Goal: Task Accomplishment & Management: Use online tool/utility

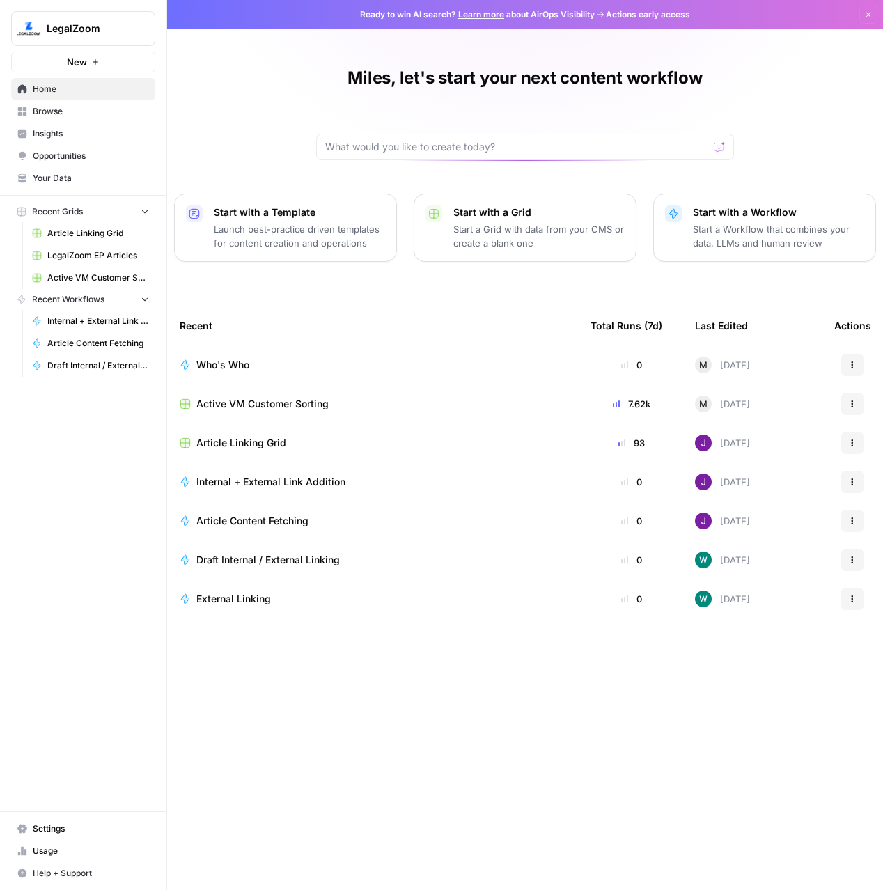
click at [256, 355] on td "Who's Who" at bounding box center [374, 364] width 411 height 38
click at [233, 364] on span "Who's Who" at bounding box center [222, 365] width 53 height 14
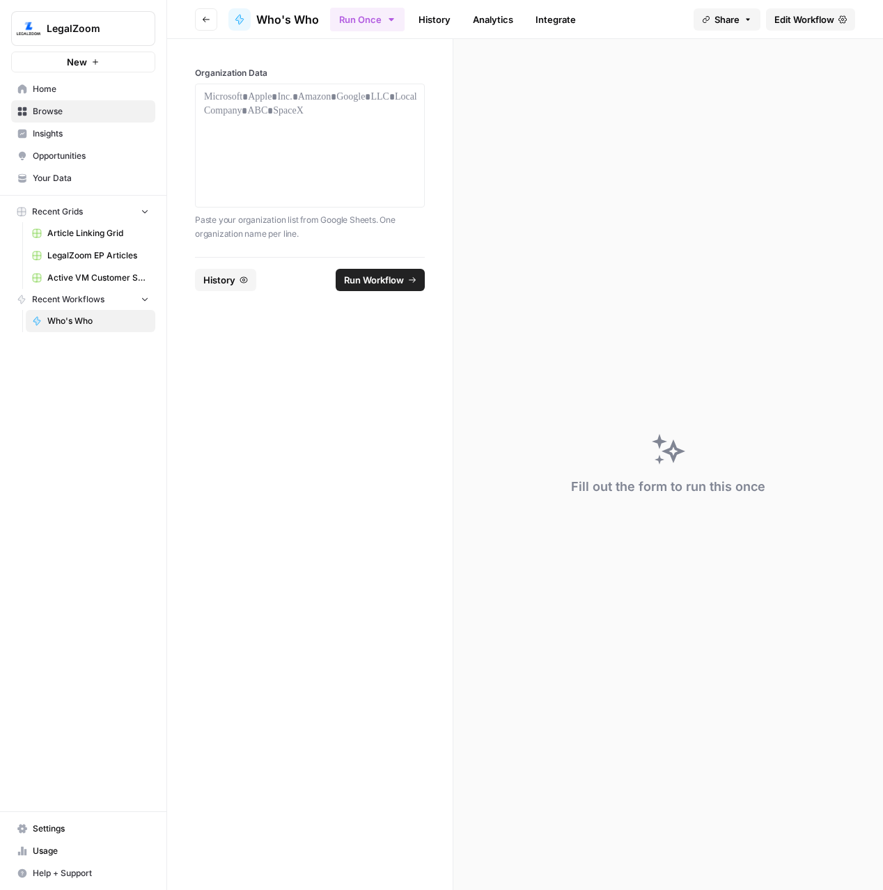
click at [801, 15] on span "Edit Workflow" at bounding box center [804, 20] width 60 height 14
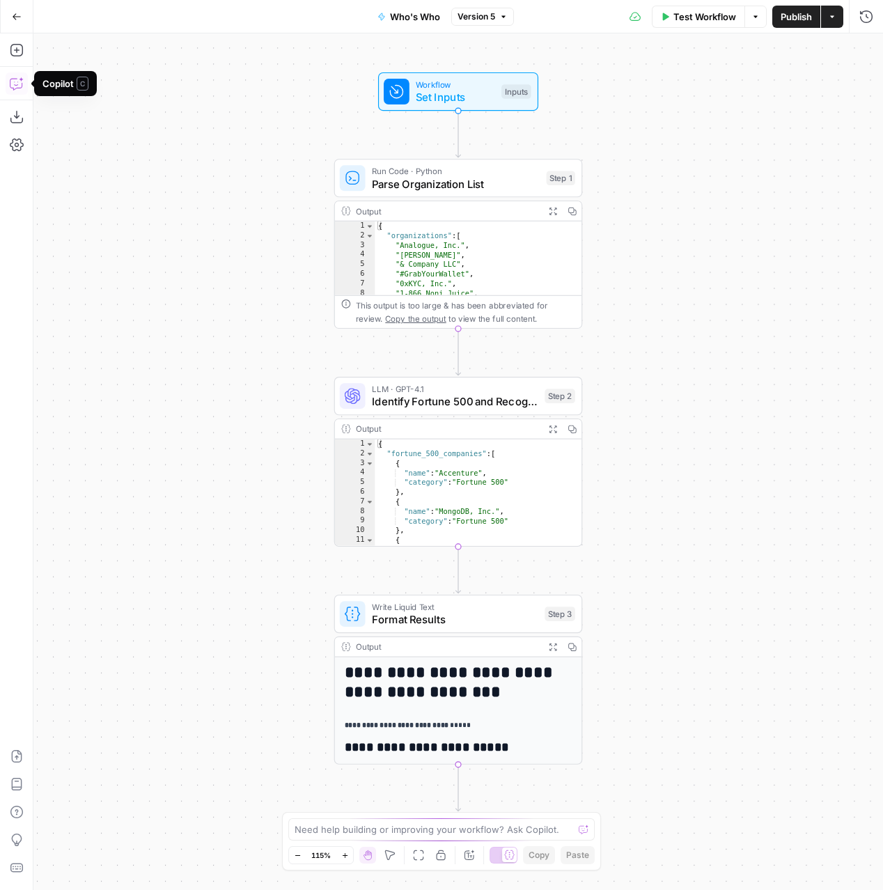
click at [16, 81] on icon "button" at bounding box center [17, 84] width 14 height 14
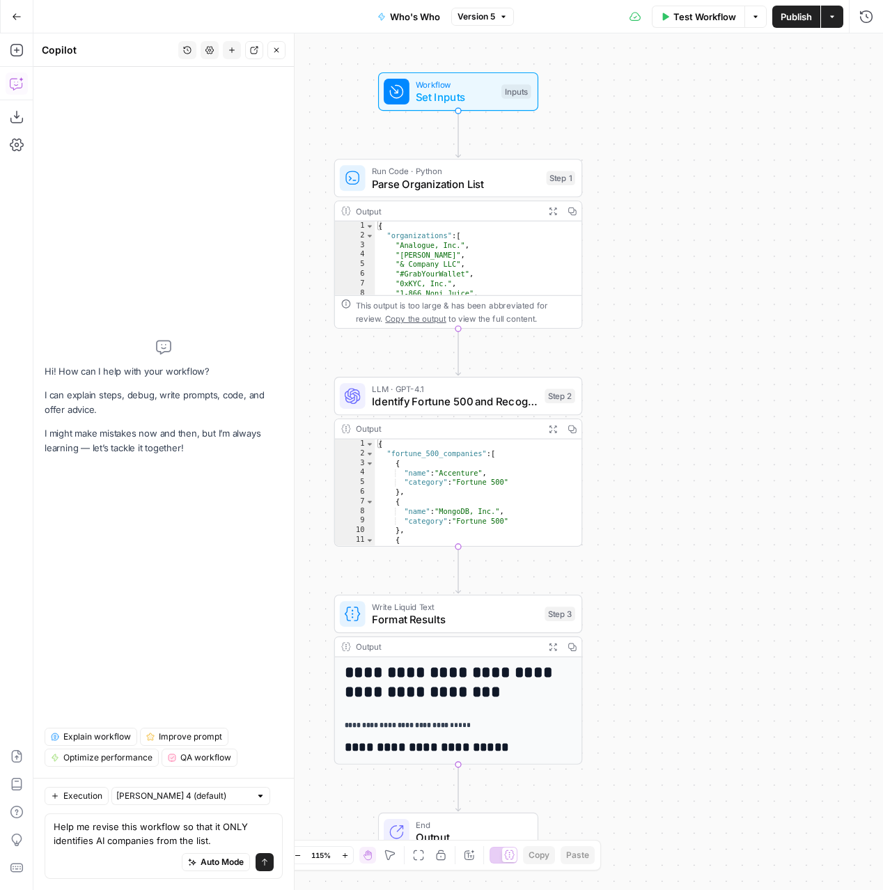
type textarea "Help me revise this workflow so that it ONLY identifies AI companies from the l…"
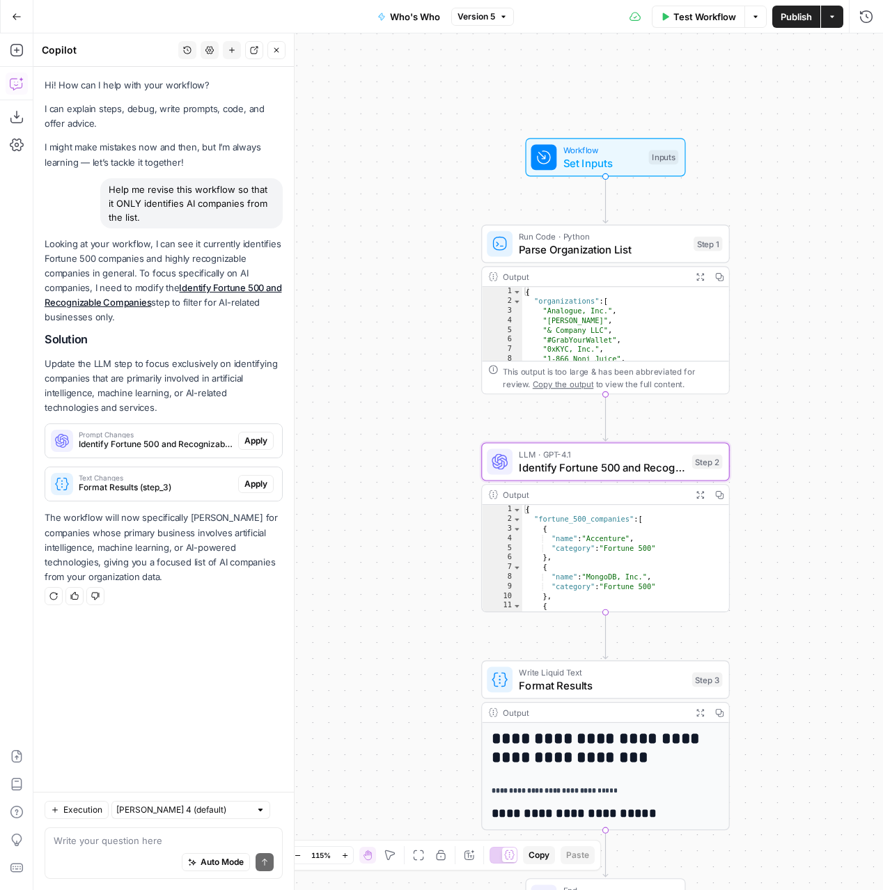
click at [254, 442] on span "Apply" at bounding box center [255, 441] width 23 height 13
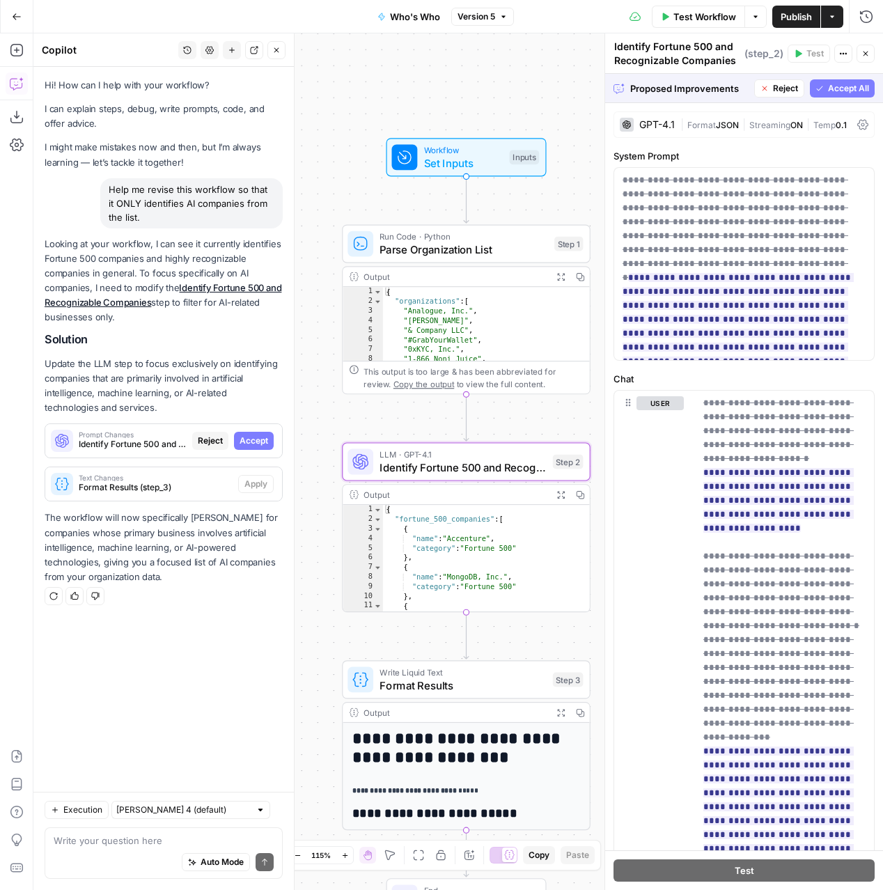
click at [256, 444] on span "Accept" at bounding box center [254, 441] width 29 height 13
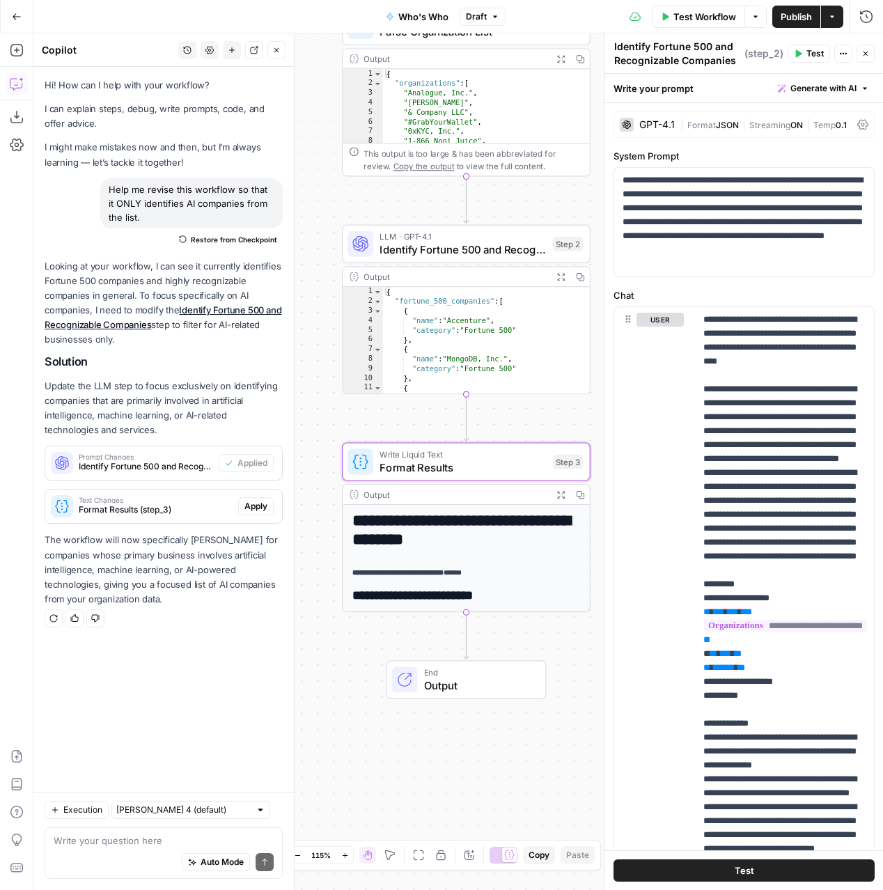
click at [254, 506] on span "Apply" at bounding box center [255, 506] width 23 height 13
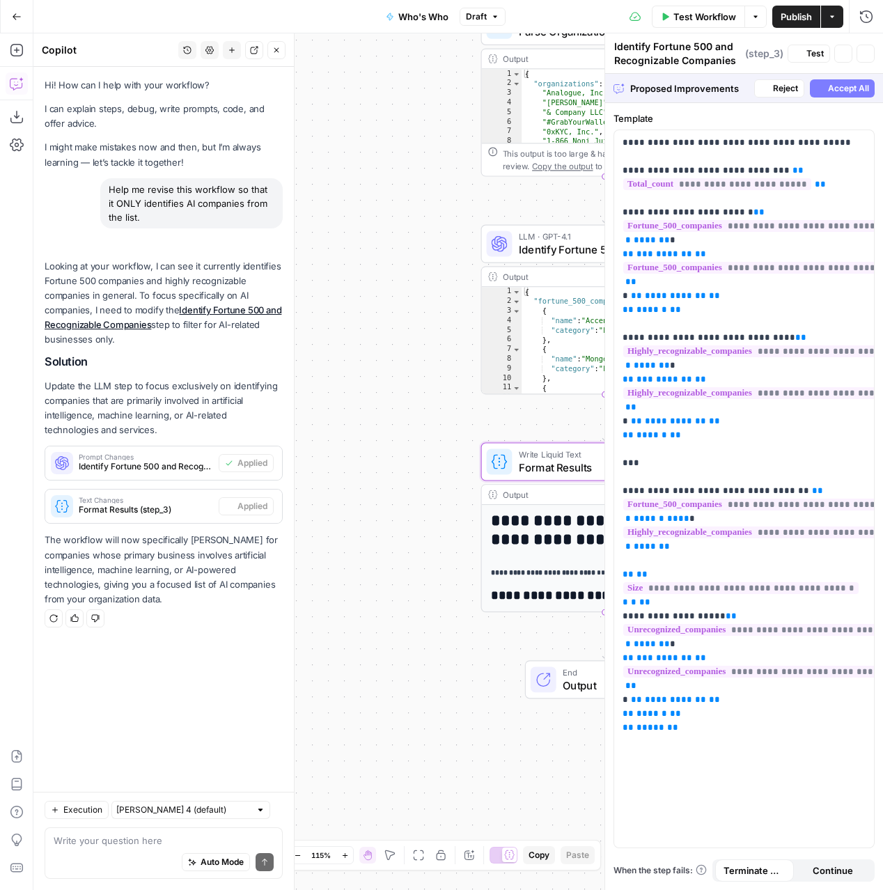
type textarea "Format Results"
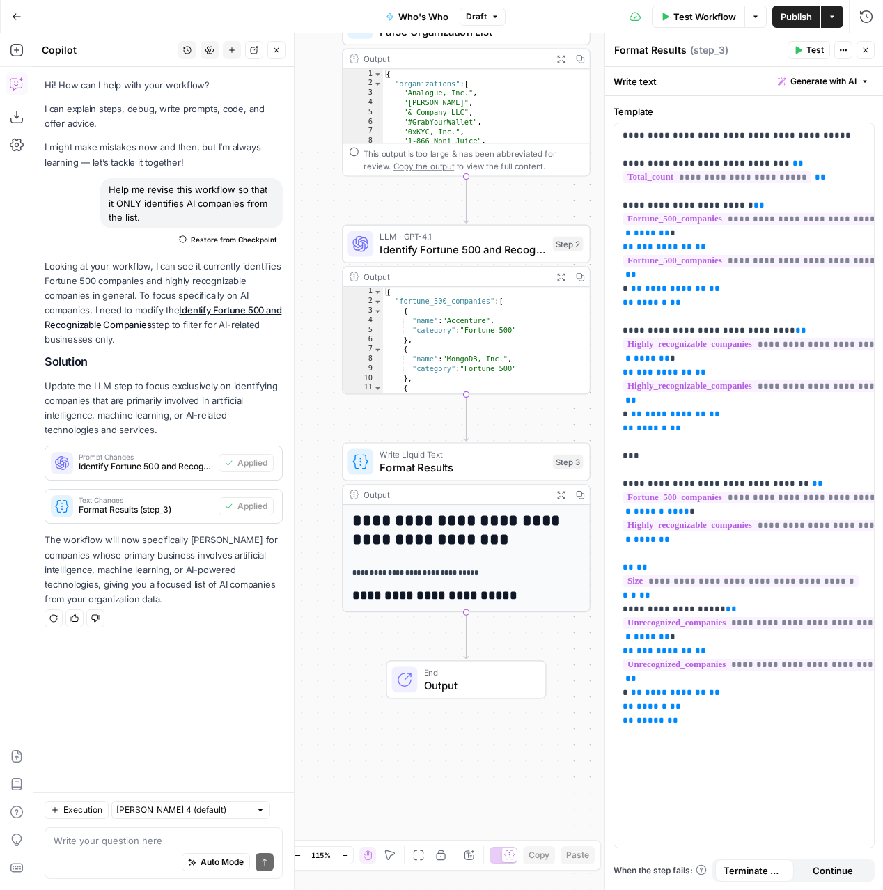
click at [683, 21] on span "Test Workflow" at bounding box center [704, 17] width 63 height 14
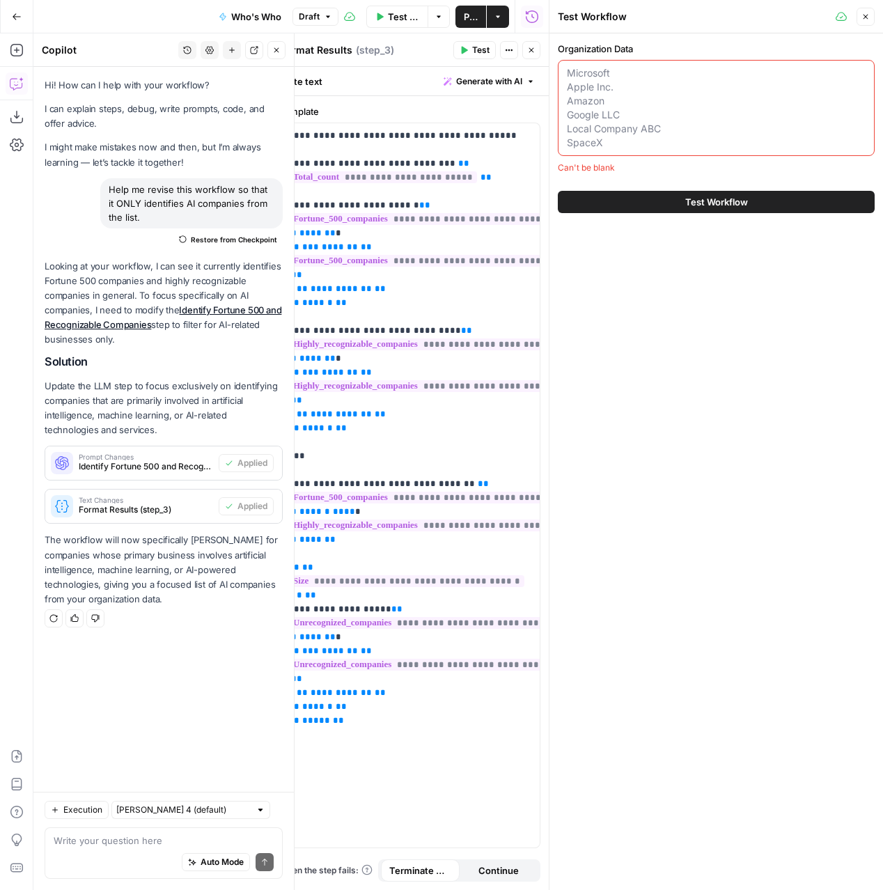
paste textarea "ACLU SFR3 LLC [PERSON_NAME] Divvy Homes Law At Your Side PCS Retirement [PERSON…"
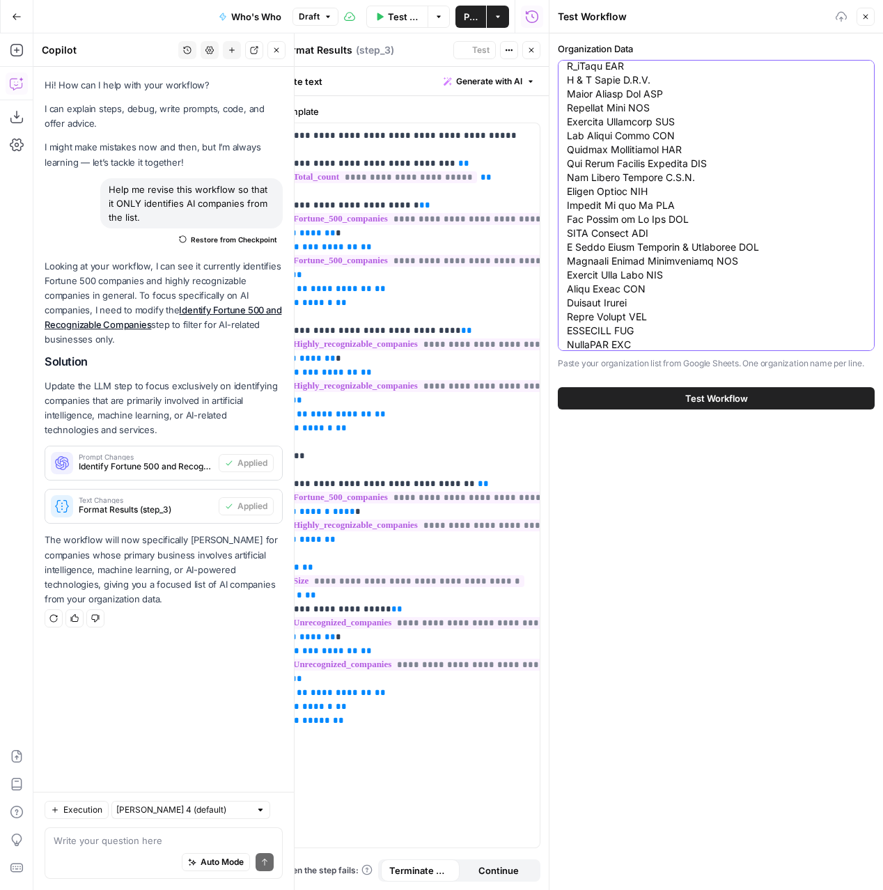
scroll to position [164842, 0]
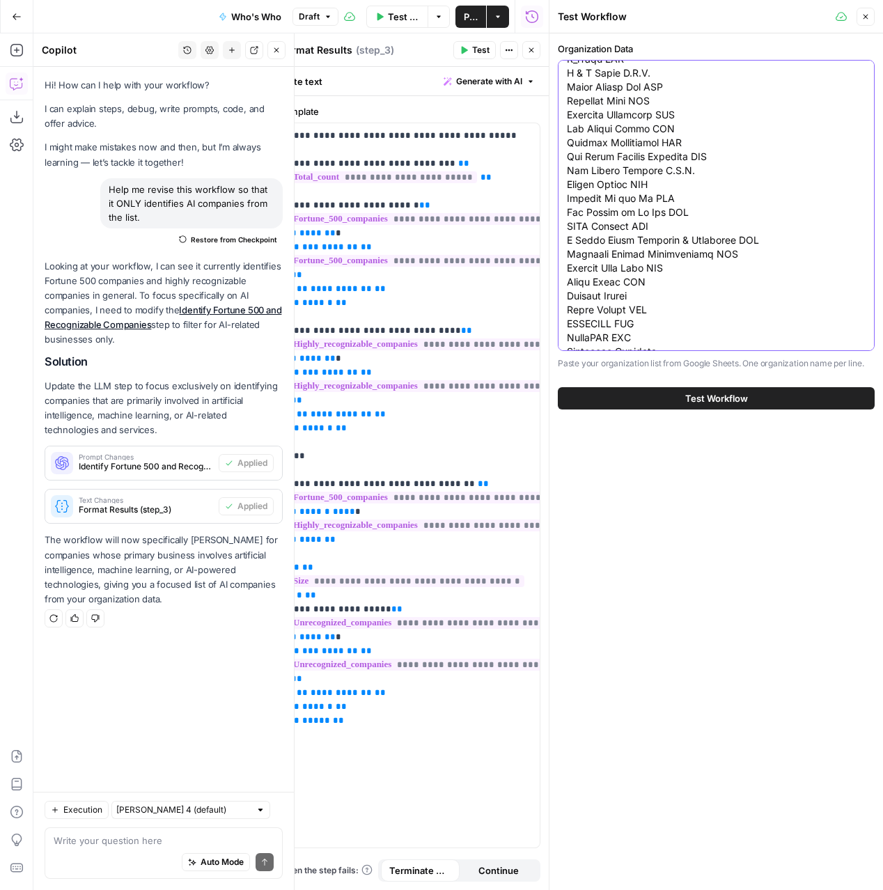
type textarea "ACLU SFR3 LLC [PERSON_NAME] Divvy Homes Law At Your Side PCS Retirement [PERSON…"
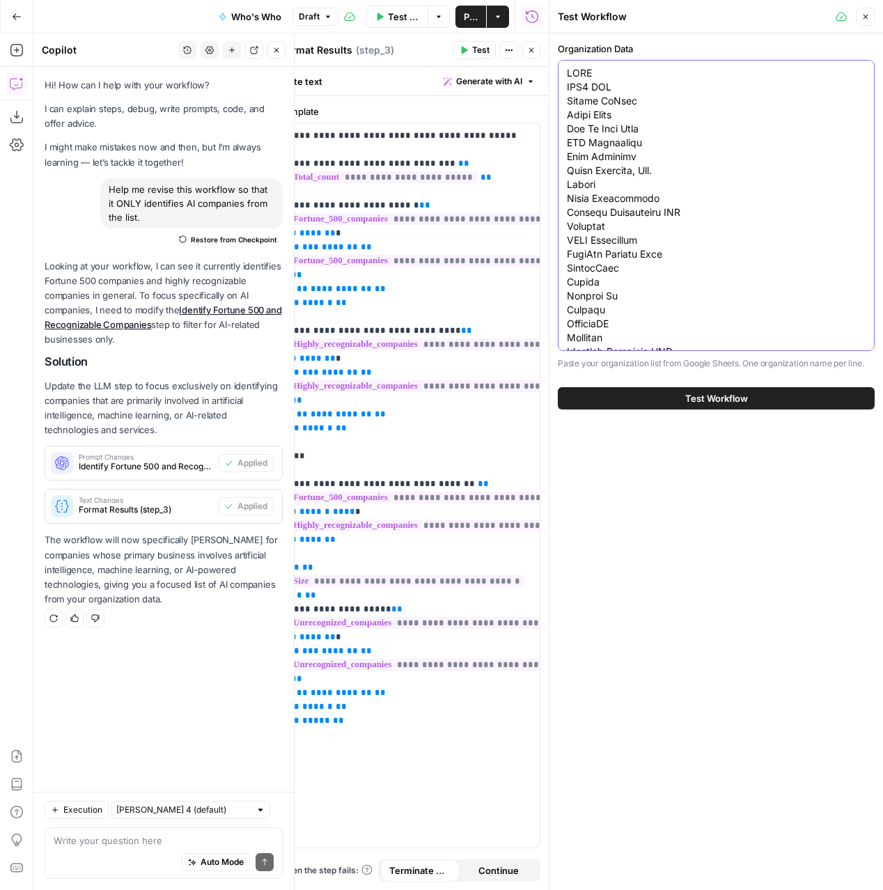
click at [695, 394] on span "Test Workflow" at bounding box center [716, 398] width 63 height 14
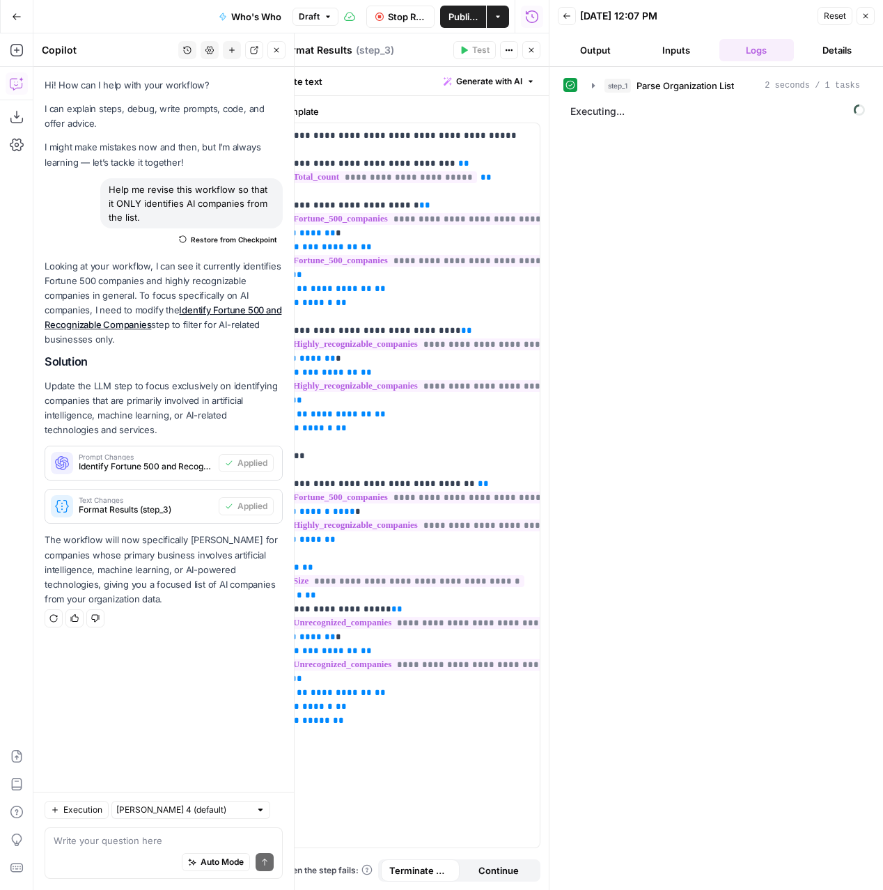
click at [594, 59] on button "Output" at bounding box center [595, 50] width 75 height 22
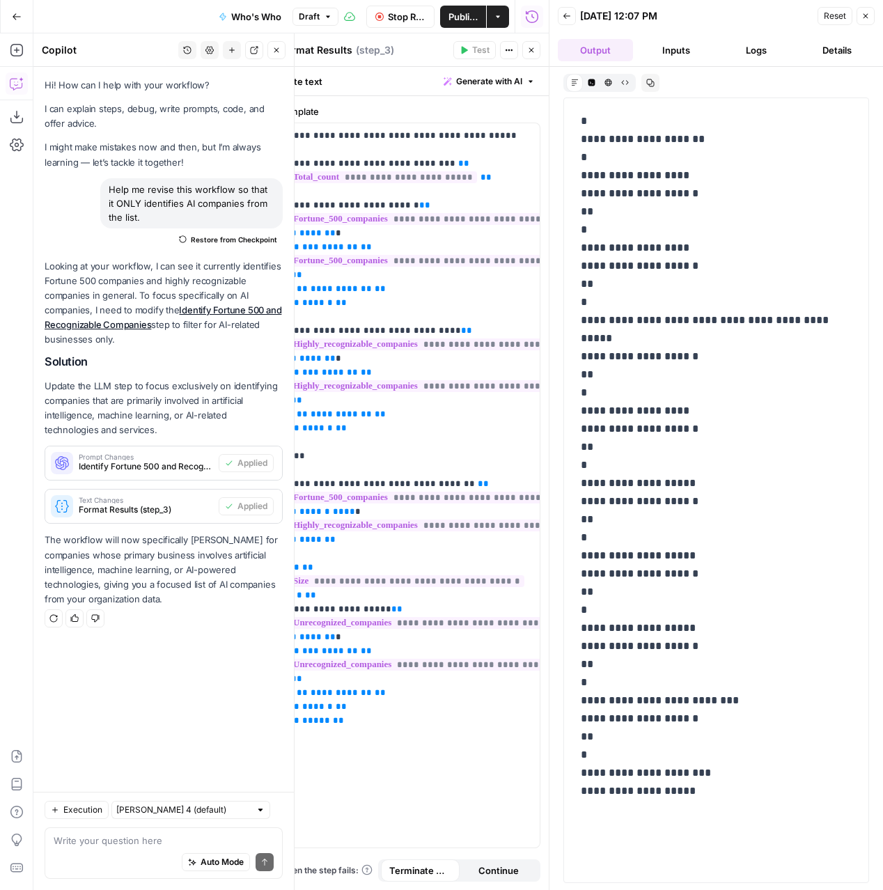
click at [678, 52] on button "Inputs" at bounding box center [676, 50] width 75 height 22
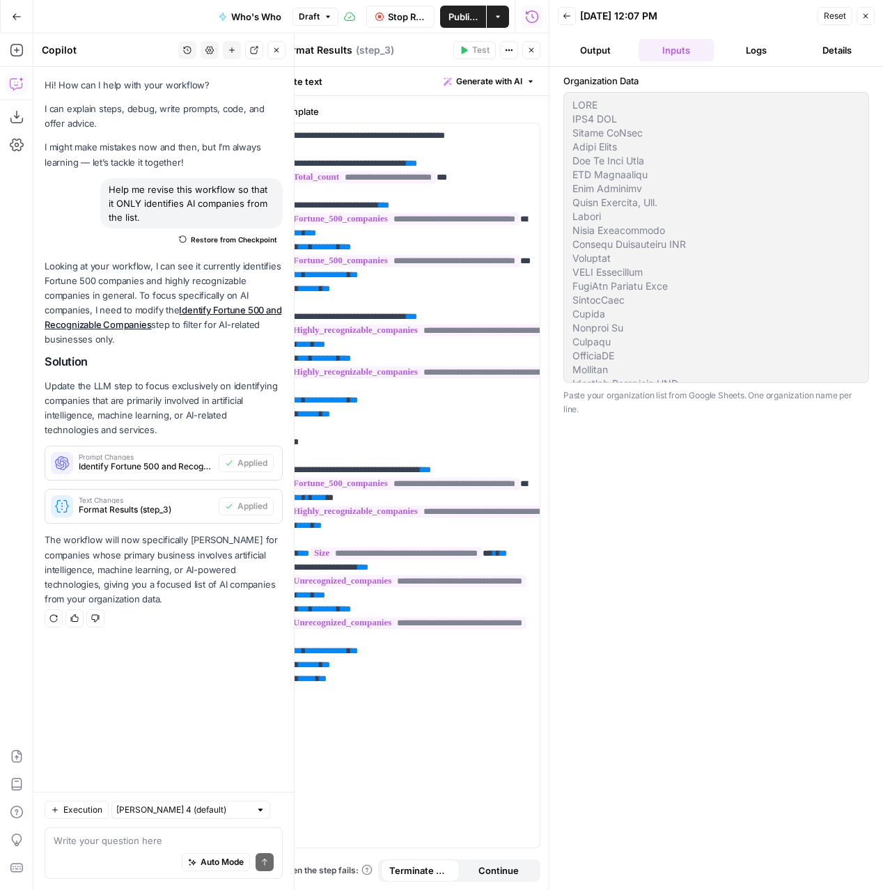
click at [767, 49] on button "Logs" at bounding box center [756, 50] width 75 height 22
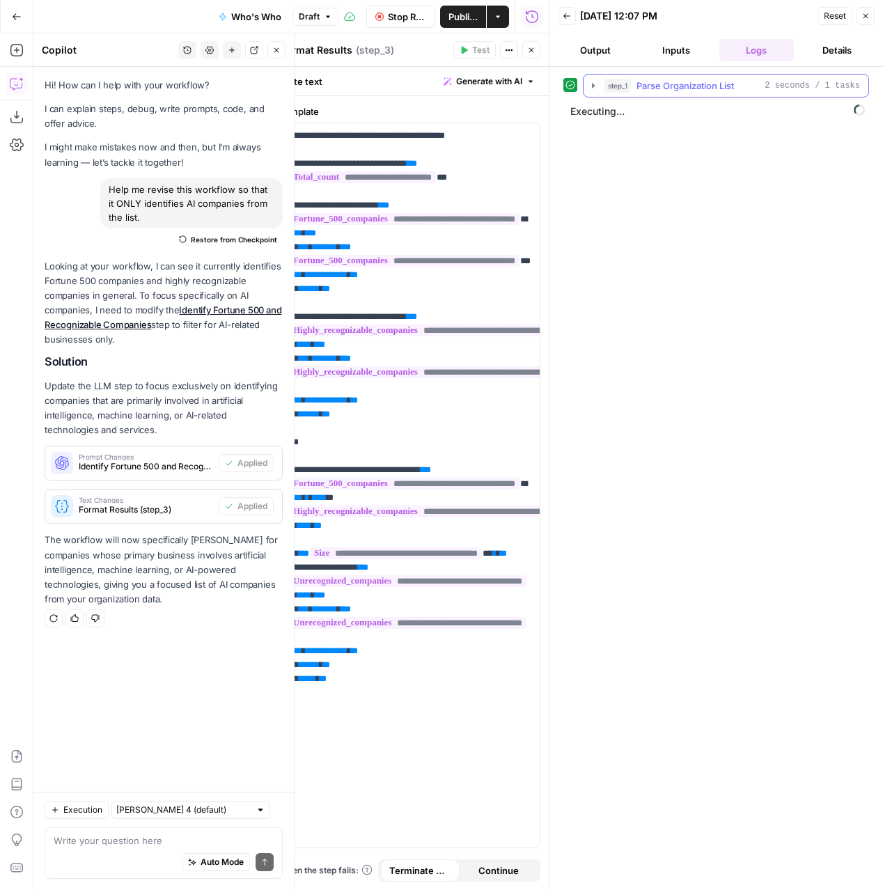
click at [594, 84] on icon "button" at bounding box center [593, 85] width 11 height 11
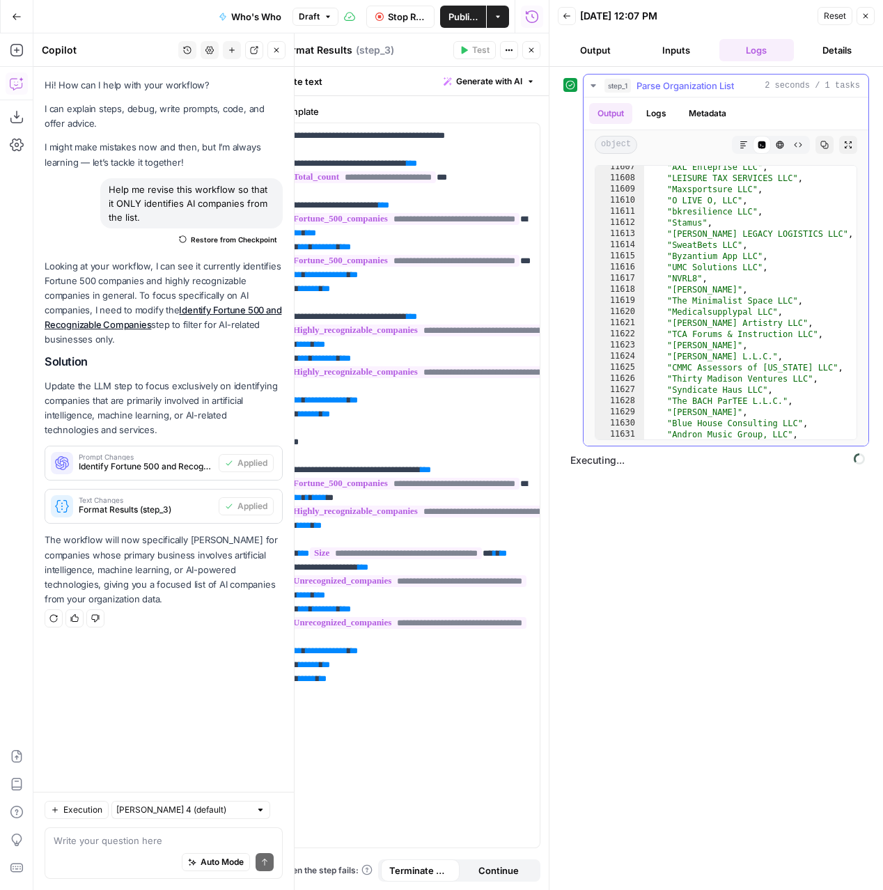
scroll to position [22548, 0]
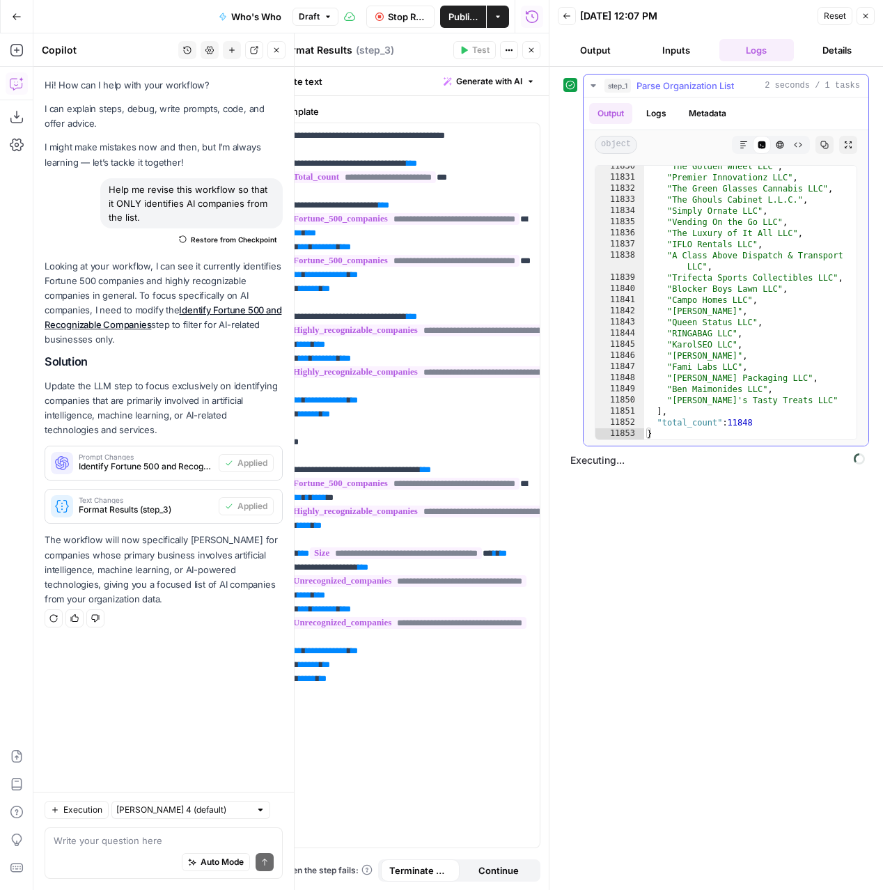
click at [592, 88] on icon "button" at bounding box center [593, 85] width 11 height 11
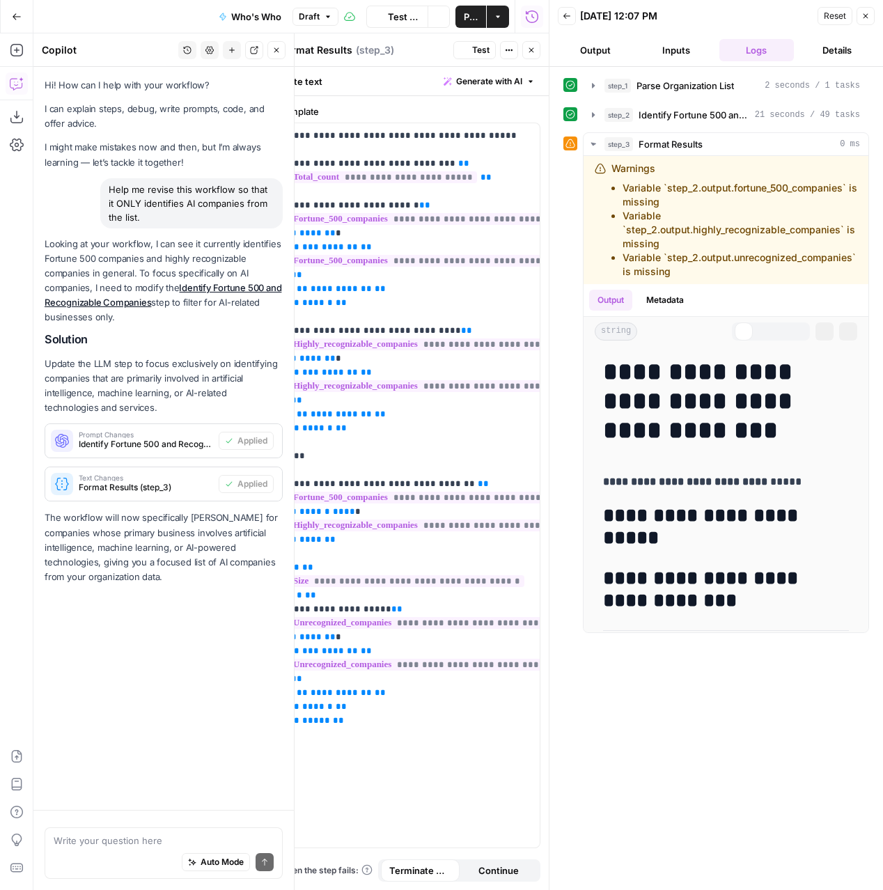
click at [529, 48] on icon "button" at bounding box center [531, 50] width 8 height 8
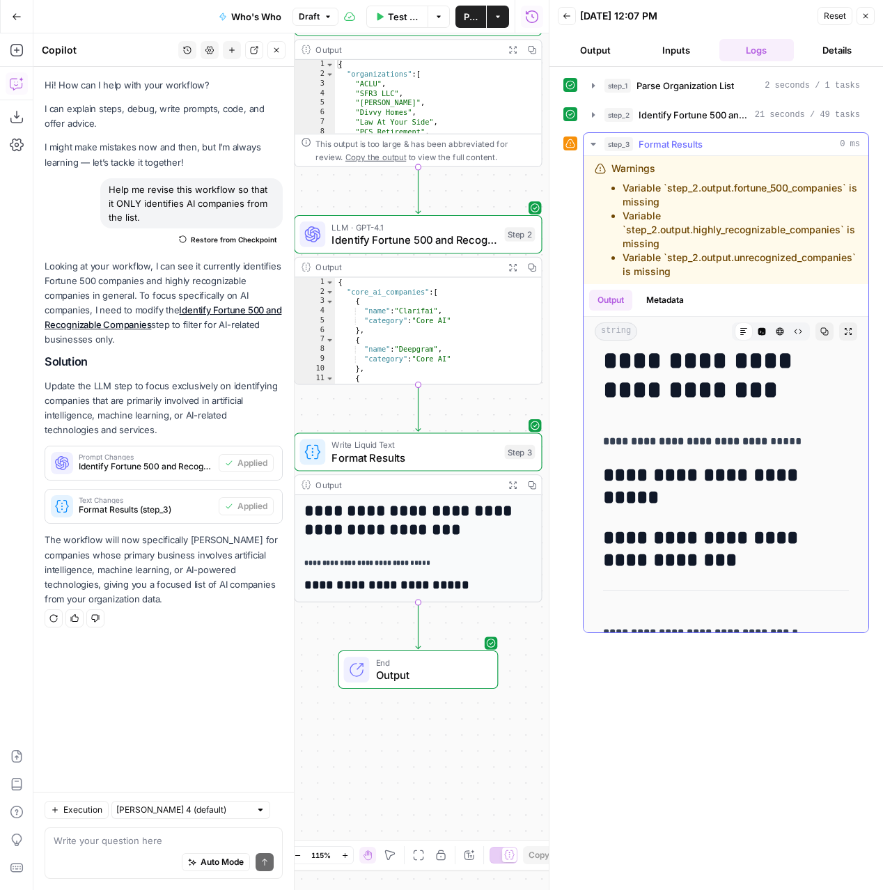
scroll to position [62, 0]
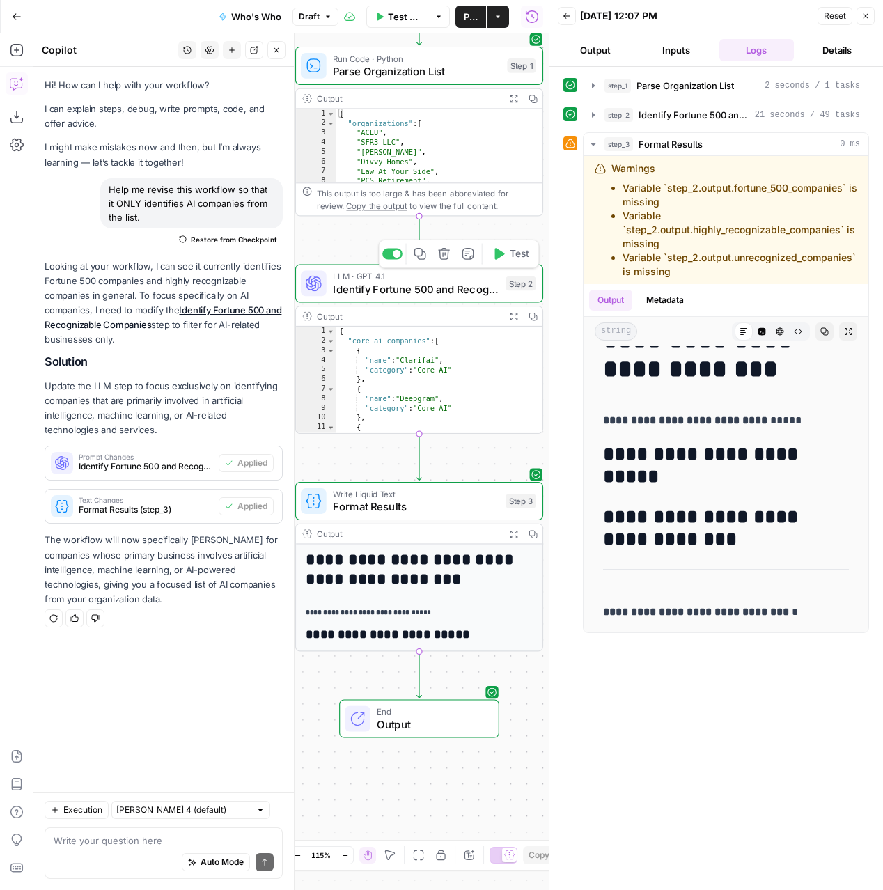
click at [420, 294] on span "Identify Fortune 500 and Recognizable Companies" at bounding box center [416, 289] width 166 height 16
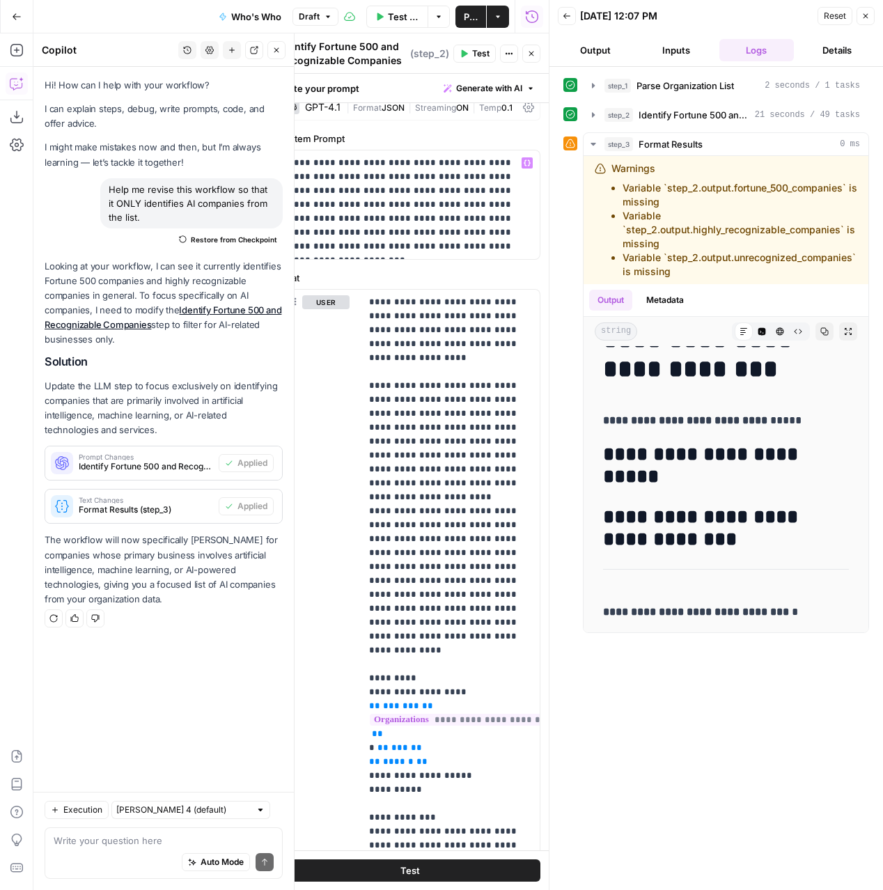
scroll to position [0, 0]
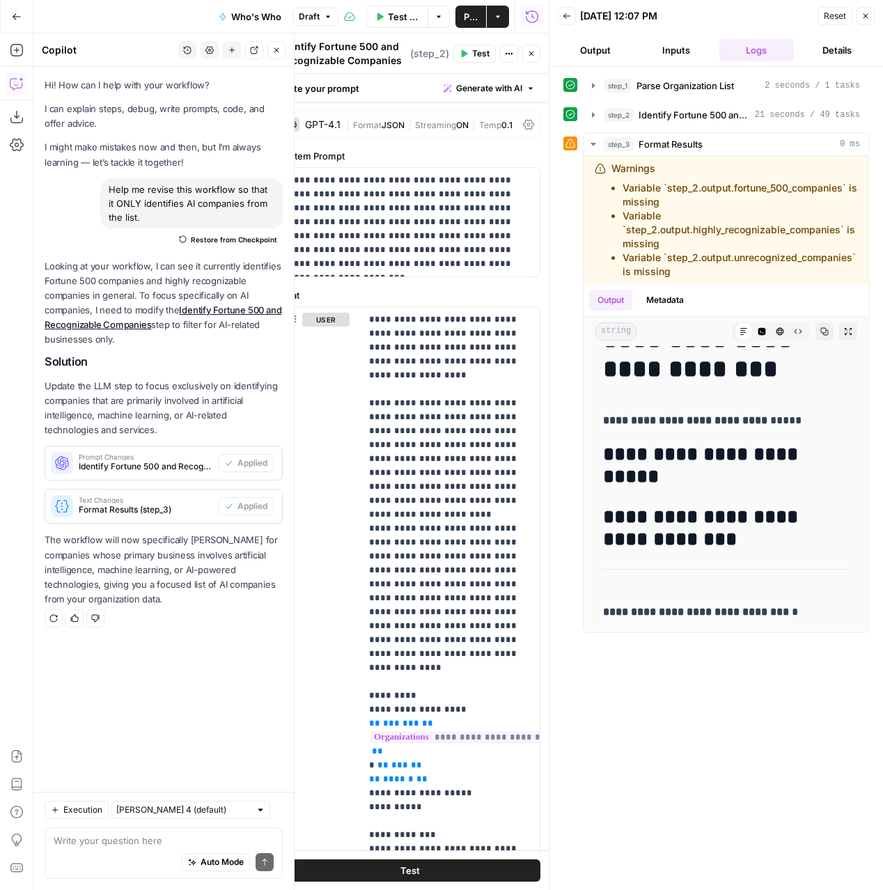
click at [134, 508] on span "Format Results (step_3)" at bounding box center [146, 510] width 134 height 13
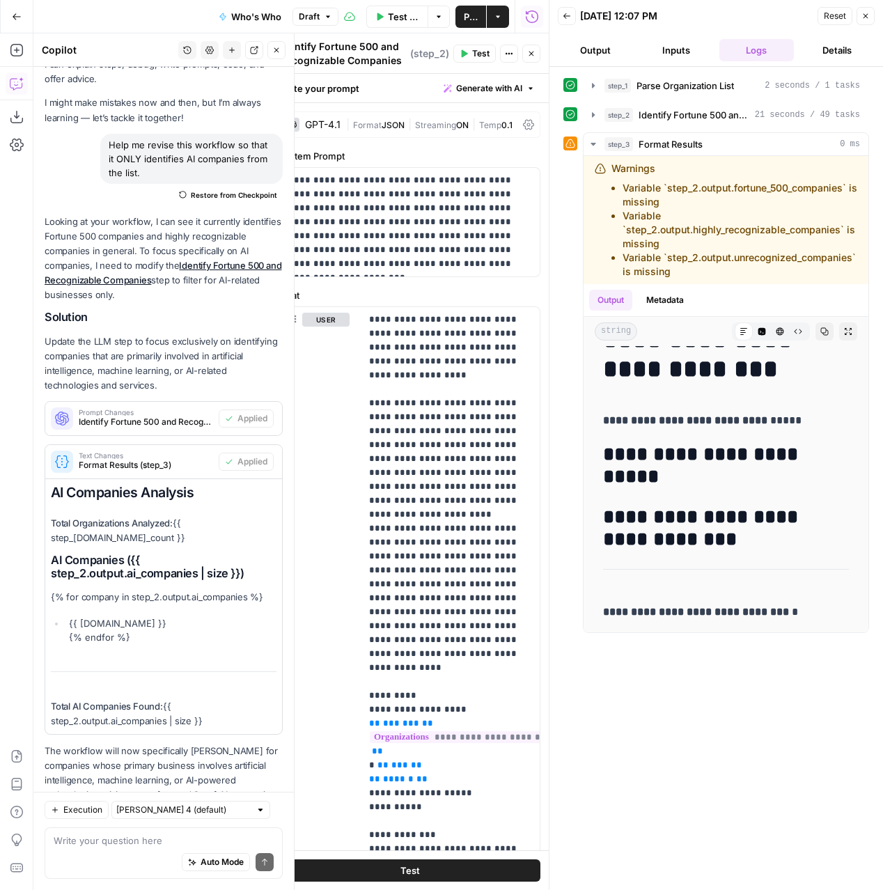
scroll to position [44, 0]
click at [864, 15] on icon "button" at bounding box center [866, 16] width 8 height 8
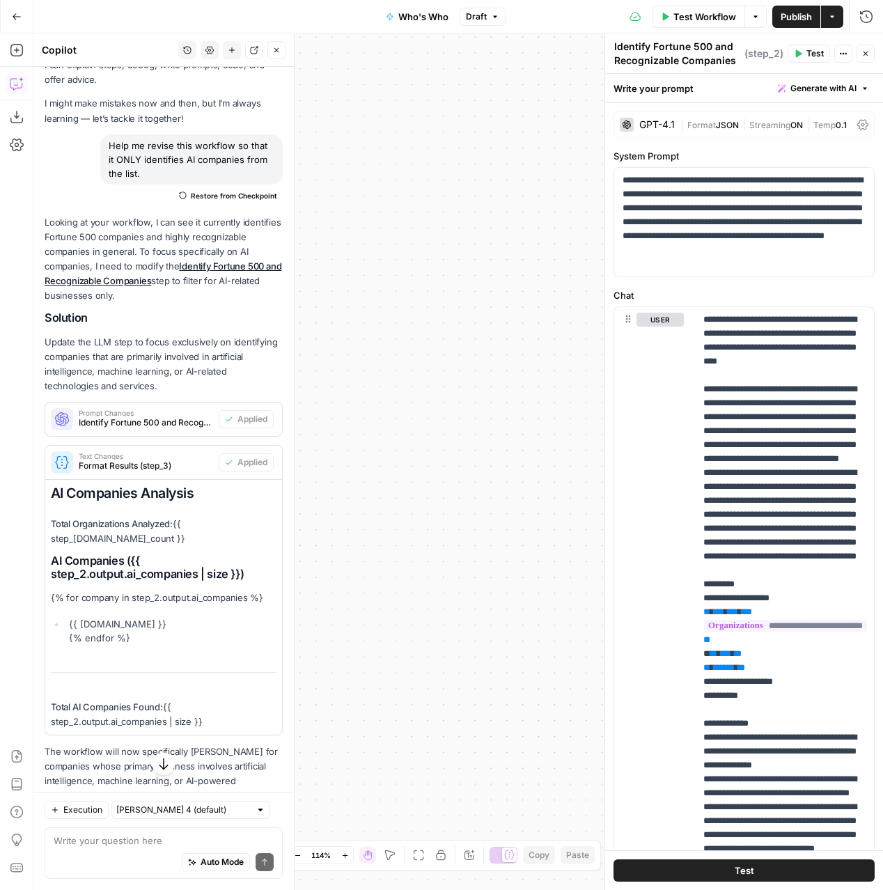
click at [869, 56] on icon "button" at bounding box center [866, 53] width 8 height 8
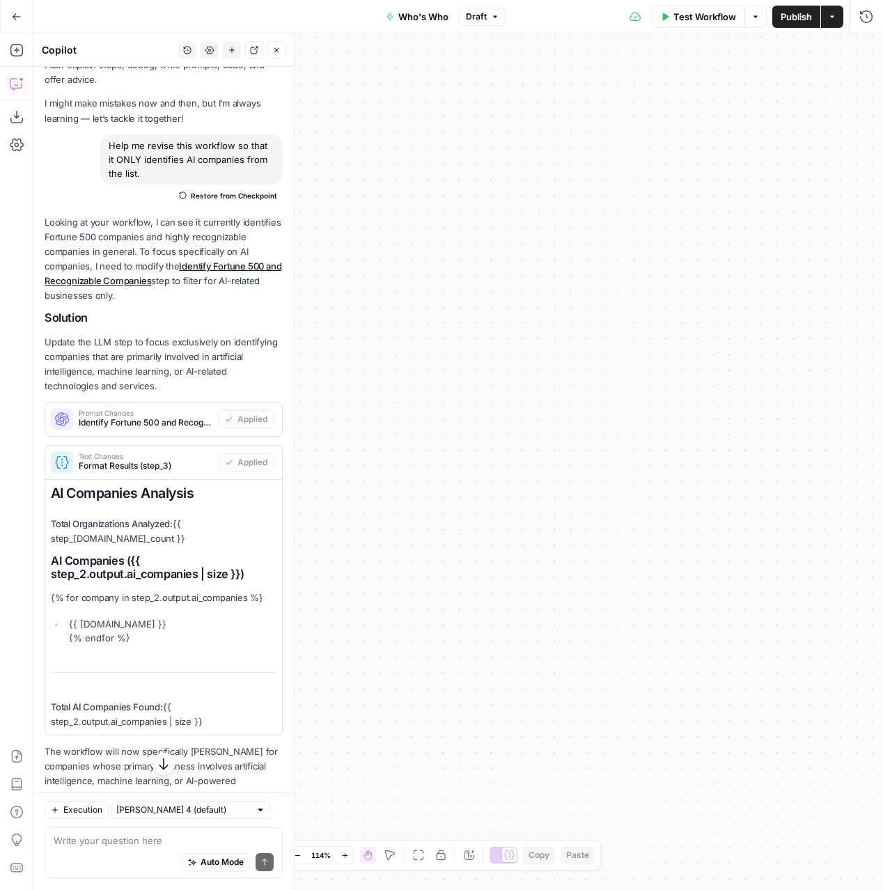
click at [694, 33] on div "Workflow Set Inputs Inputs Run Code · Python Parse Organization List Step 1 Out…" at bounding box center [458, 461] width 850 height 857
click at [692, 17] on span "Test Workflow" at bounding box center [704, 17] width 63 height 14
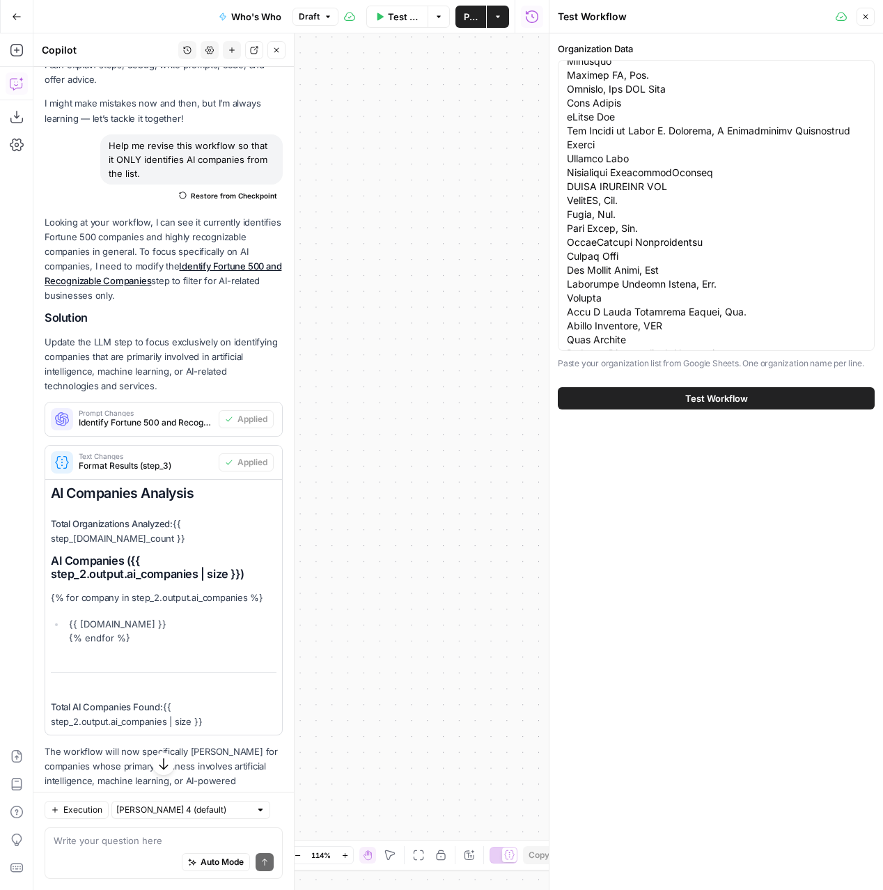
scroll to position [0, 0]
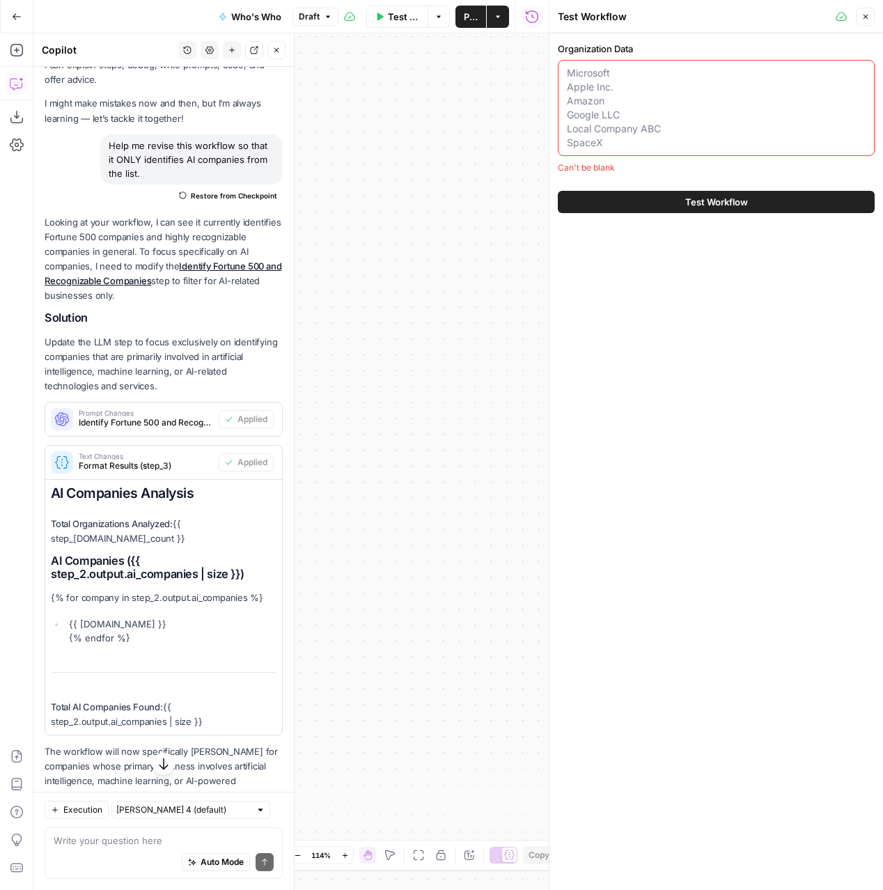
paste textarea "ACLU SFR3 LLC [PERSON_NAME] Divvy Homes Law At Your Side PCS Retirement [PERSON…"
type textarea "ACLU SFR3 LLC [PERSON_NAME] Divvy Homes Law At Your Side PCS Retirement [PERSON…"
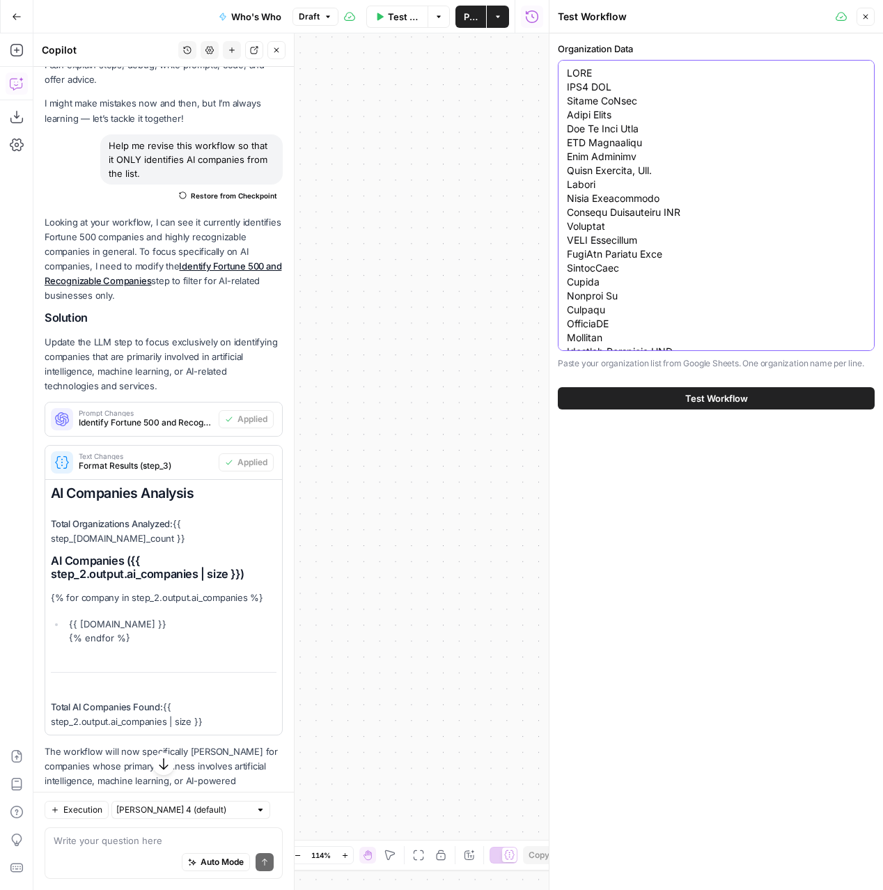
scroll to position [164835, 0]
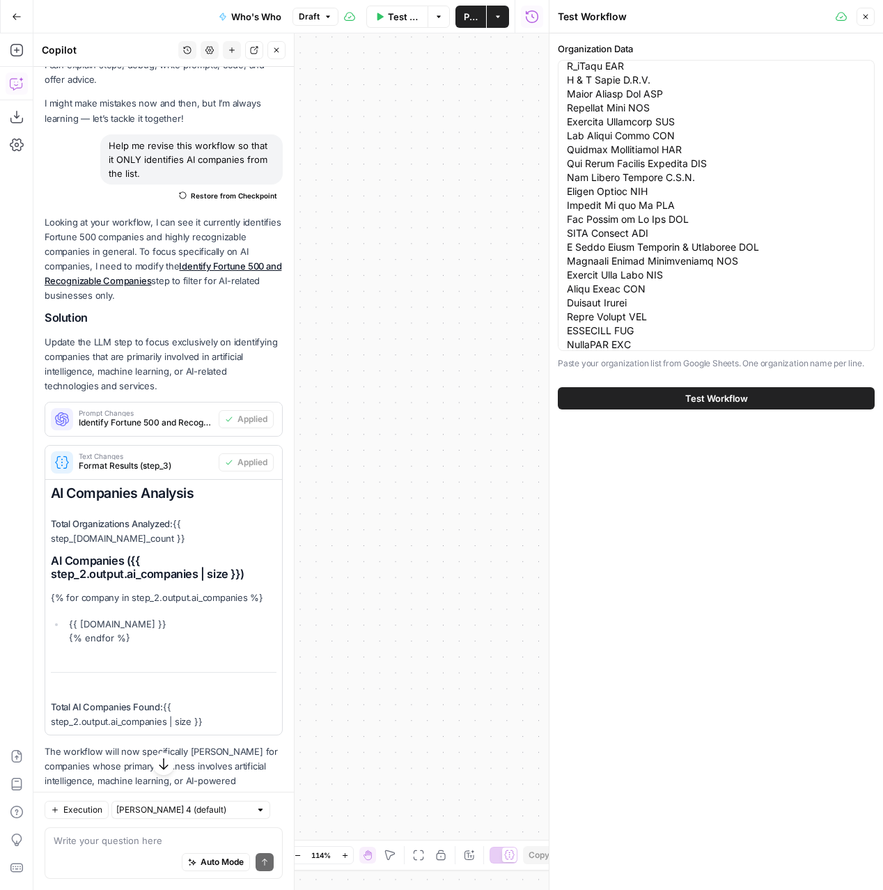
click at [657, 411] on div "Test Workflow" at bounding box center [716, 398] width 317 height 39
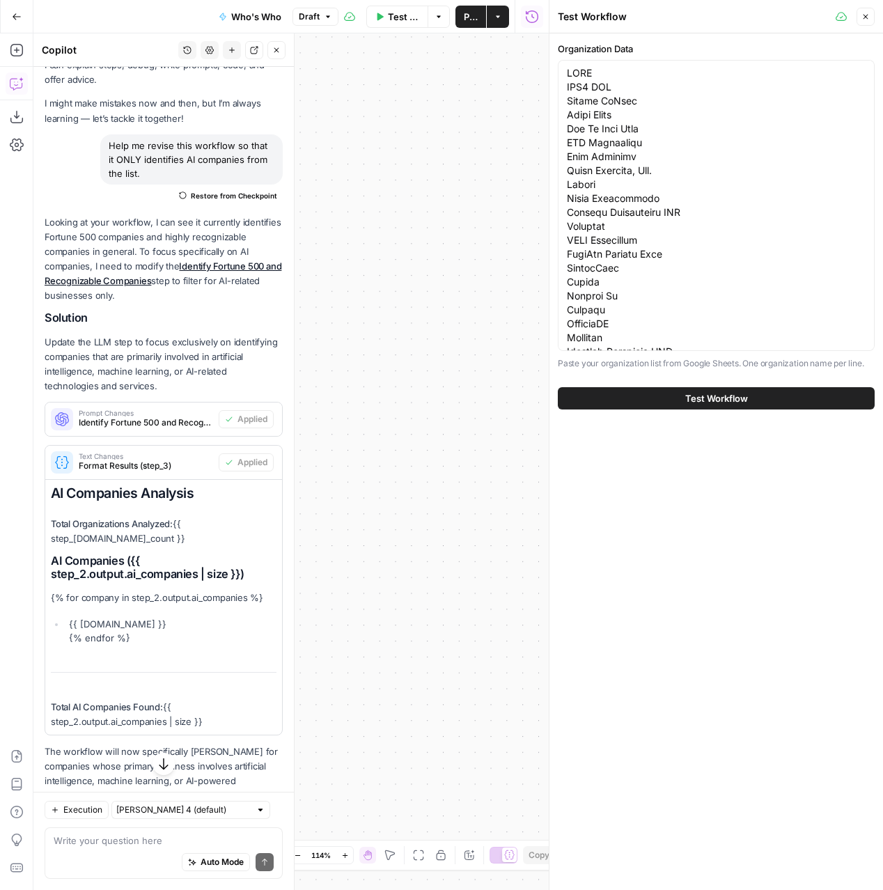
click at [663, 397] on button "Test Workflow" at bounding box center [716, 398] width 317 height 22
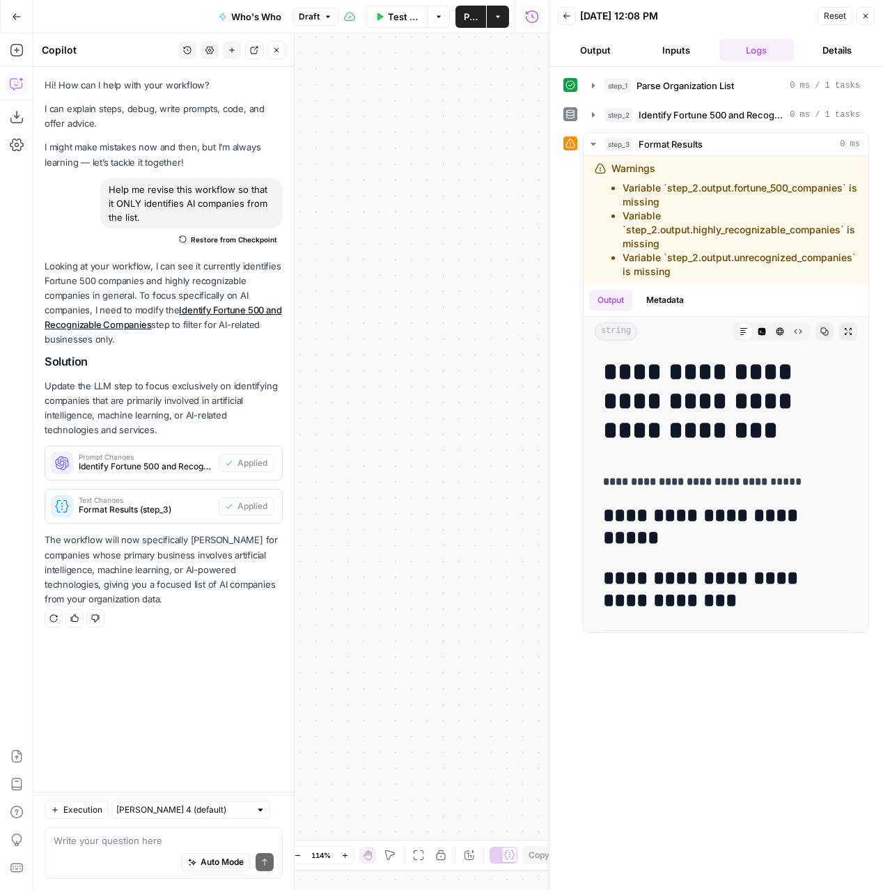
click at [606, 42] on button "Output" at bounding box center [595, 50] width 75 height 22
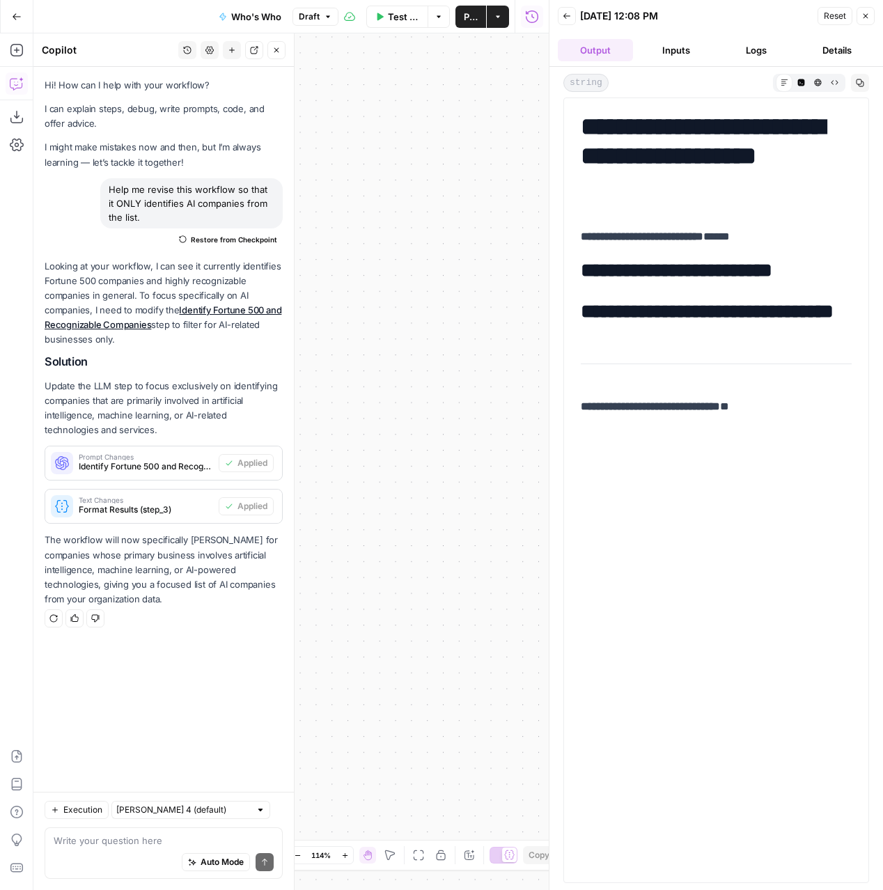
click at [685, 52] on button "Inputs" at bounding box center [676, 50] width 75 height 22
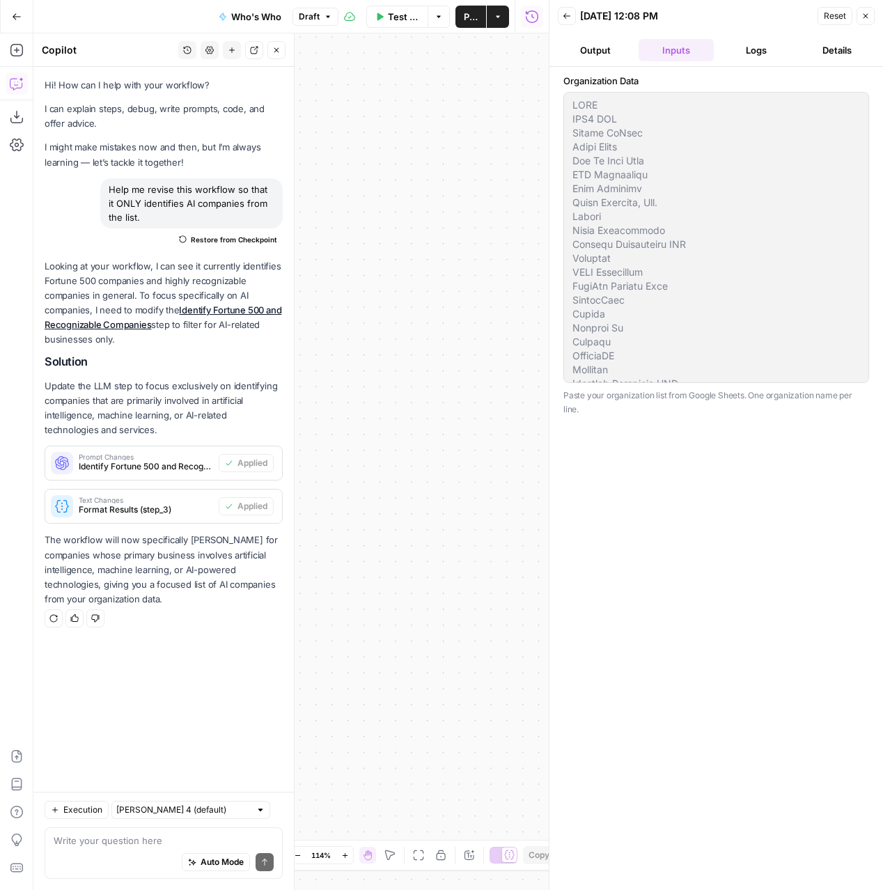
click at [748, 55] on button "Logs" at bounding box center [756, 50] width 75 height 22
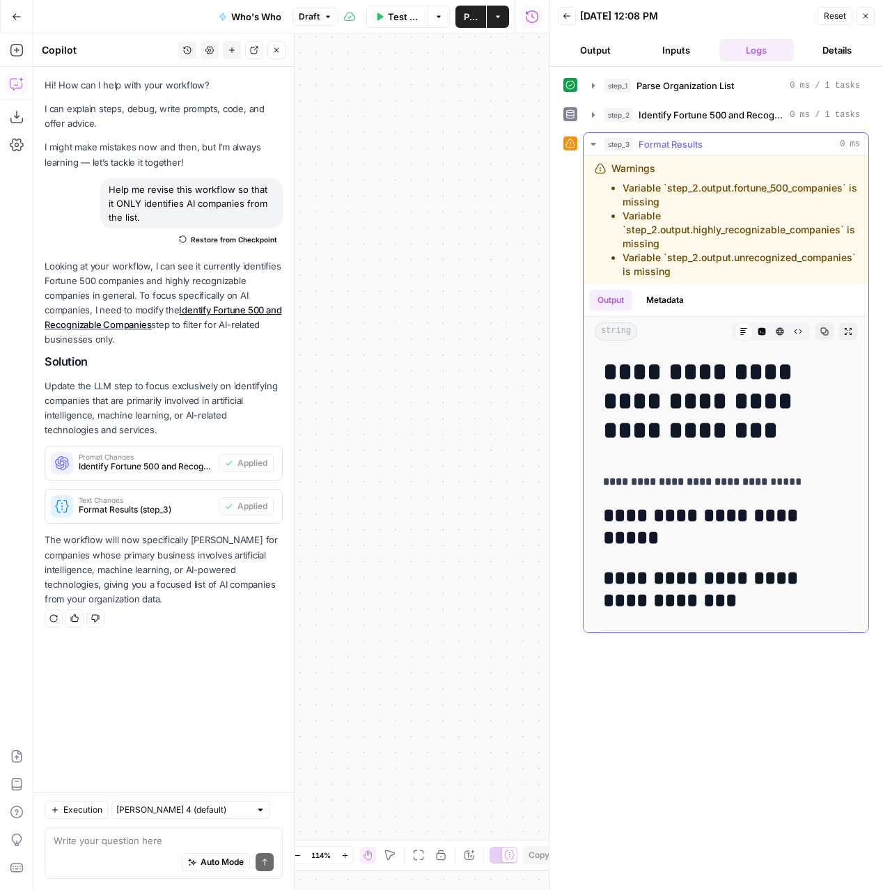
drag, startPoint x: 672, startPoint y: 274, endPoint x: 610, endPoint y: 167, distance: 123.3
click at [610, 167] on div "Warnings Variable `step_2.output.fortune_500_companies` is missing Variable `st…" at bounding box center [726, 220] width 263 height 117
copy div "Warnings Variable `step_2.output.fortune_500_companies` is missing Variable `st…"
click at [591, 114] on icon "button" at bounding box center [593, 114] width 11 height 11
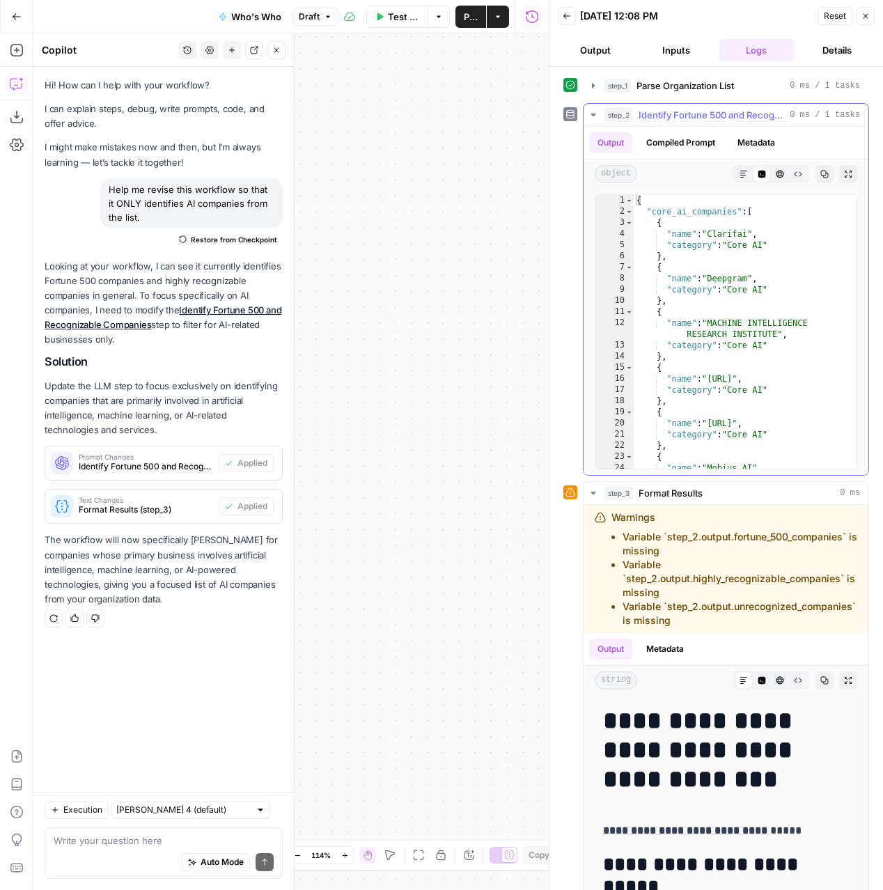
click at [591, 114] on icon "button" at bounding box center [593, 115] width 5 height 3
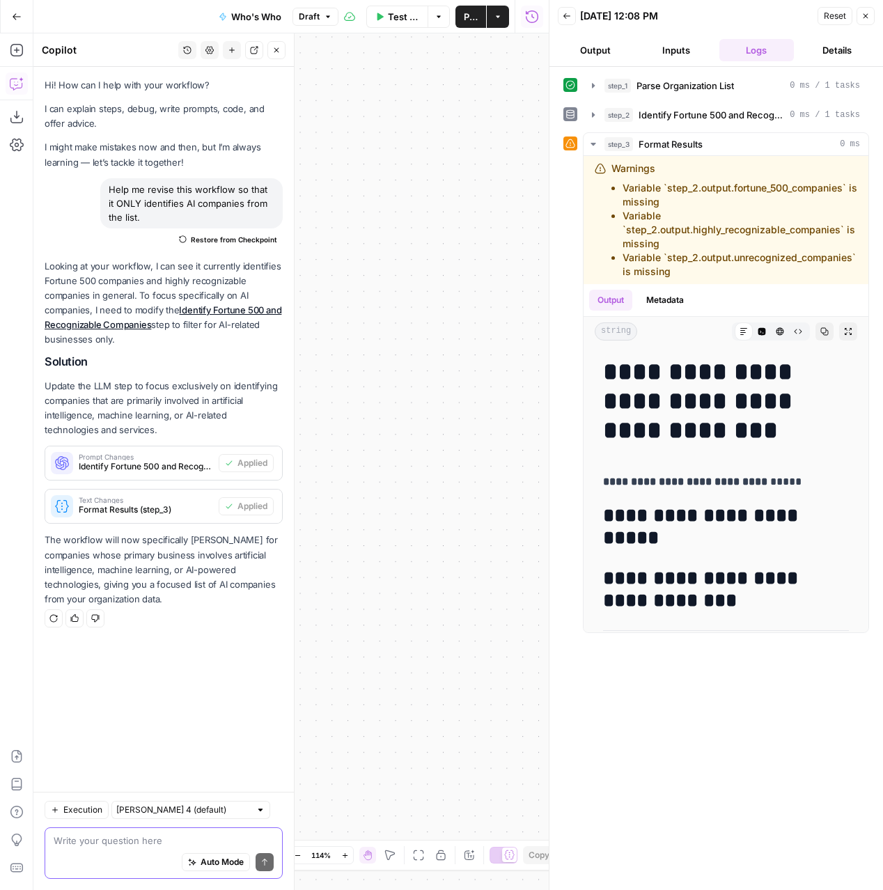
click at [89, 843] on textarea at bounding box center [164, 841] width 220 height 14
paste textarea "Warnings Variable `step_2.output.fortune_500_companies` is missing Variable `st…"
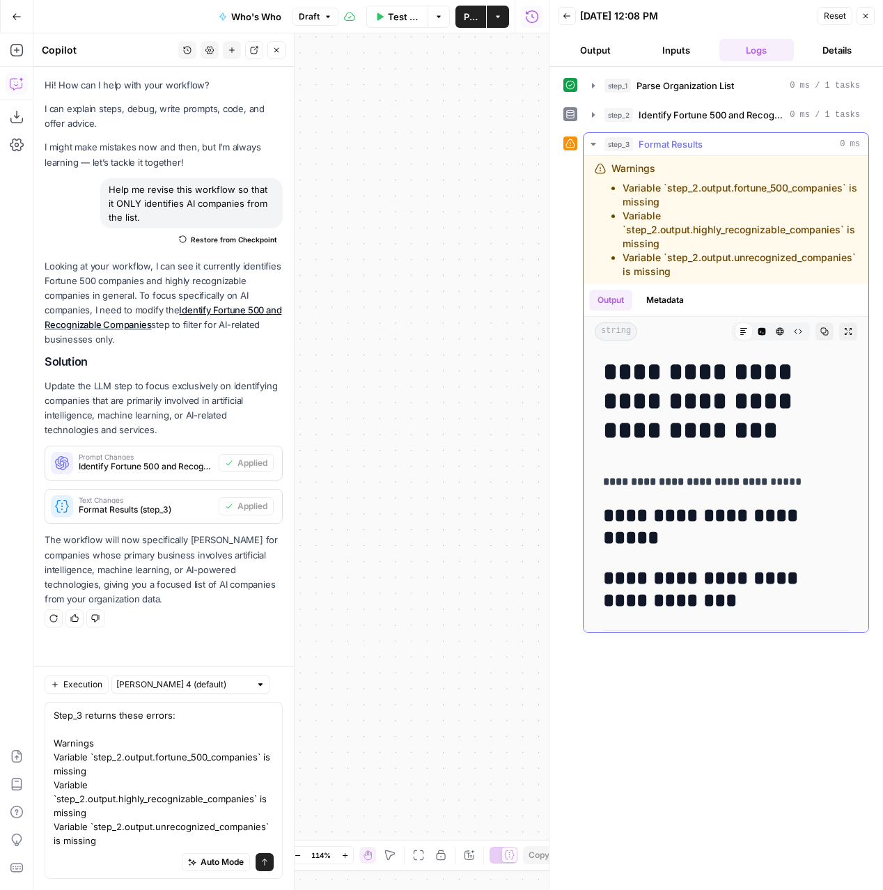
click at [697, 522] on h2 "**********" at bounding box center [726, 527] width 246 height 45
click at [603, 52] on button "Output" at bounding box center [595, 50] width 75 height 22
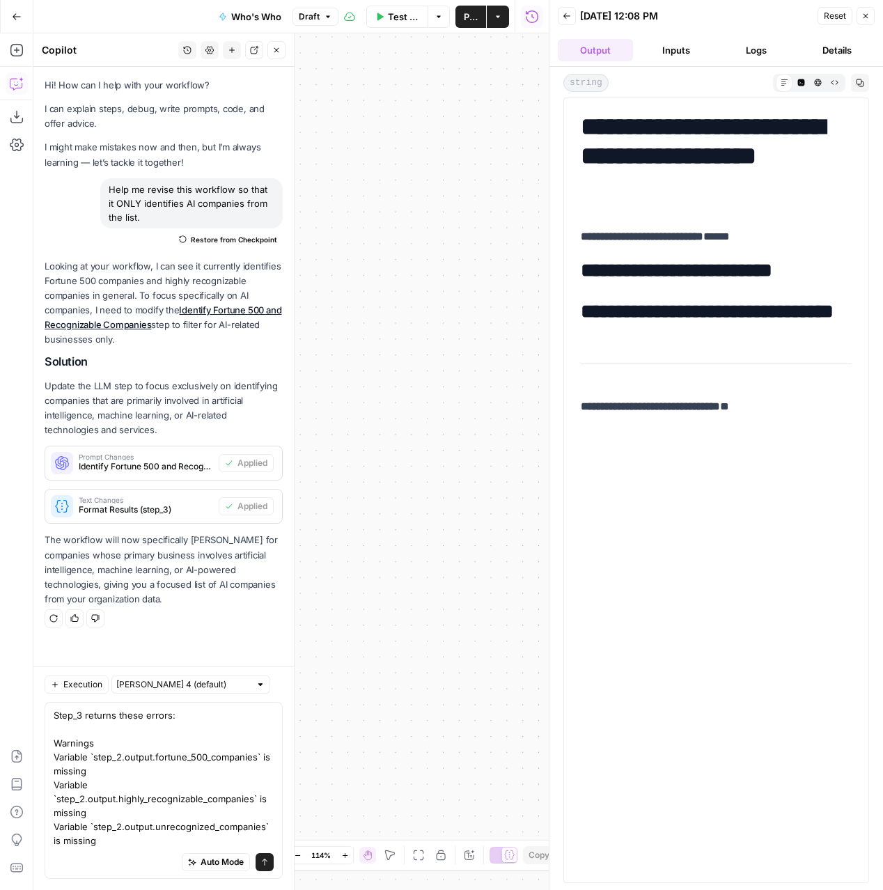
drag, startPoint x: 589, startPoint y: 132, endPoint x: 806, endPoint y: 428, distance: 367.2
click at [806, 428] on div "**********" at bounding box center [717, 491] width 288 height 768
copy div "**********"
click at [162, 820] on textarea "Step_3 returns these errors: Warnings Variable `step_2.output.fortune_500_compa…" at bounding box center [164, 777] width 220 height 139
click at [115, 841] on textarea "Step_3 returns these errors: Warnings Variable `step_2.output.fortune_500_compa…" at bounding box center [164, 777] width 220 height 139
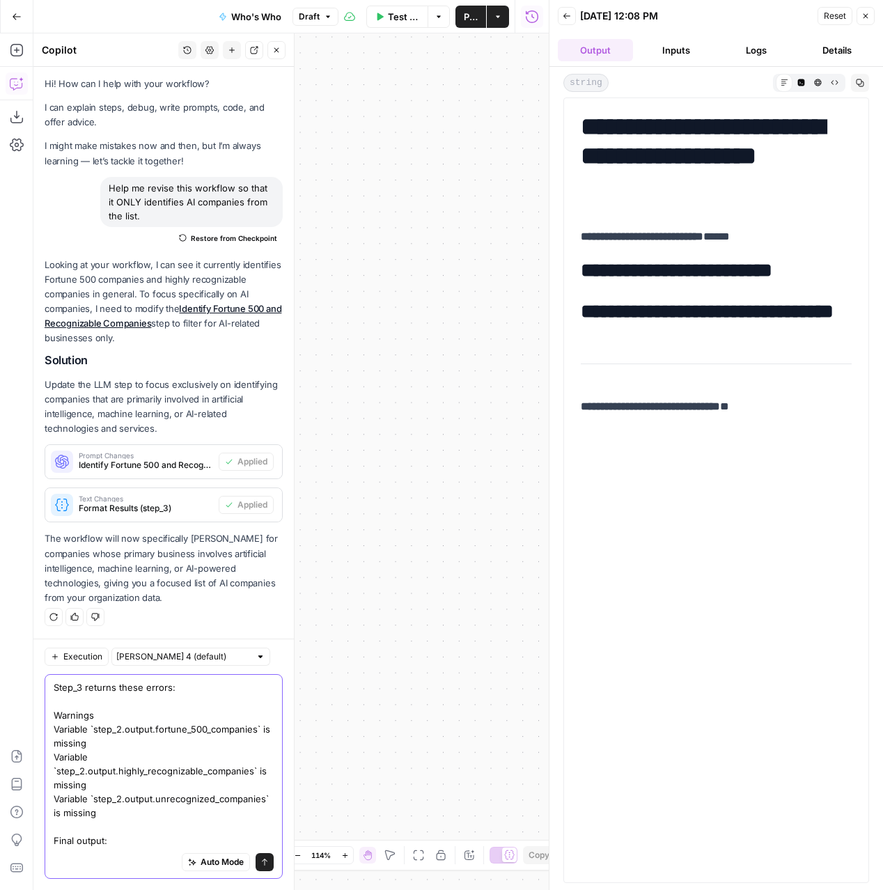
scroll to position [18, 0]
paste textarea "ortune 500 & Highly Recognizable Companies Total Organizations Analyzed: 11848 …"
type textarea "Step_3 returns these errors: Warnings Variable `step_2.output.fortune_500_compa…"
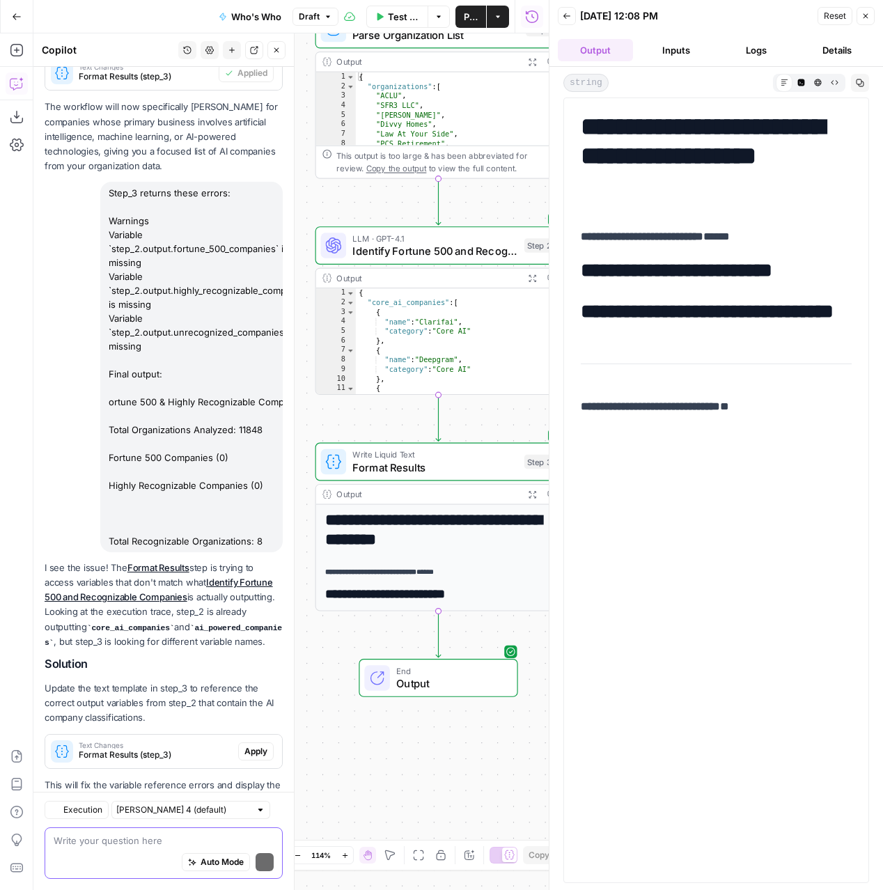
scroll to position [496, 0]
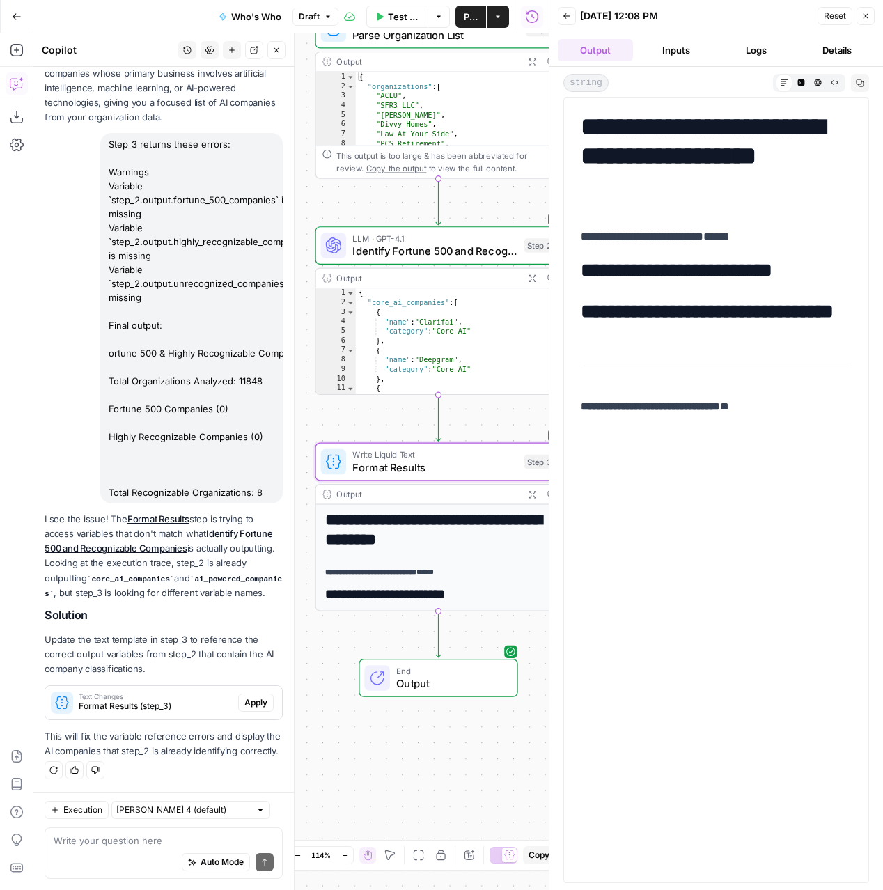
click at [254, 700] on span "Apply" at bounding box center [255, 702] width 23 height 13
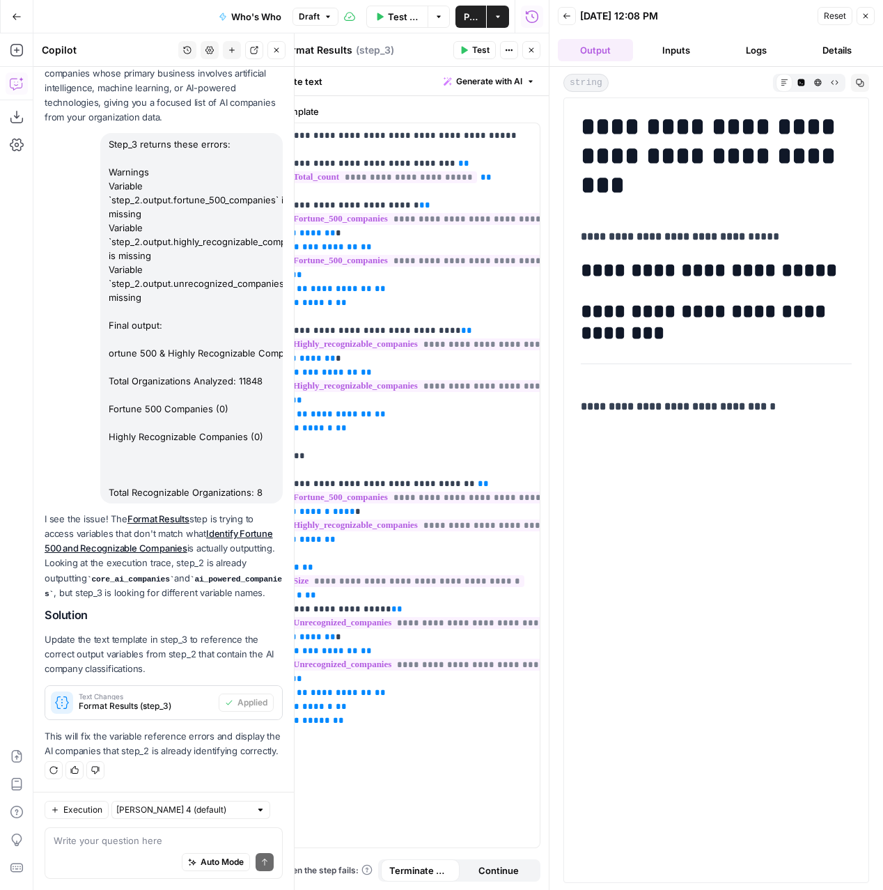
click at [530, 49] on icon "button" at bounding box center [531, 50] width 5 height 5
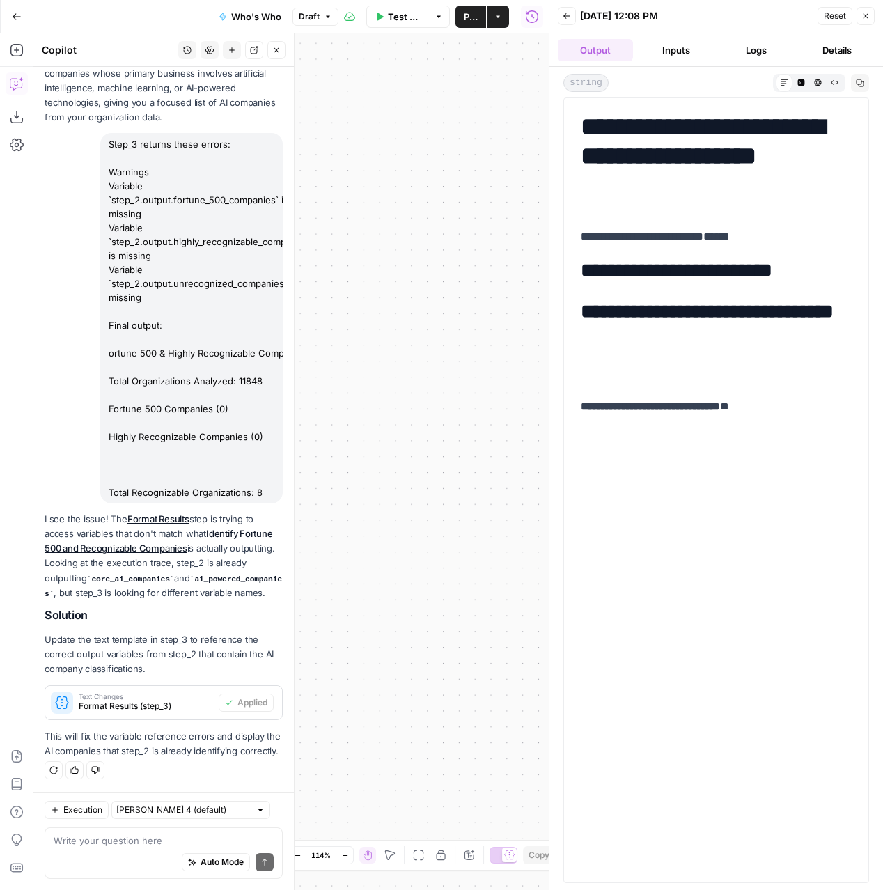
click at [867, 16] on icon "button" at bounding box center [866, 16] width 8 height 8
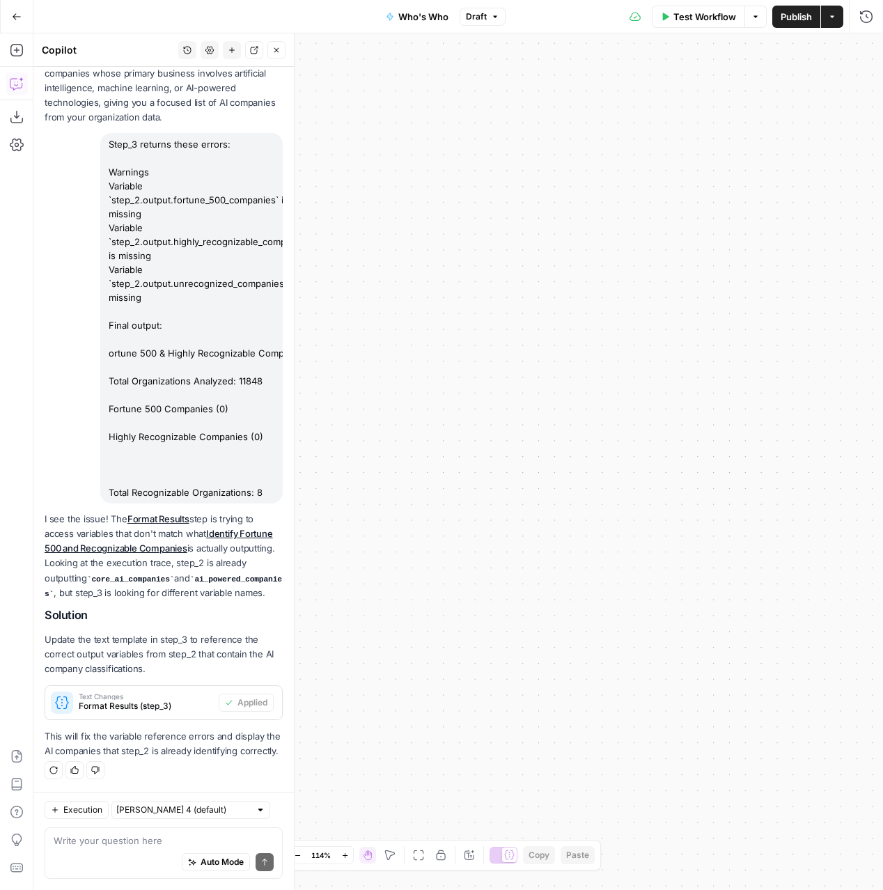
click at [712, 16] on span "Test Workflow" at bounding box center [704, 17] width 63 height 14
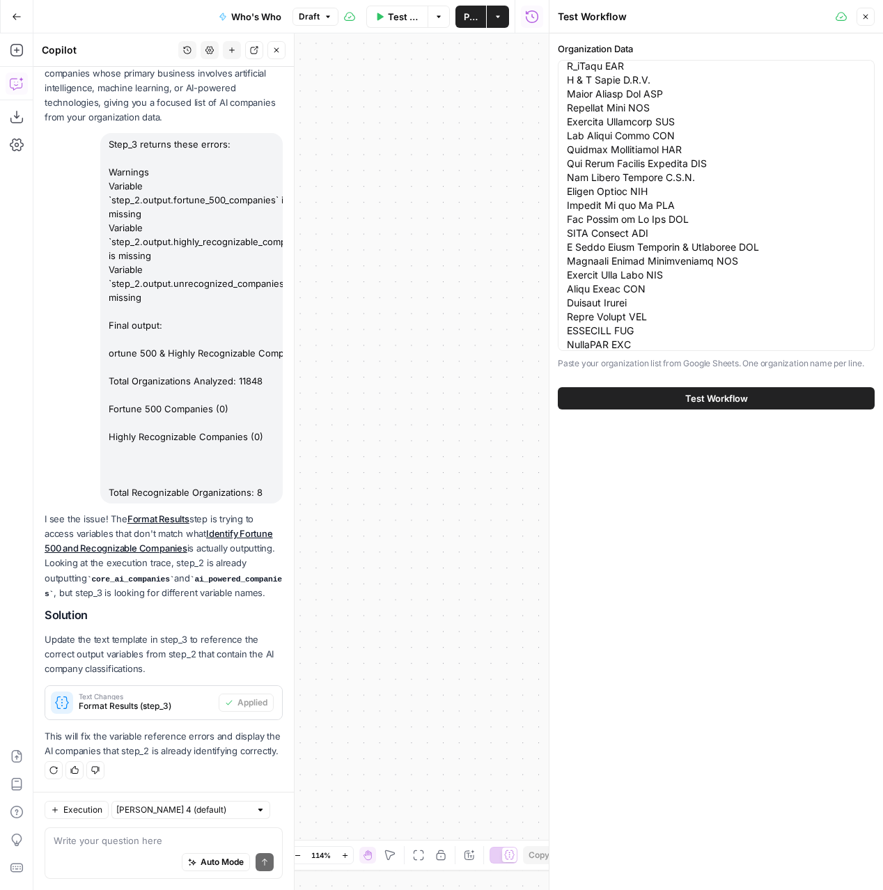
click at [696, 398] on span "Test Workflow" at bounding box center [716, 398] width 63 height 14
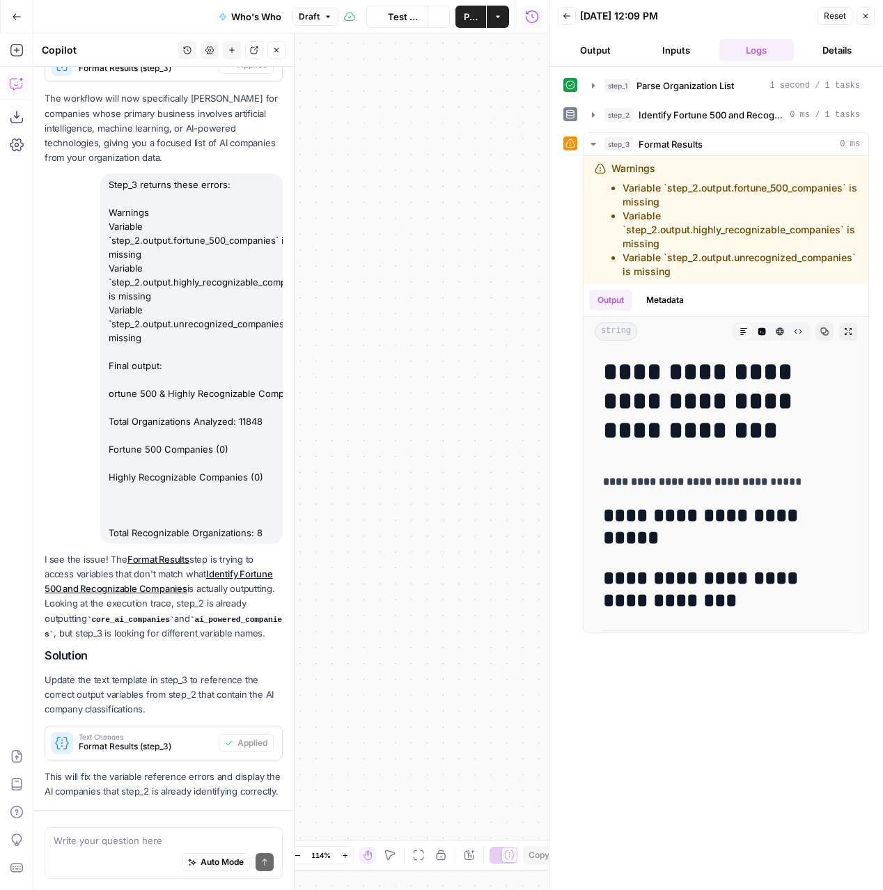
scroll to position [496, 0]
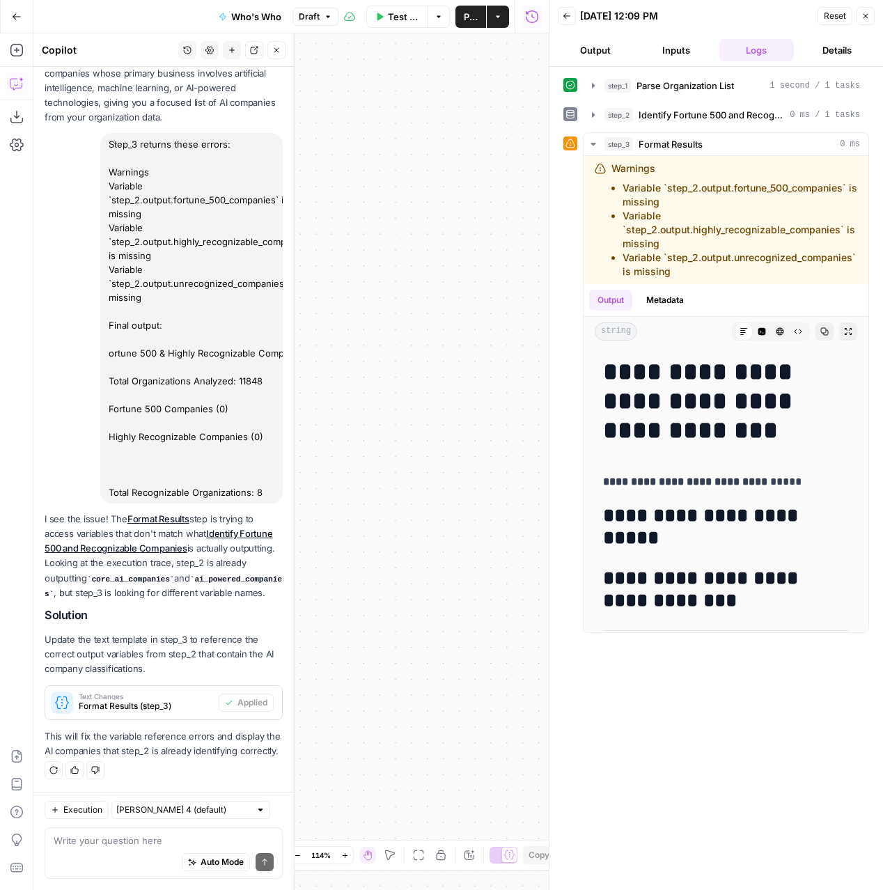
click at [613, 44] on button "Output" at bounding box center [595, 50] width 75 height 22
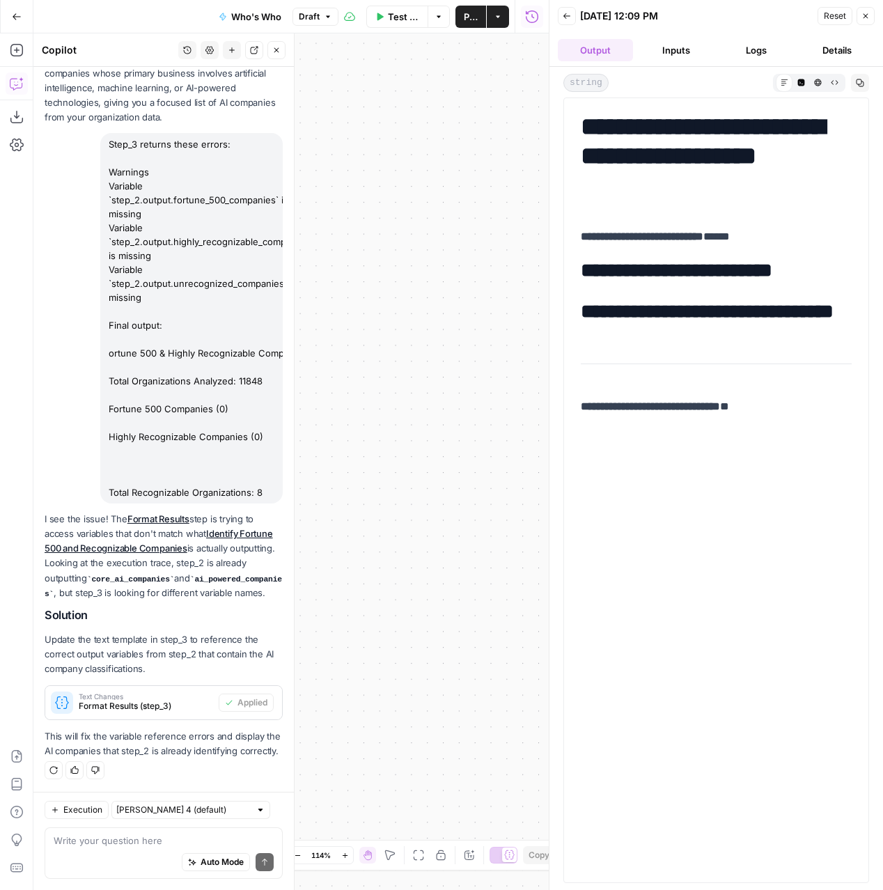
click at [836, 19] on span "Reset" at bounding box center [835, 16] width 22 height 13
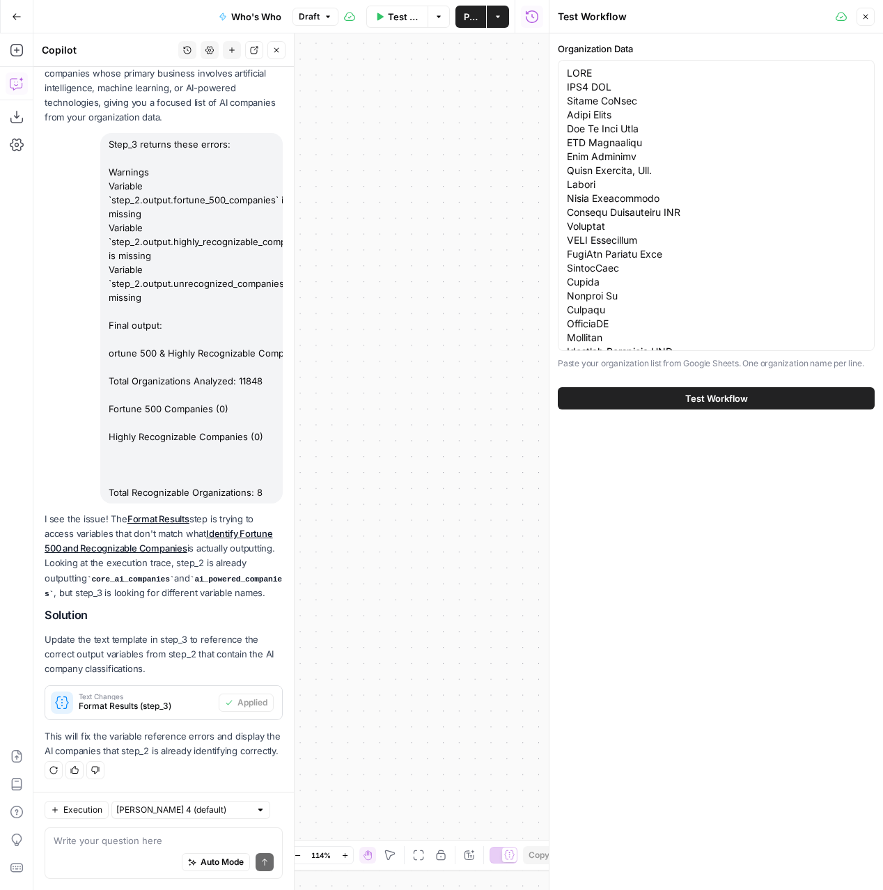
click at [674, 400] on button "Test Workflow" at bounding box center [716, 398] width 317 height 22
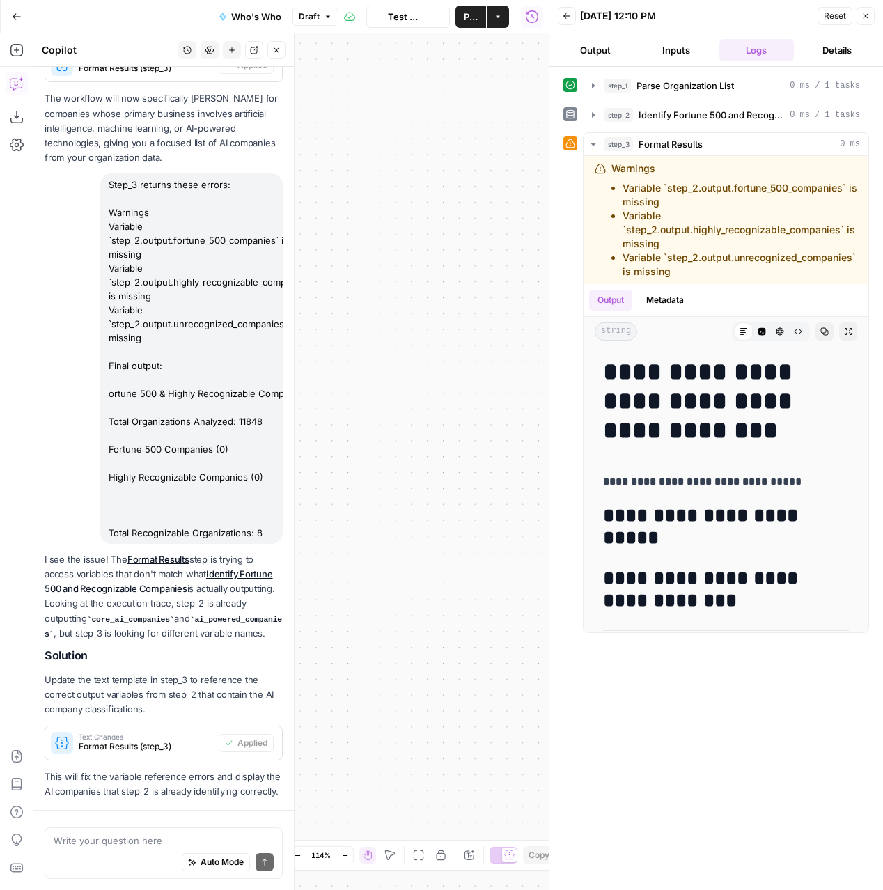
scroll to position [496, 0]
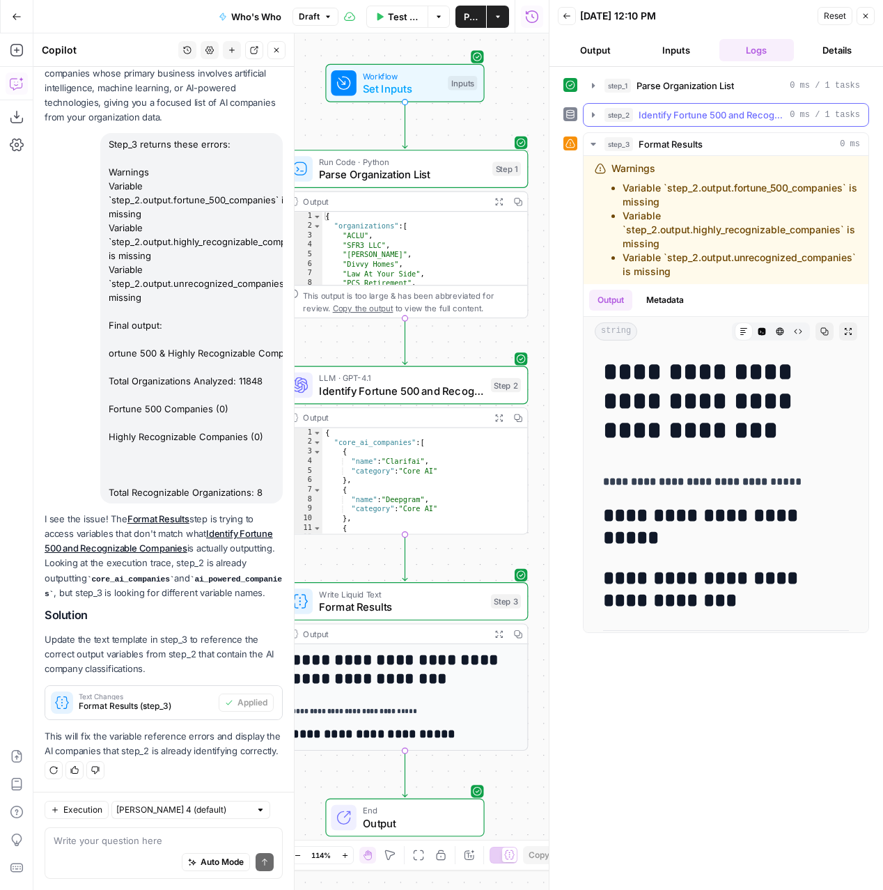
click at [598, 116] on icon "button" at bounding box center [593, 114] width 11 height 11
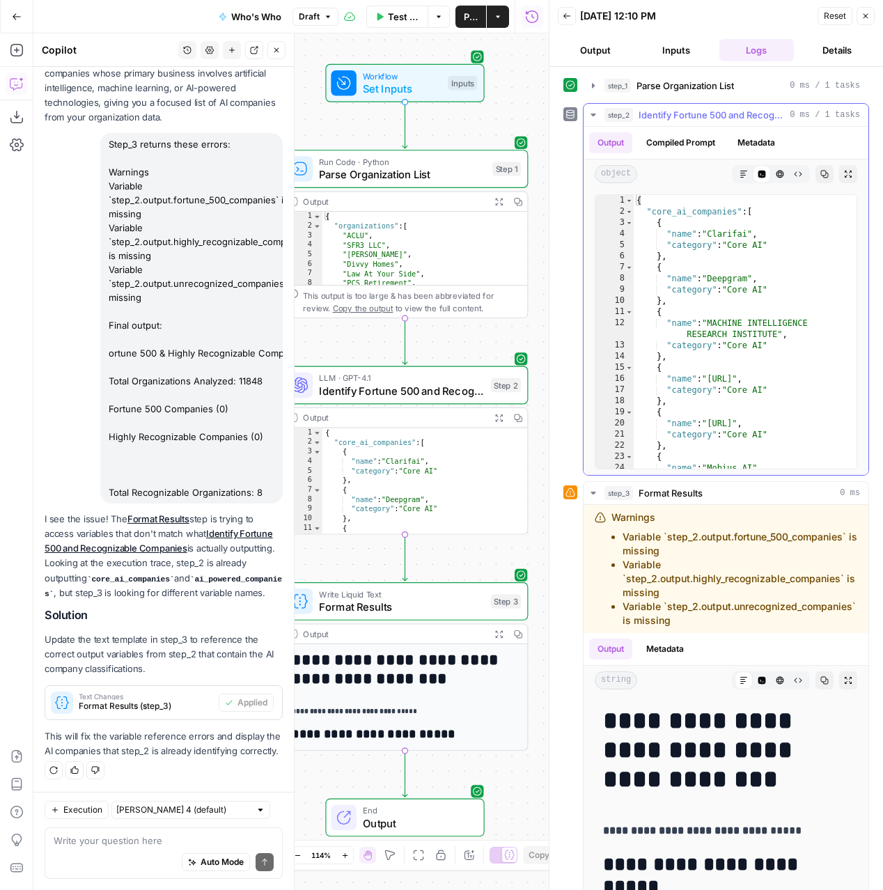
click at [593, 113] on icon "button" at bounding box center [593, 114] width 11 height 11
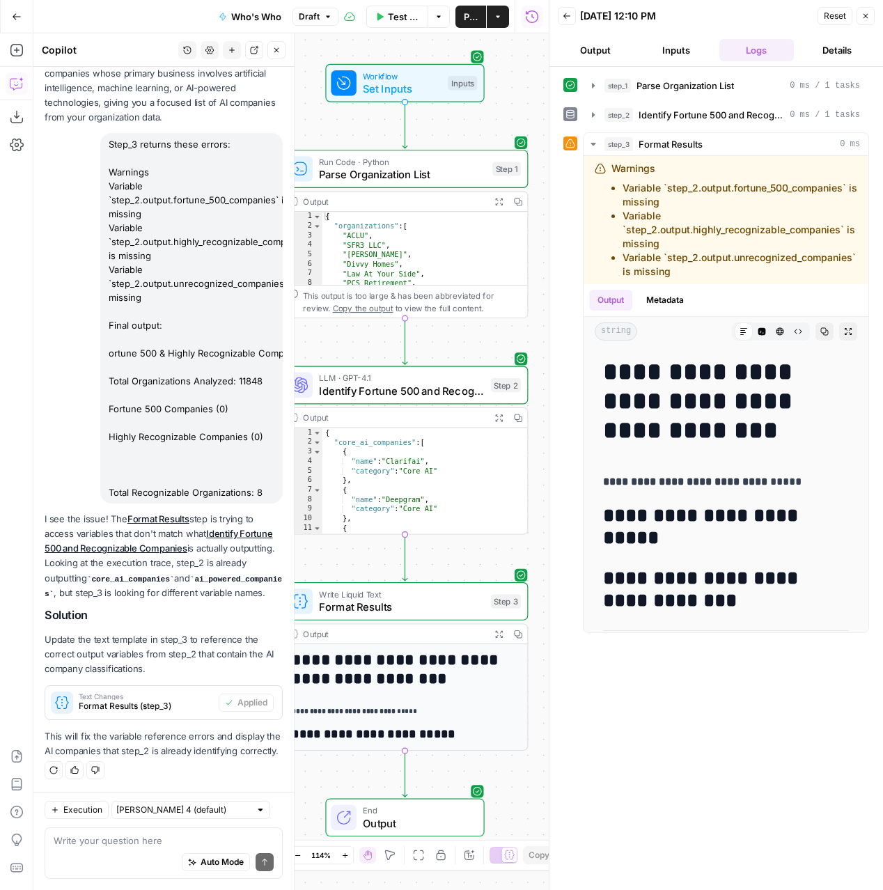
click at [829, 17] on span "Reset" at bounding box center [835, 16] width 22 height 13
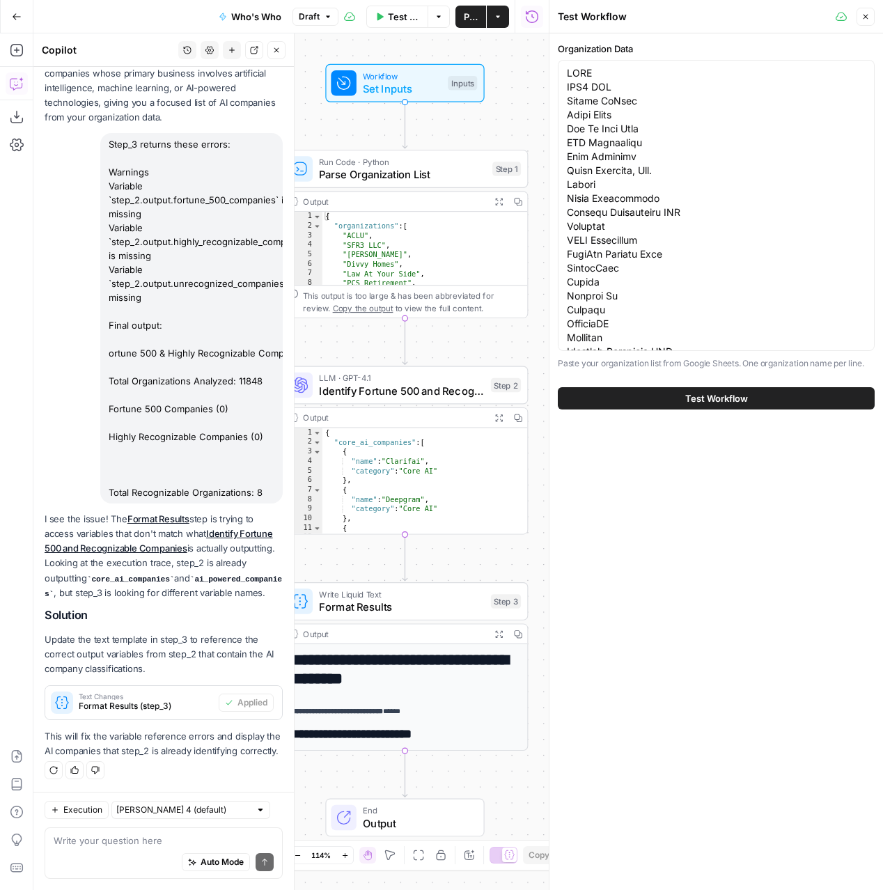
click at [869, 15] on icon "button" at bounding box center [866, 17] width 8 height 8
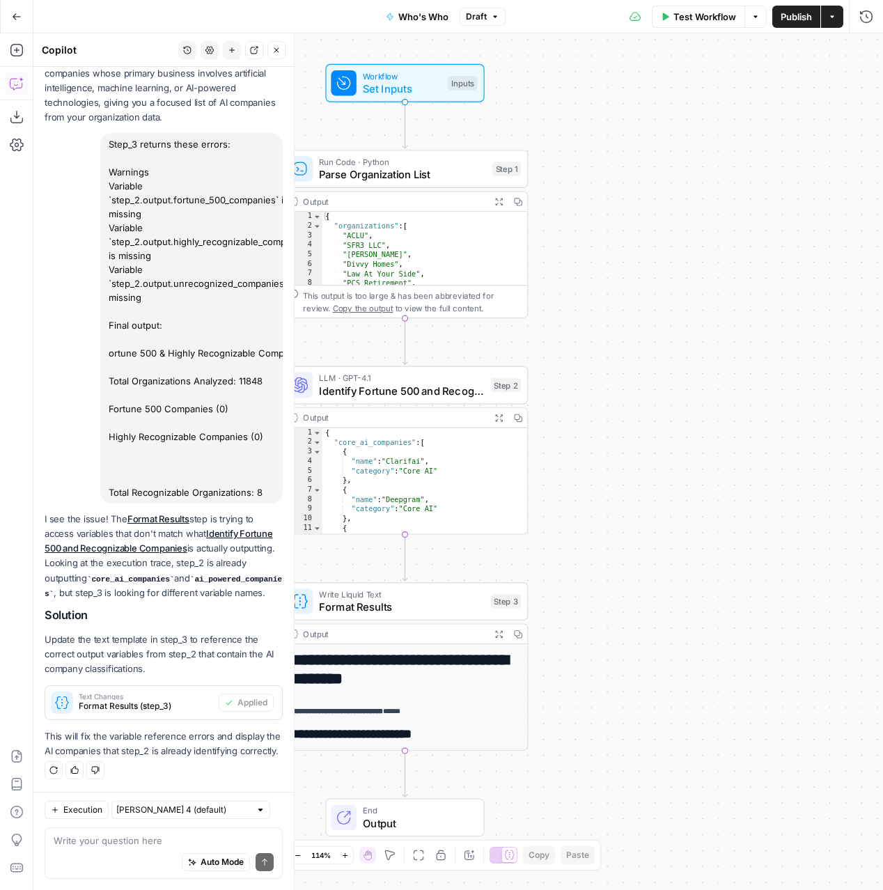
click at [754, 20] on icon "button" at bounding box center [755, 17] width 8 height 8
click at [732, 40] on button "Run Test" at bounding box center [710, 50] width 93 height 20
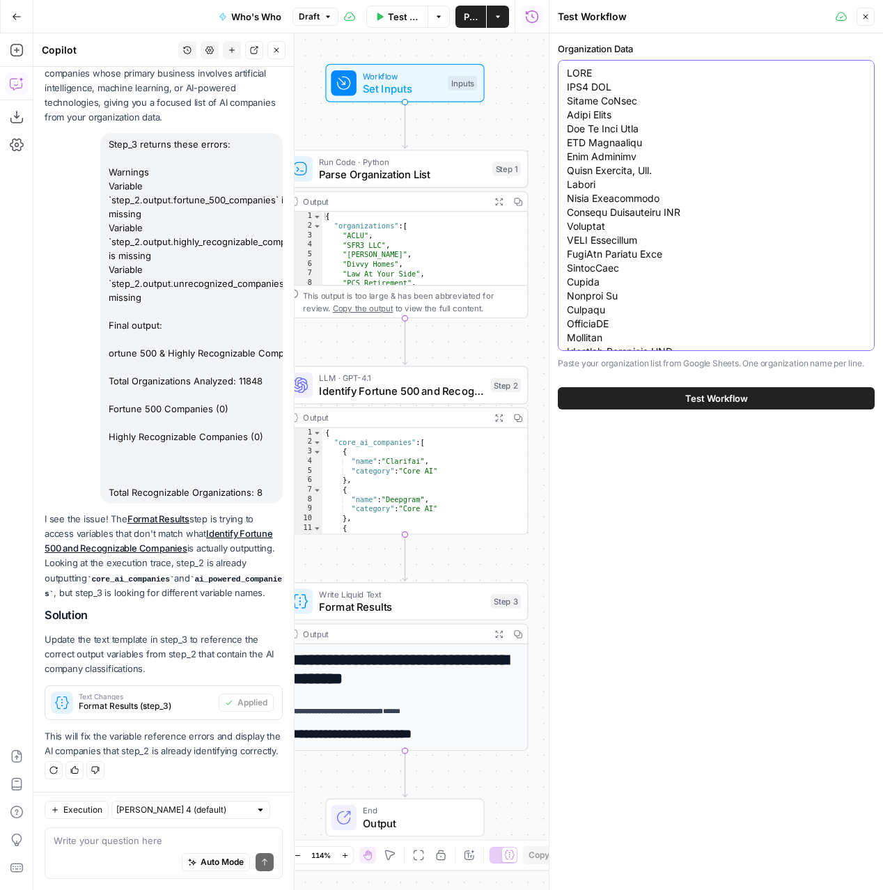
click at [687, 391] on span "Test Workflow" at bounding box center [716, 398] width 63 height 14
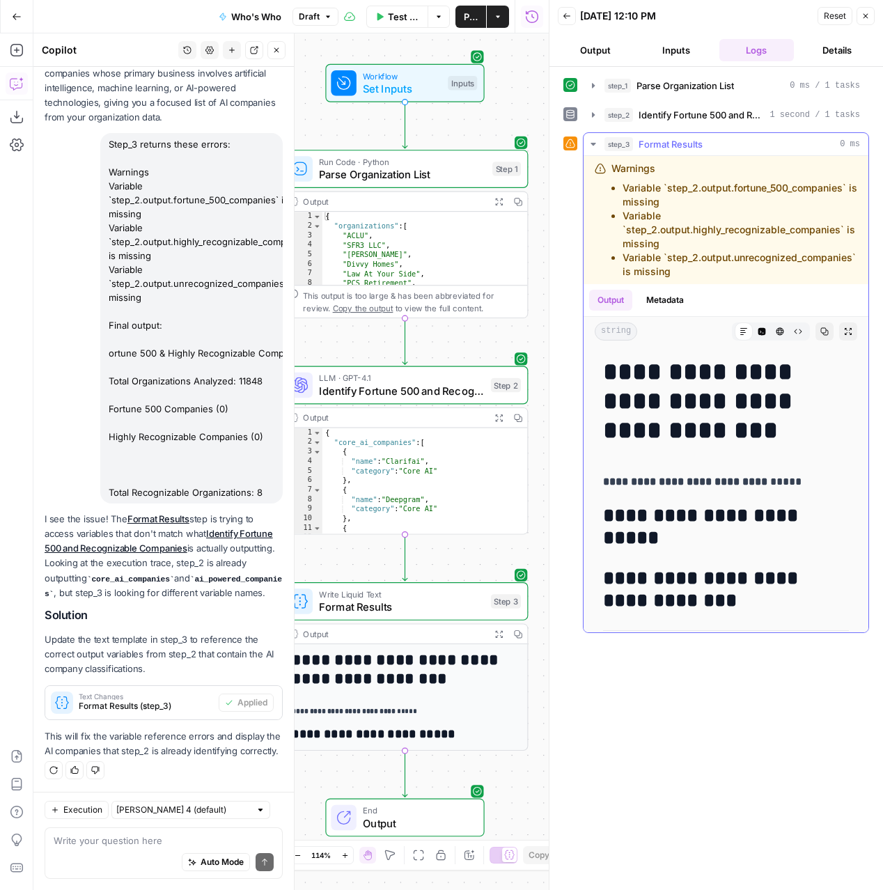
drag, startPoint x: 614, startPoint y: 167, endPoint x: 733, endPoint y: 273, distance: 159.3
click at [733, 273] on div "Warnings Variable `step_2.output.fortune_500_companies` is missing Variable `st…" at bounding box center [735, 220] width 246 height 117
copy div "Warnings Variable `step_2.output.fortune_500_companies` is missing Variable `st…"
click at [146, 838] on textarea at bounding box center [164, 841] width 220 height 14
paste textarea "Warnings Variable `step_2.output.fortune_500_companies` is missing Variable `st…"
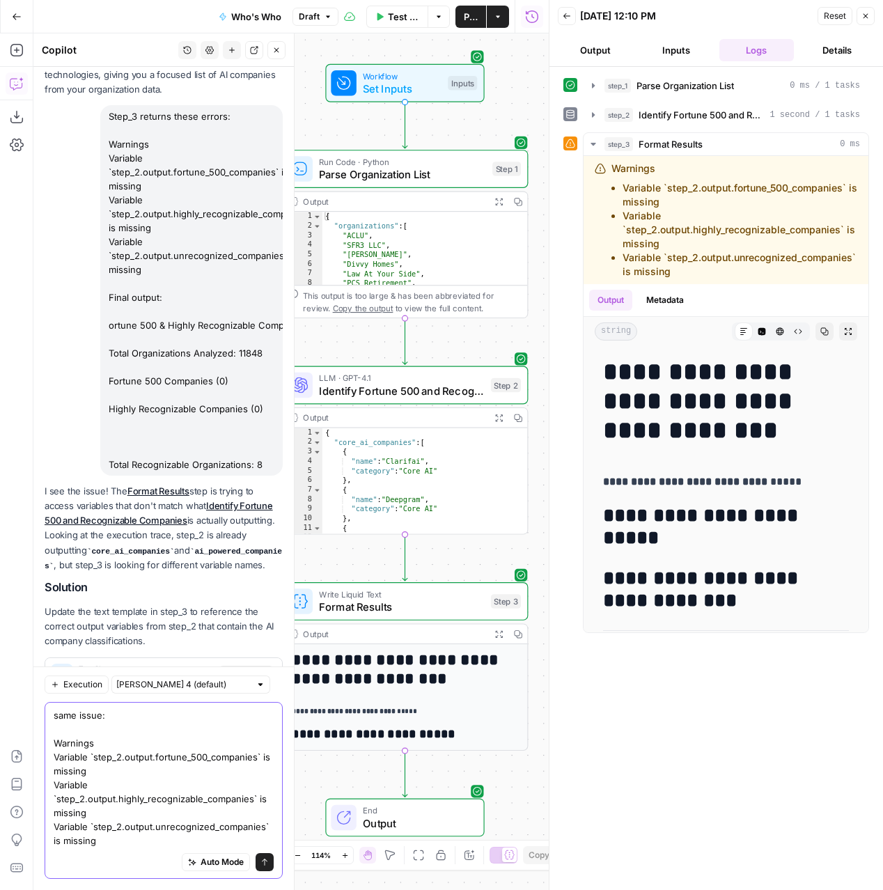
scroll to position [621, 0]
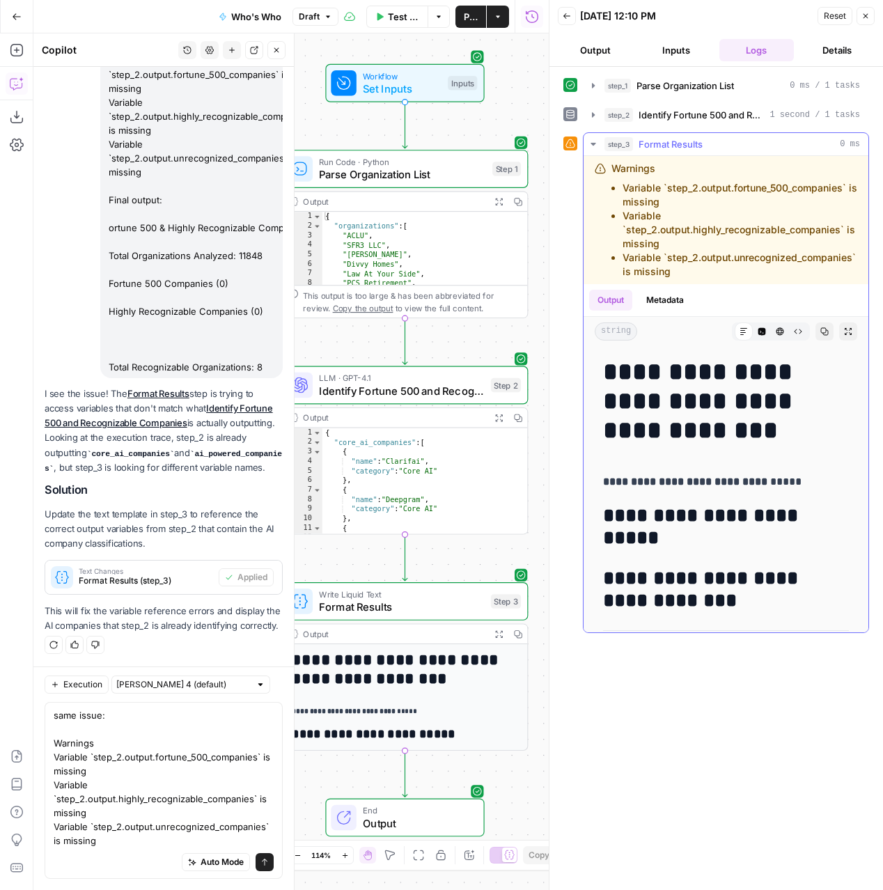
click at [690, 542] on h2 "**********" at bounding box center [726, 527] width 246 height 45
drag, startPoint x: 751, startPoint y: 600, endPoint x: 598, endPoint y: 334, distance: 307.3
click at [598, 334] on div "**********" at bounding box center [726, 458] width 285 height 348
copy div "**********"
click at [157, 836] on textarea "same issue: Warnings Variable `step_2.output.fortune_500_companies` is missing …" at bounding box center [164, 777] width 220 height 139
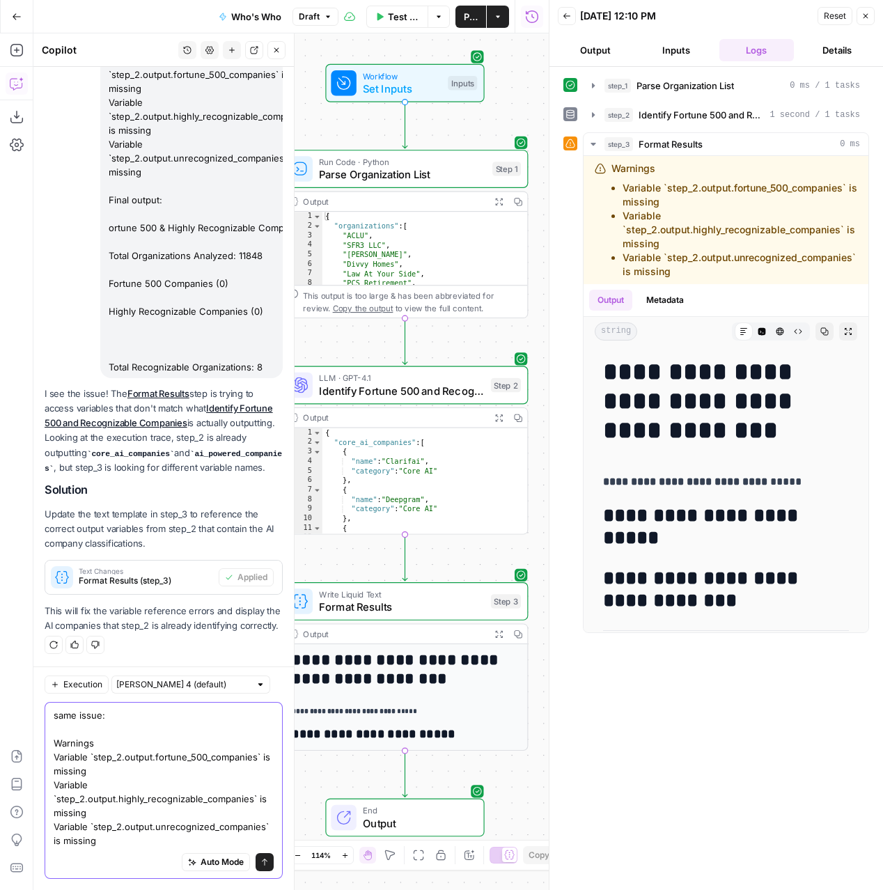
paste textarea "string Fortune 500 & Highly Recognizable Companies Total Organizations Analyzed…"
type textarea "same issue: Warnings Variable `step_2.output.fortune_500_companies` is missing …"
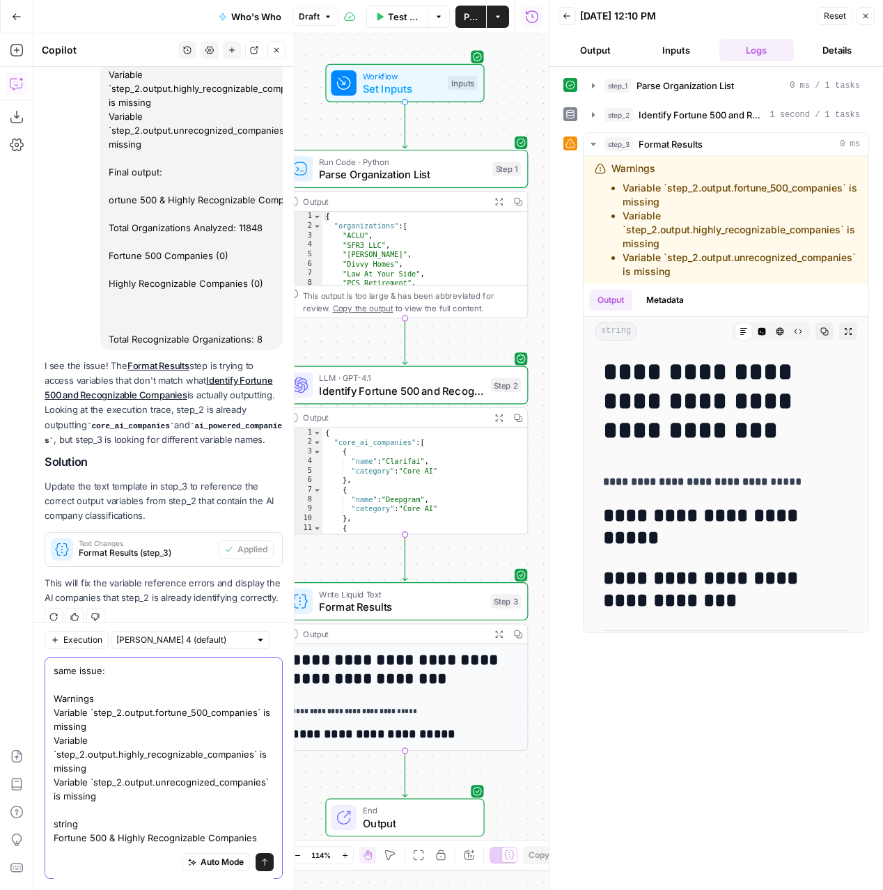
scroll to position [21, 0]
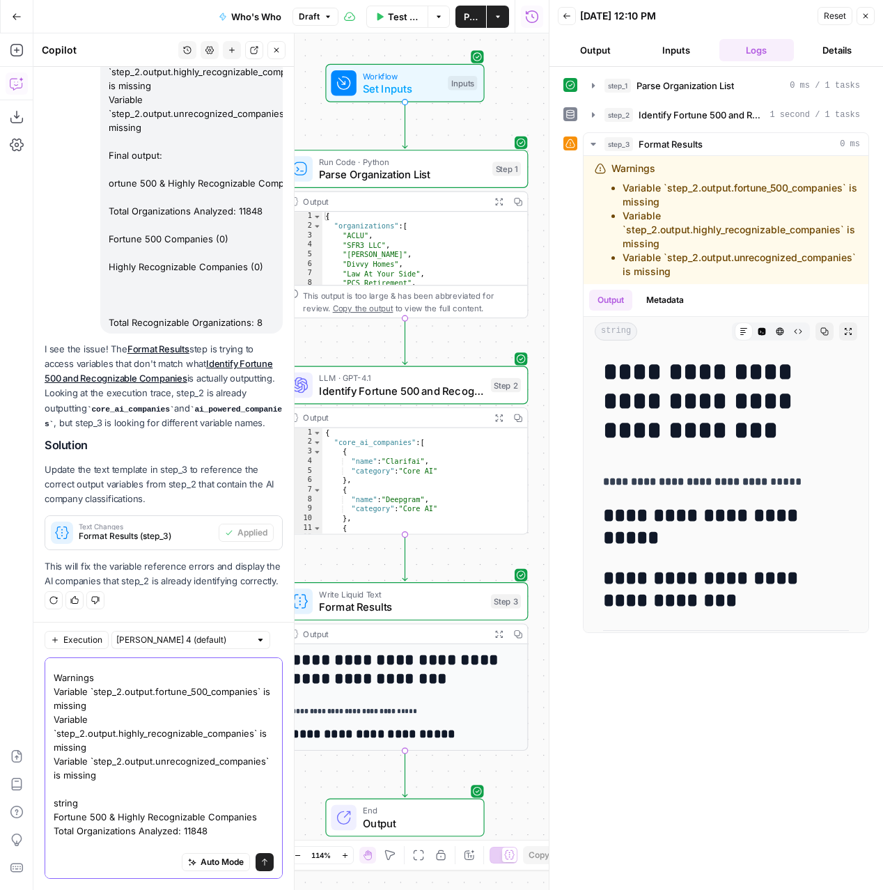
click at [226, 834] on textarea "same issue: Warnings Variable `step_2.output.fortune_500_companies` is missing …" at bounding box center [164, 761] width 220 height 237
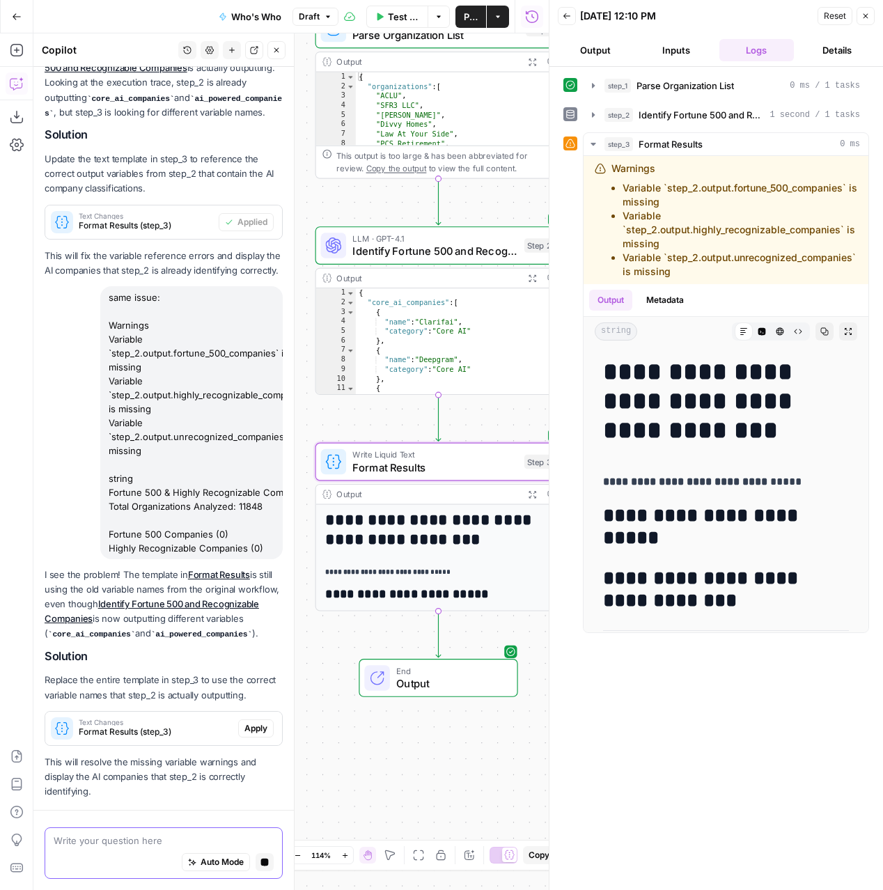
scroll to position [1017, 0]
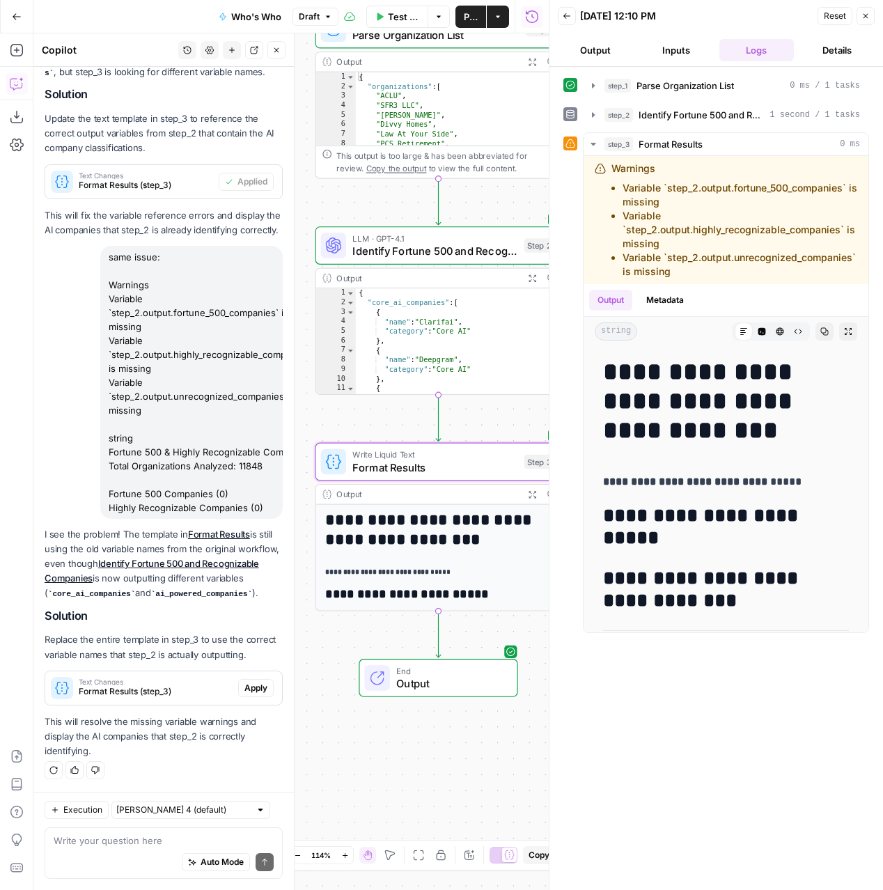
click at [254, 685] on span "Apply" at bounding box center [255, 688] width 23 height 13
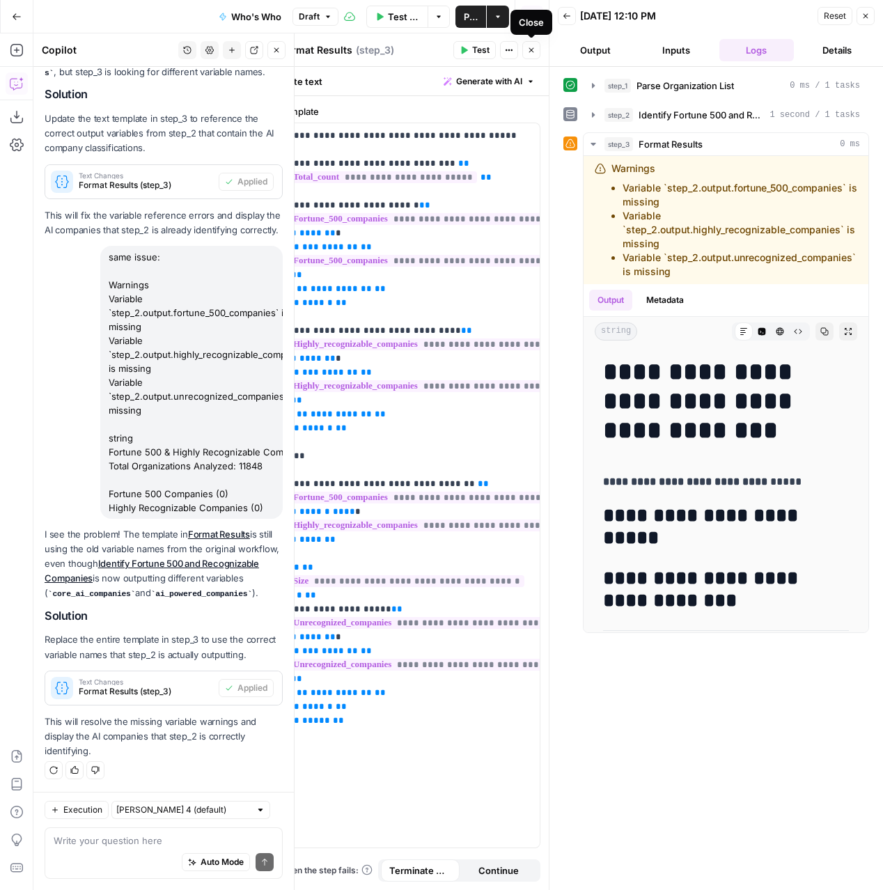
click at [536, 53] on button "Close" at bounding box center [531, 50] width 18 height 18
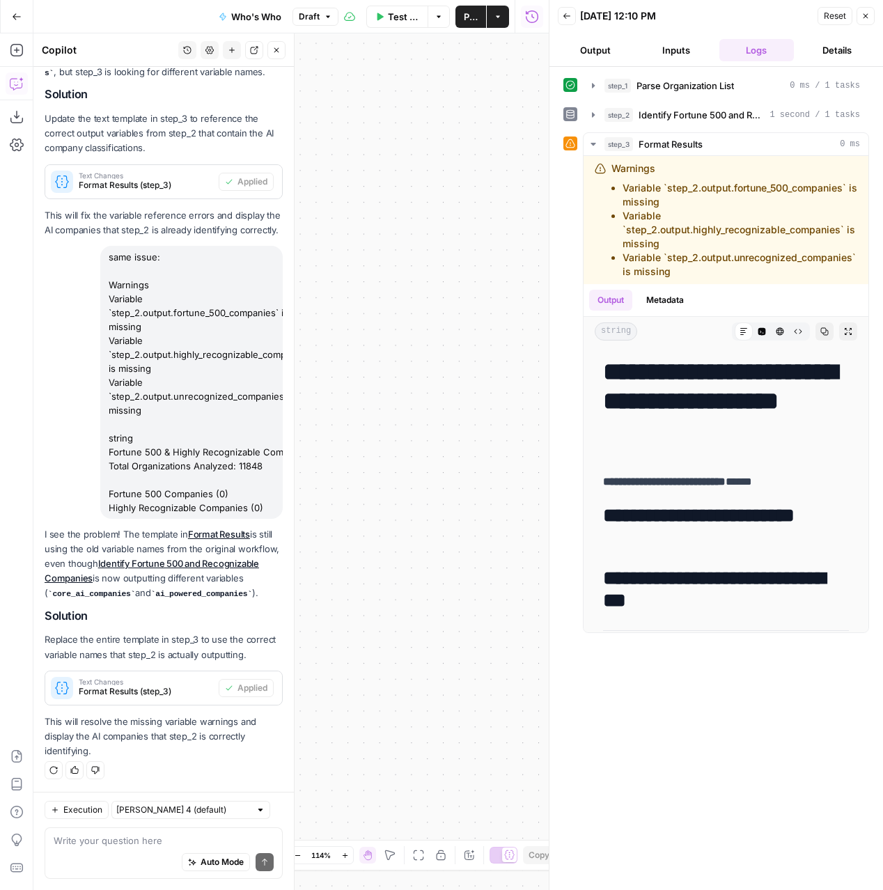
click at [867, 17] on icon "button" at bounding box center [866, 16] width 8 height 8
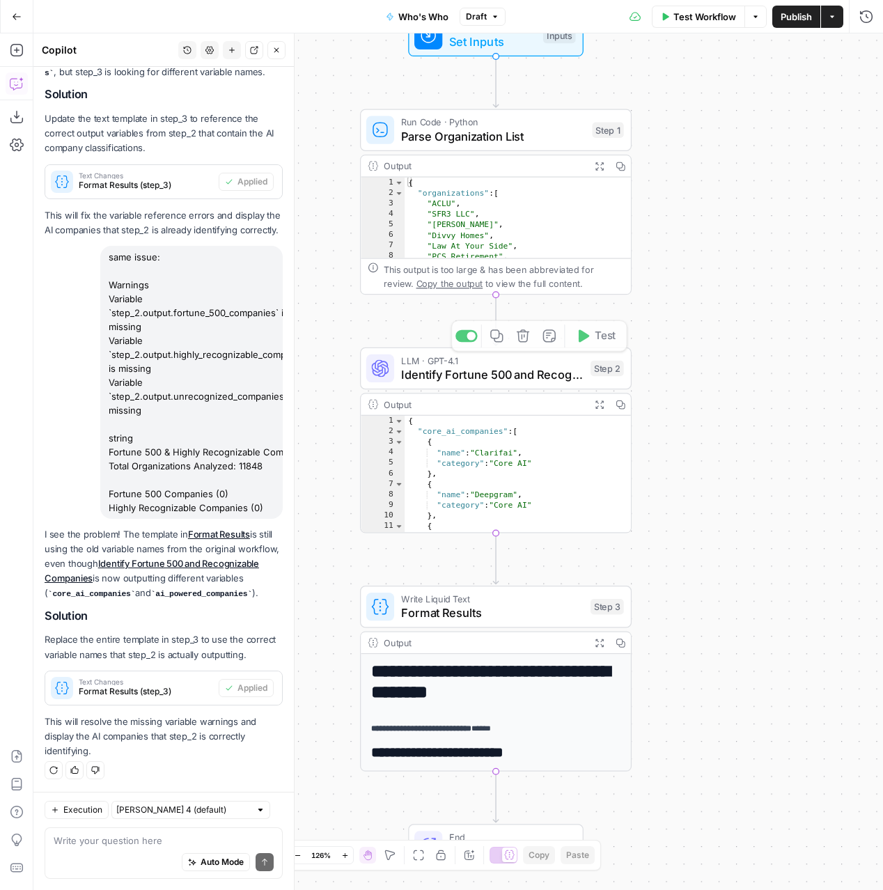
click at [517, 369] on span "Identify Fortune 500 and Recognizable Companies" at bounding box center [492, 374] width 182 height 17
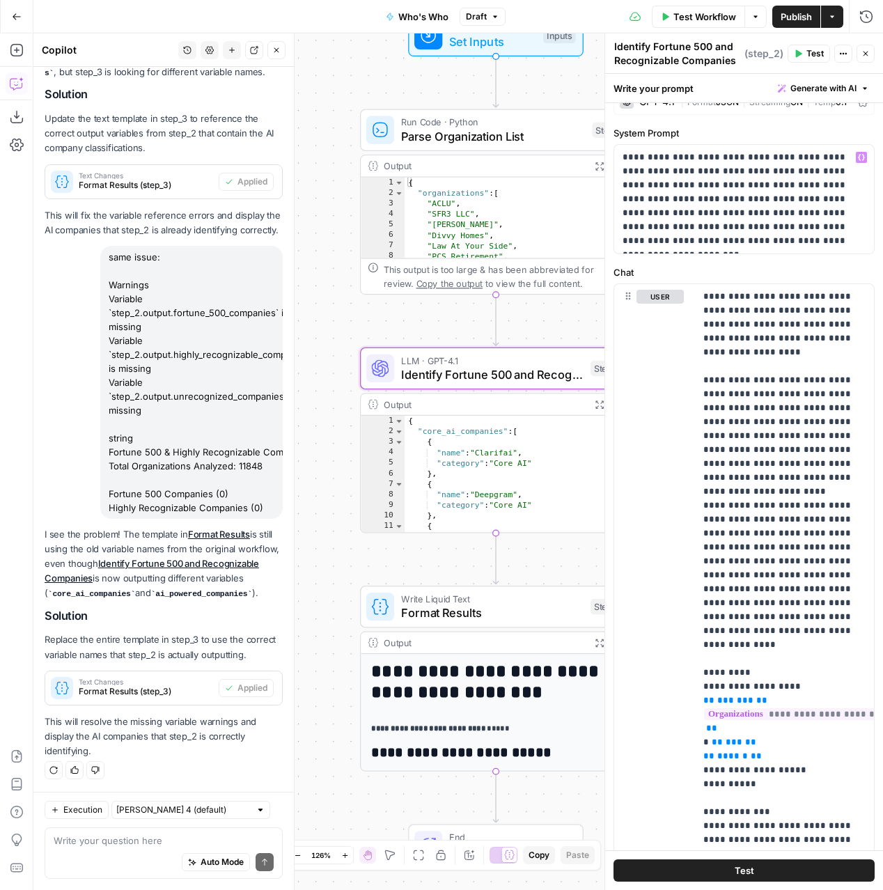
scroll to position [0, 0]
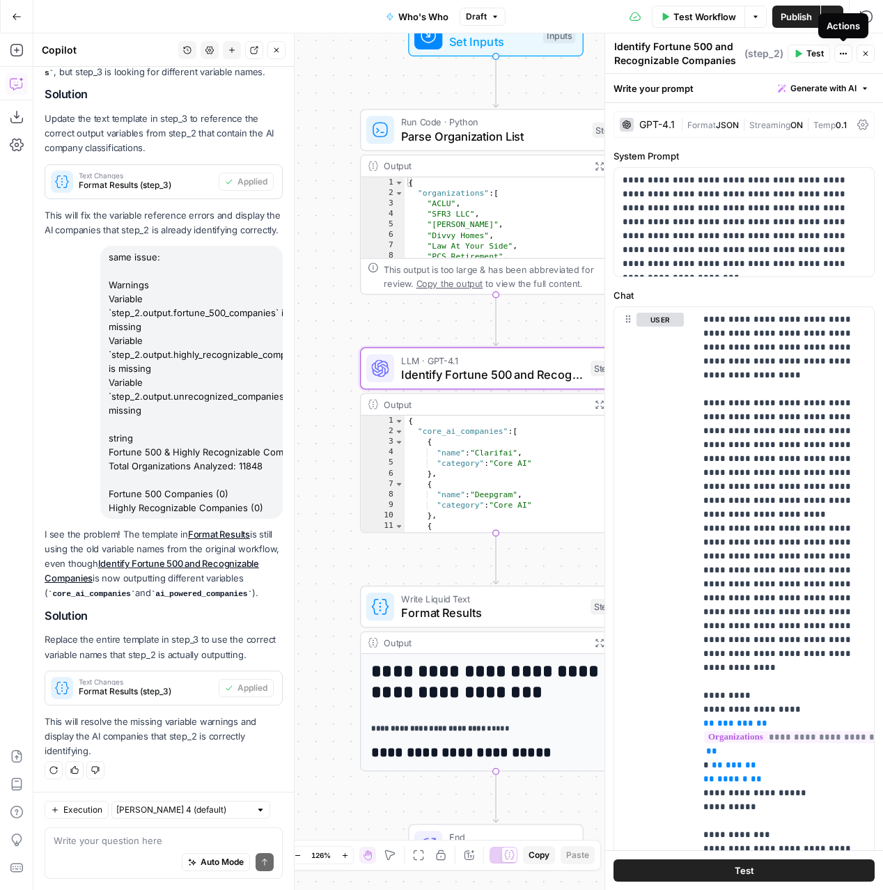
click at [839, 54] on icon "button" at bounding box center [843, 53] width 8 height 8
click at [676, 63] on textarea "Identify Fortune 500 and Recognizable Companies" at bounding box center [677, 54] width 127 height 28
drag, startPoint x: 732, startPoint y: 61, endPoint x: 653, endPoint y: 40, distance: 81.9
click at [652, 40] on textarea "Identify Fortune 500 and Recognizable Companies" at bounding box center [677, 54] width 127 height 28
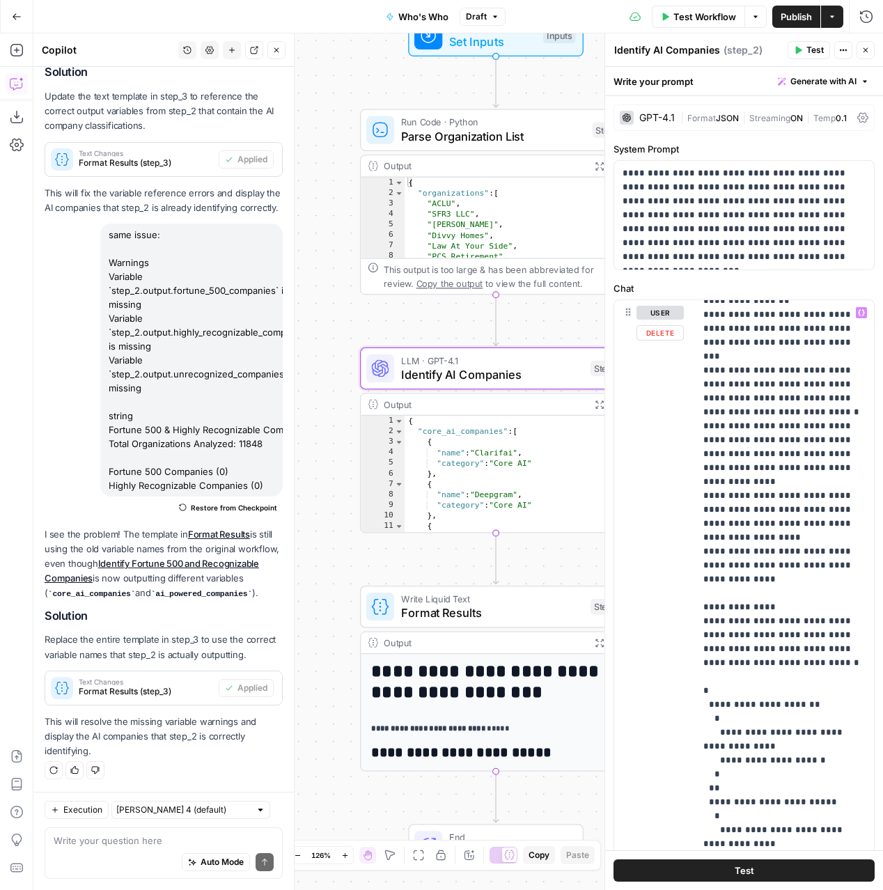
scroll to position [725, 0]
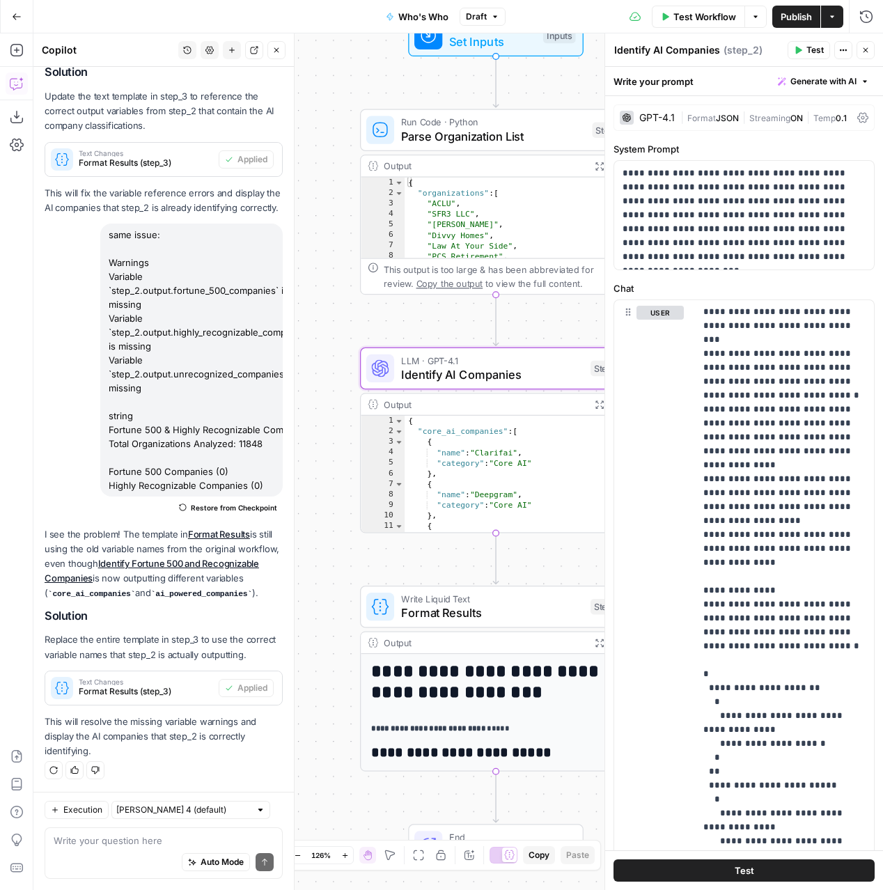
type textarea "Identify AI Companies"
click at [492, 607] on span "Format Results" at bounding box center [492, 612] width 182 height 17
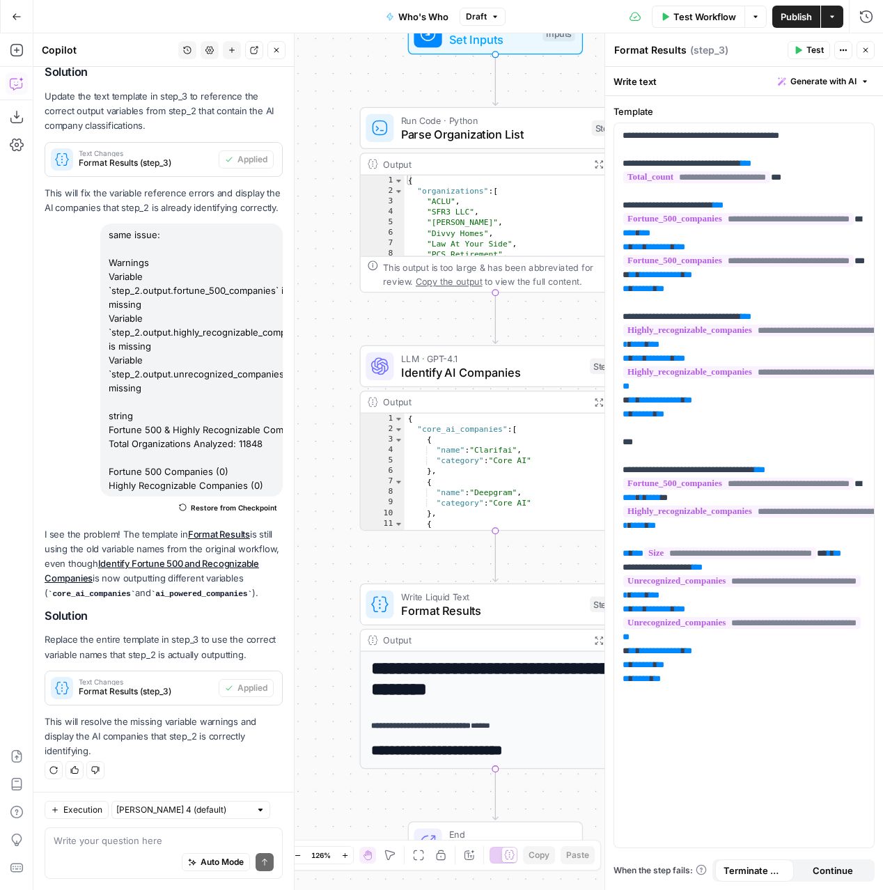
click at [167, 733] on p "This will resolve the missing variable warnings and display the AI companies th…" at bounding box center [164, 737] width 238 height 44
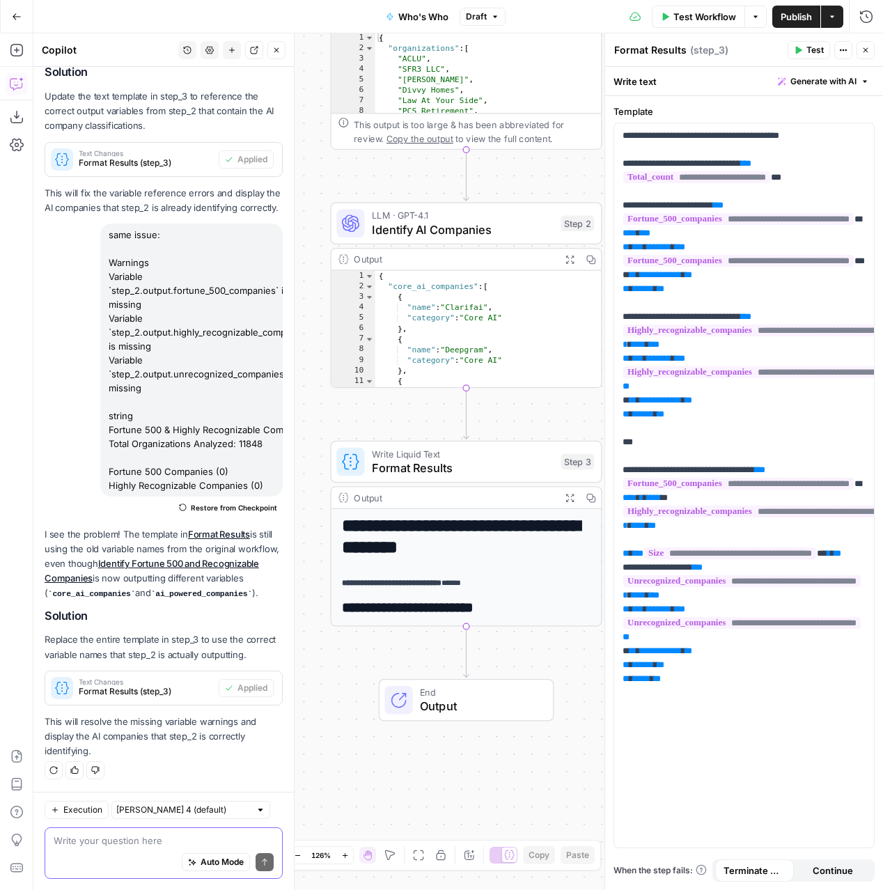
click at [145, 839] on textarea at bounding box center [164, 841] width 220 height 14
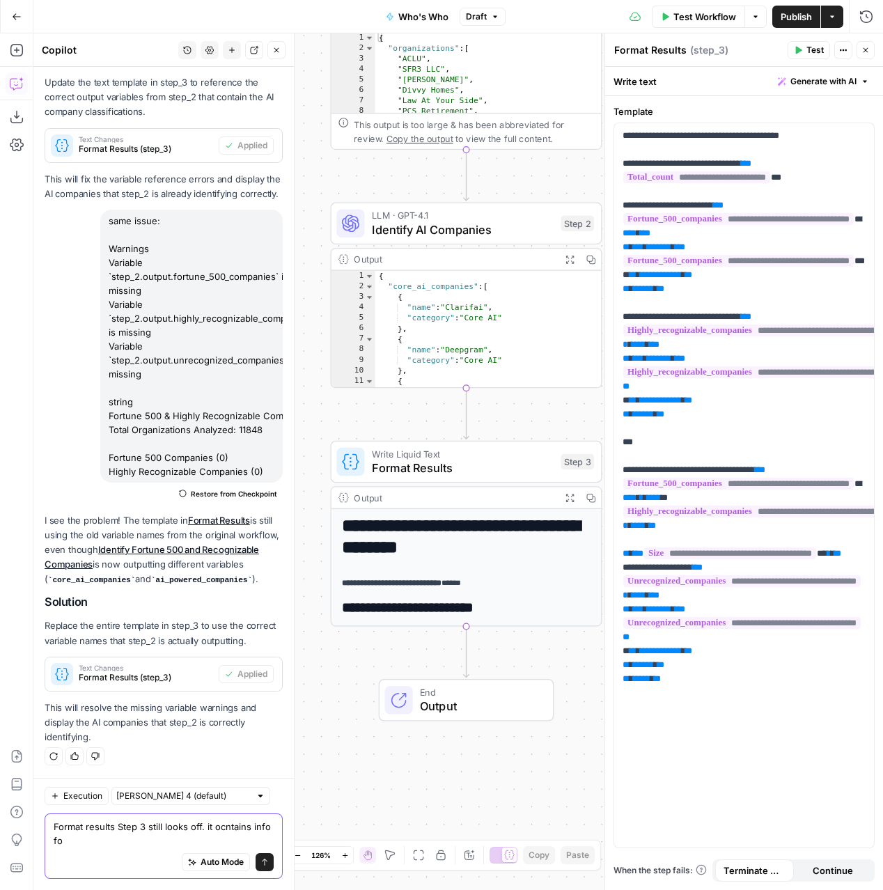
scroll to position [1075, 0]
click at [220, 831] on textarea "Format results Step 3 still looks off. it ocntains info for" at bounding box center [164, 834] width 220 height 28
click at [182, 840] on textarea "Format results Step 3 still looks off. it contains info for" at bounding box center [164, 834] width 220 height 28
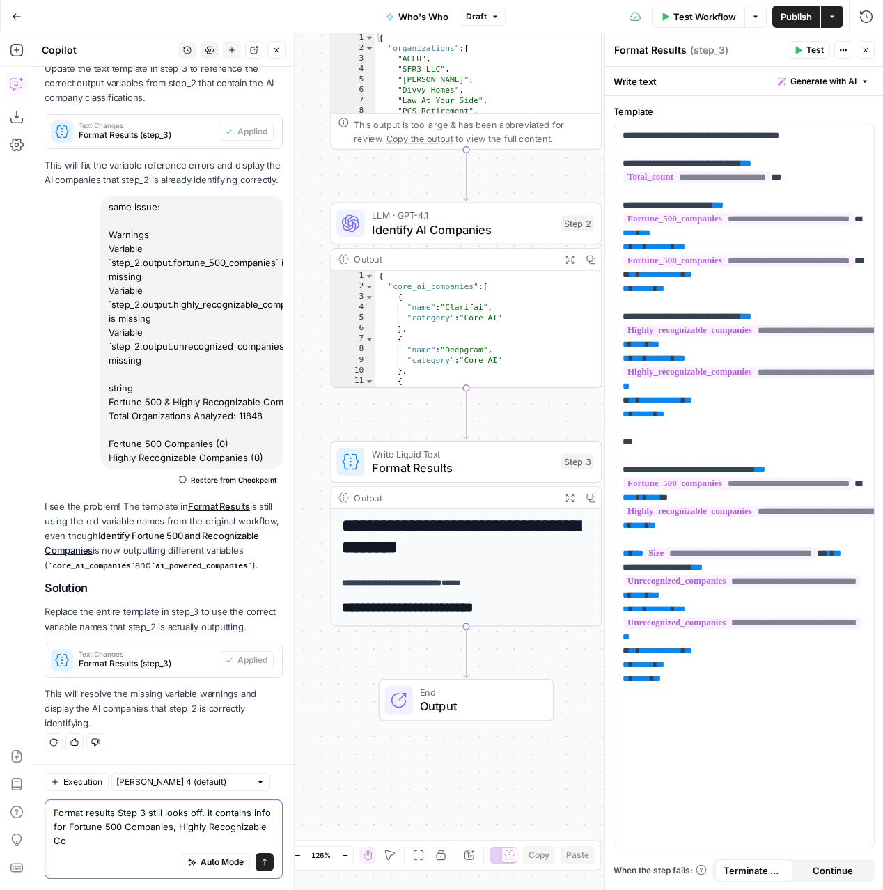
scroll to position [1089, 0]
click at [70, 843] on textarea "Format results Step 3 still looks off. it contains info for Fortune 500 Compani…" at bounding box center [164, 827] width 220 height 42
click at [88, 843] on textarea "Format results Step 3 still looks off. it contains info for Fortune 500 Compani…" at bounding box center [164, 827] width 220 height 42
click at [165, 846] on textarea "Format results Step 3 still looks off. it contains info for Fortune 500 Compani…" at bounding box center [164, 827] width 220 height 42
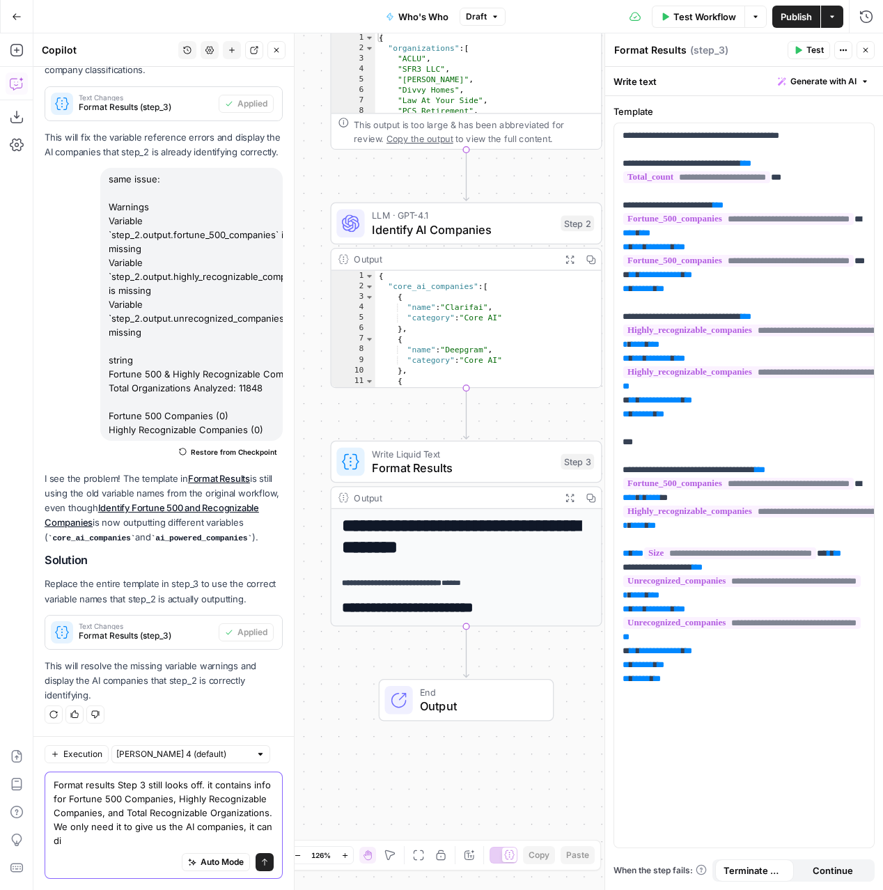
scroll to position [1117, 0]
type textarea "Format results Step 3 still looks off. it contains info for Fortune 500 Compani…"
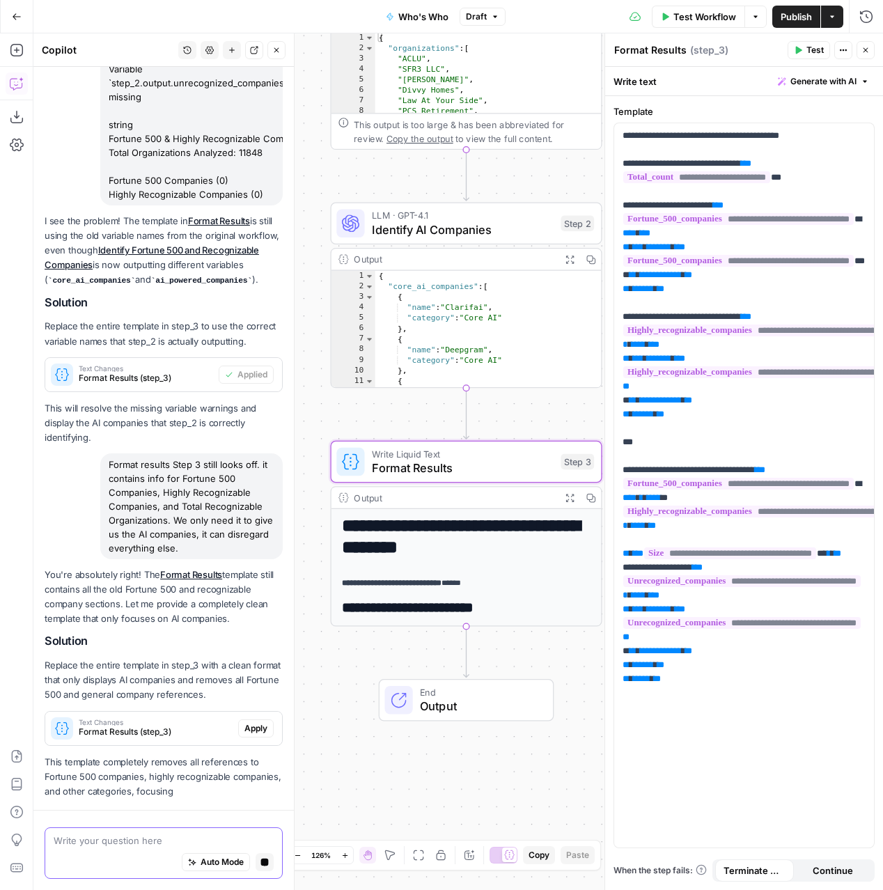
scroll to position [1323, 0]
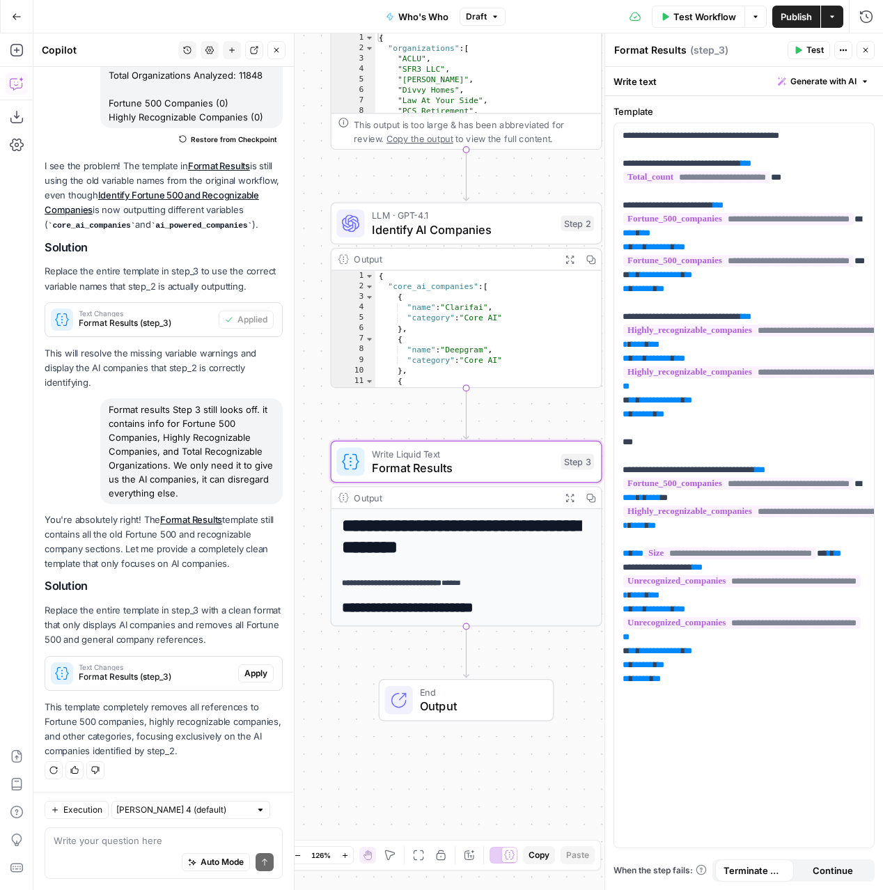
click at [258, 673] on span "Apply" at bounding box center [255, 673] width 23 height 13
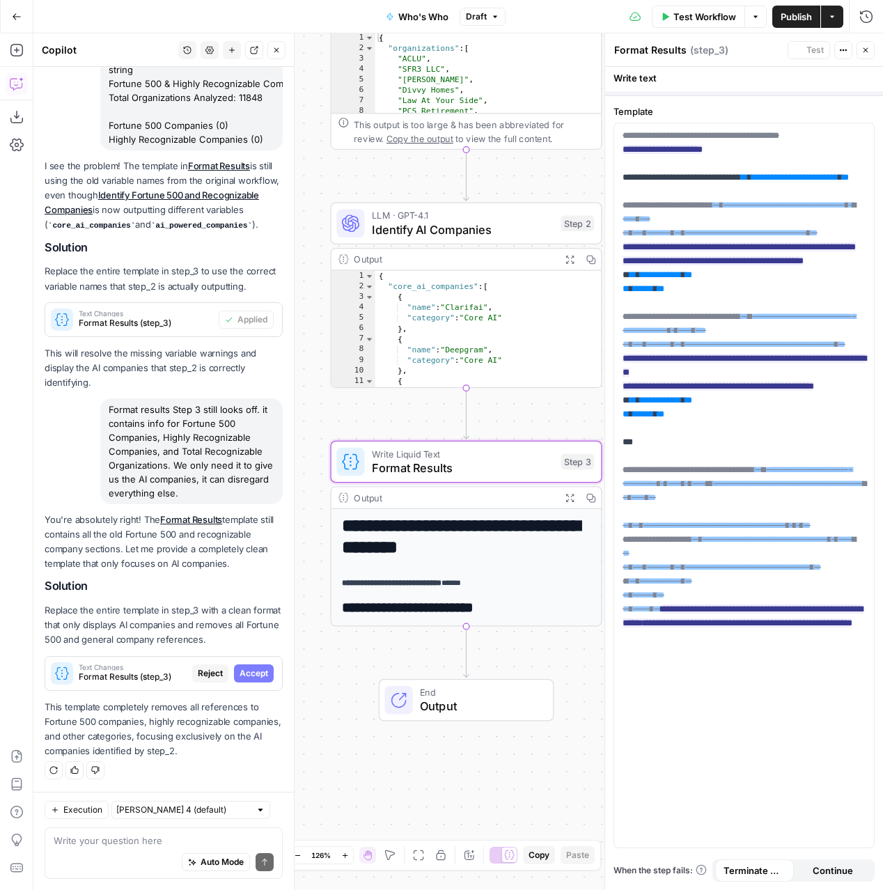
scroll to position [1363, 0]
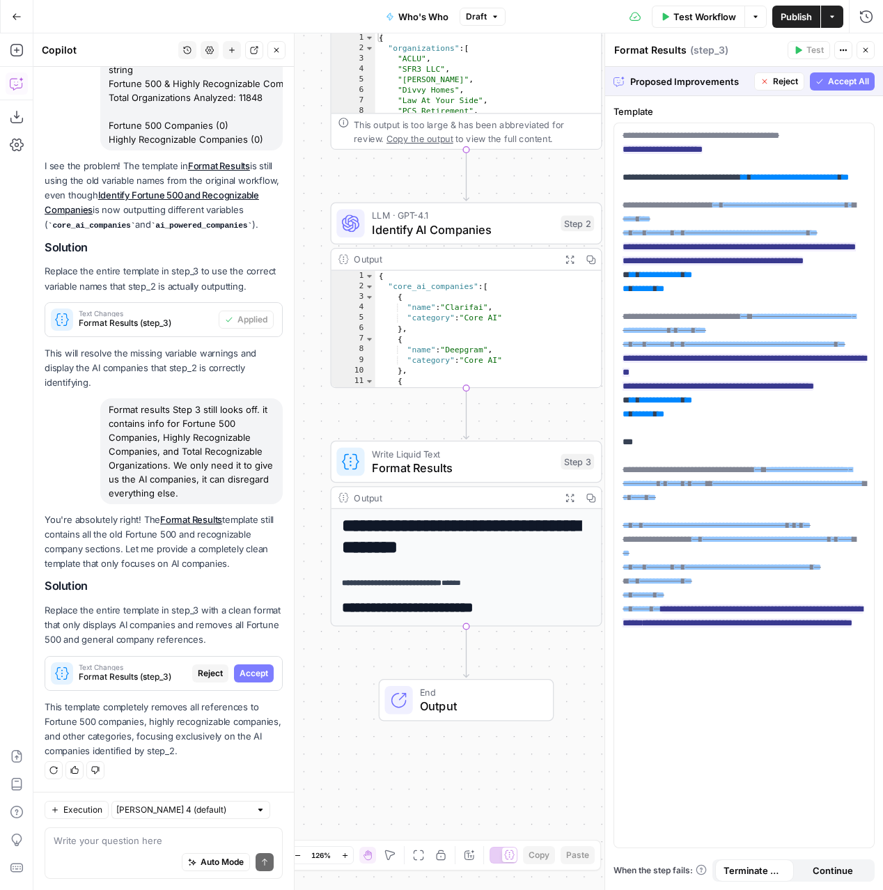
click at [852, 91] on div "Proposed Improvements Reject Accept All" at bounding box center [744, 81] width 278 height 29
click at [848, 85] on span "Accept All" at bounding box center [848, 81] width 41 height 13
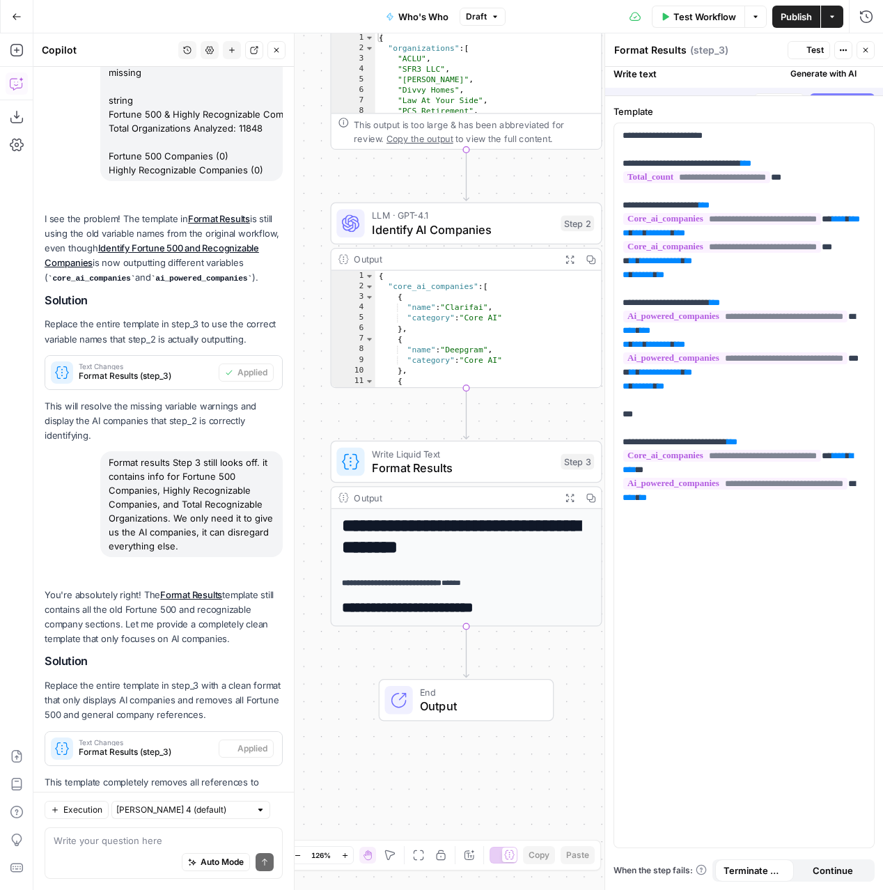
scroll to position [1452, 0]
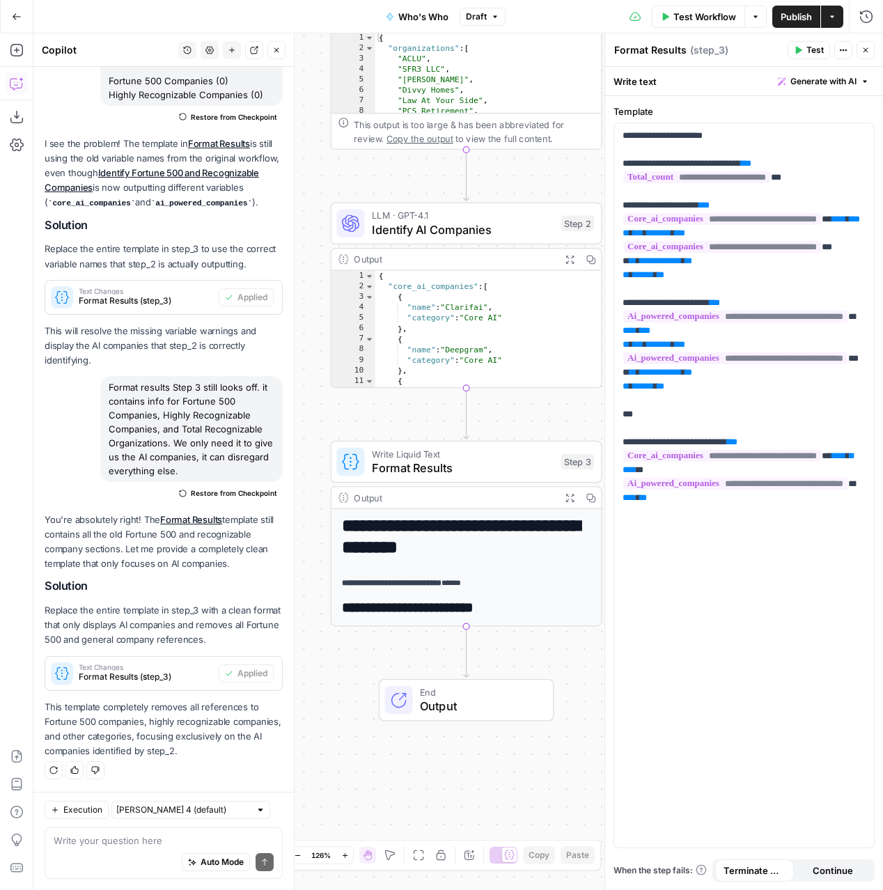
click at [869, 47] on icon "button" at bounding box center [866, 50] width 8 height 8
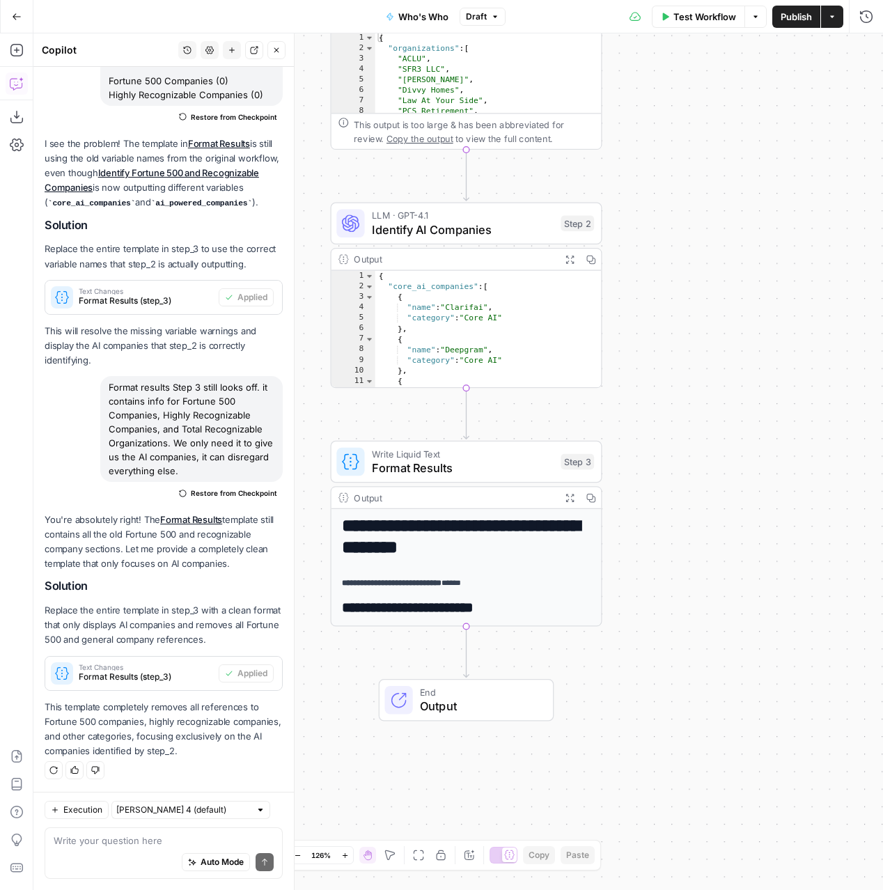
click at [709, 28] on div "Test Workflow Options Publish Actions Run History" at bounding box center [694, 16] width 377 height 33
click at [708, 23] on span "Test Workflow" at bounding box center [704, 17] width 63 height 14
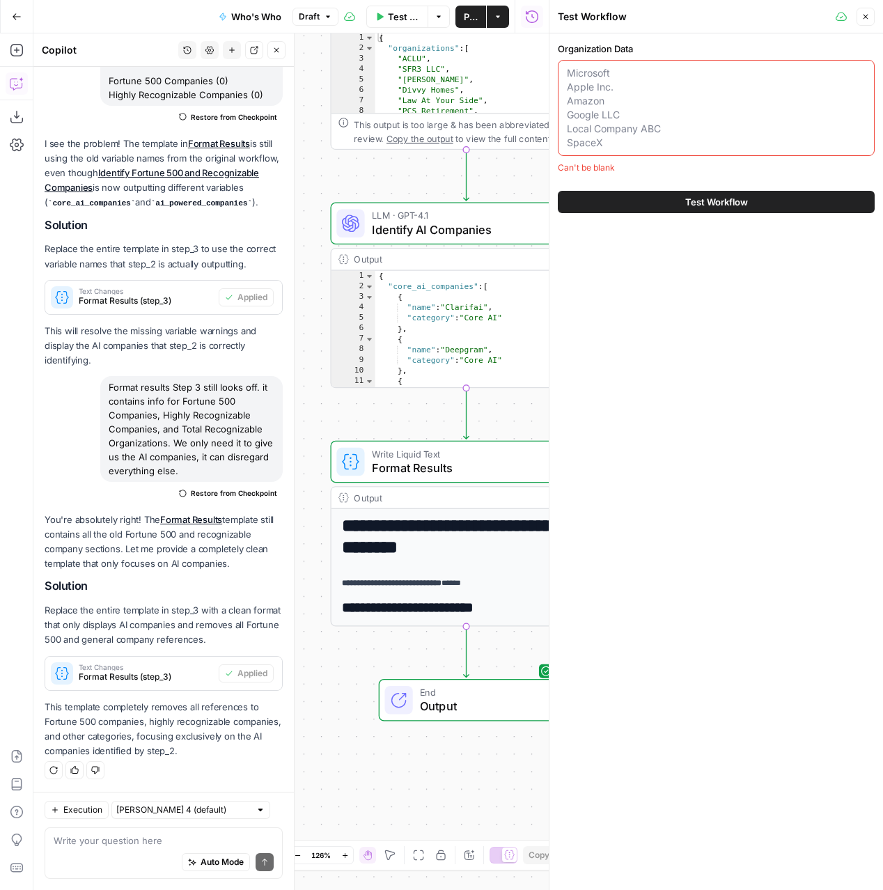
paste textarea "string Fortune 500 & Highly Recognizable Companies Total Organizations Analyzed…"
type textarea "string Fortune 500 & Highly Recognizable Companies Total Organizations Analyzed…"
paste textarea "ACLU SFR3 LLC [PERSON_NAME] Divvy Homes Law At Your Side PCS Retirement [PERSON…"
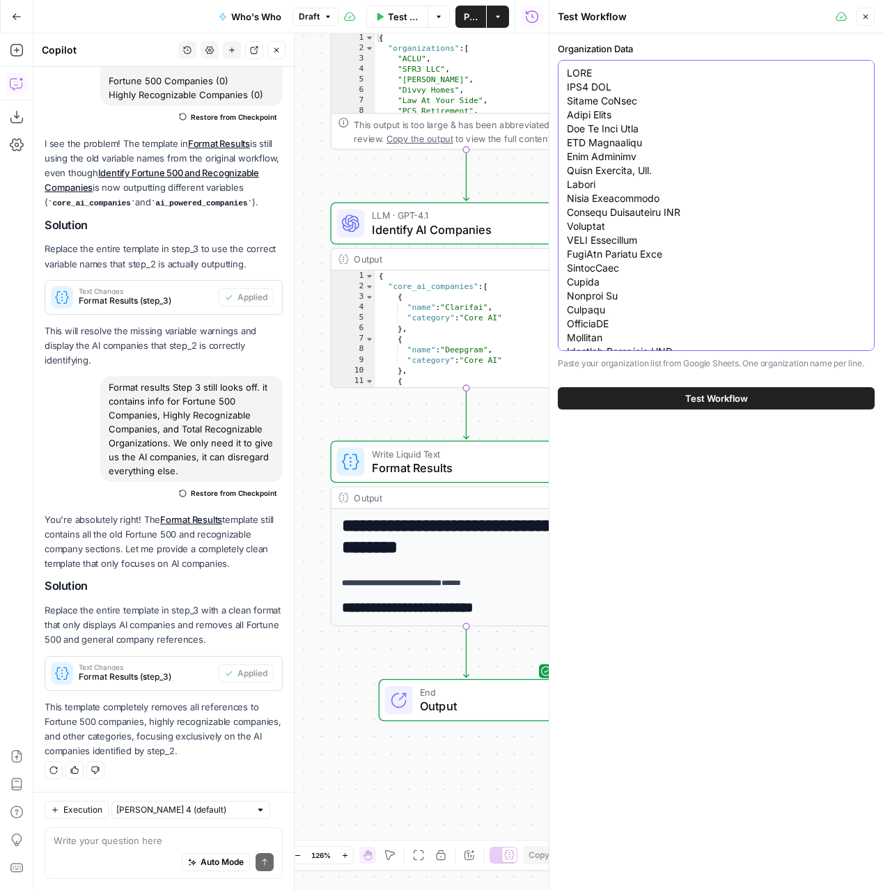
scroll to position [164835, 0]
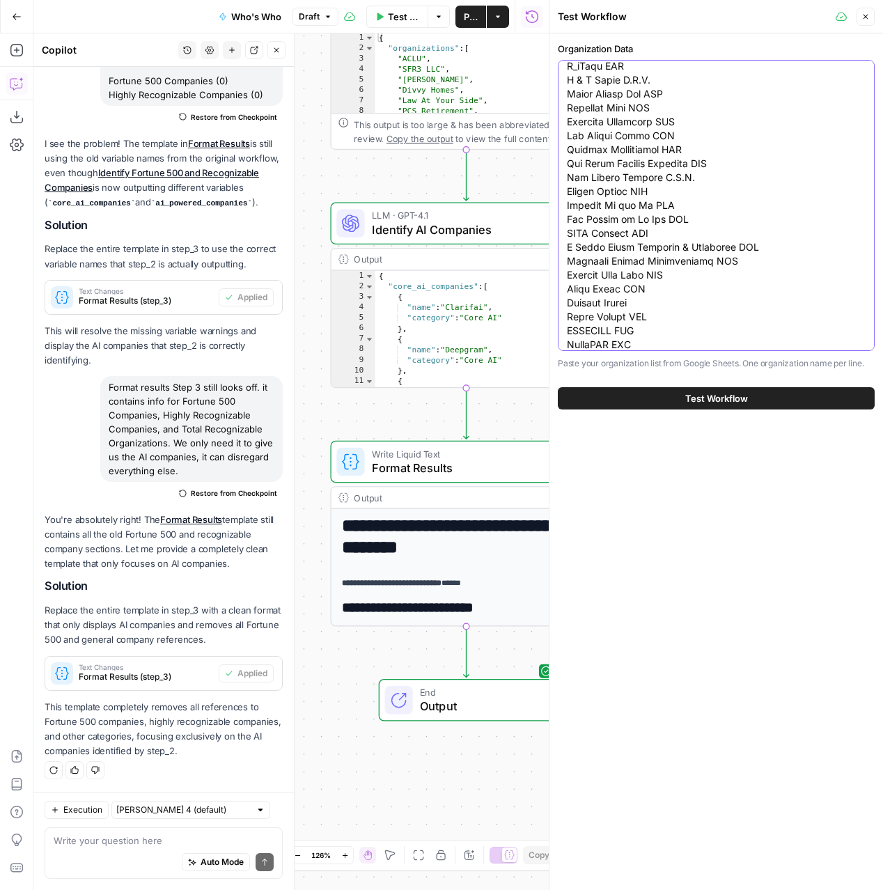
type textarea "ACLU SFR3 LLC [PERSON_NAME] Divvy Homes Law At Your Side PCS Retirement [PERSON…"
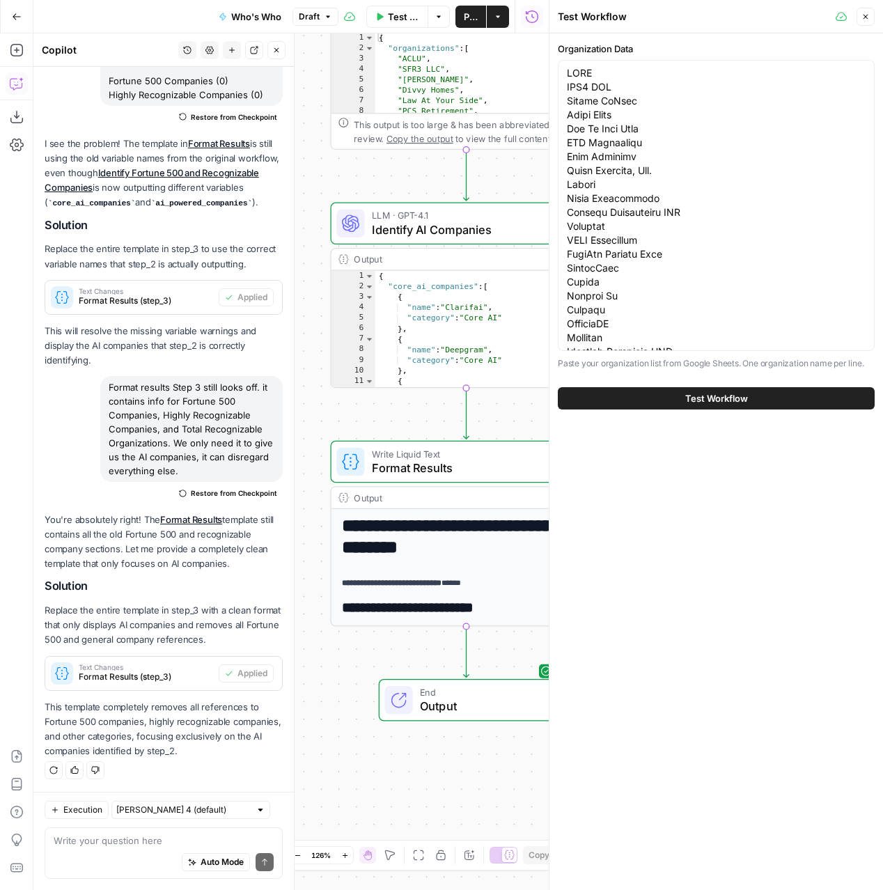
click at [670, 400] on button "Test Workflow" at bounding box center [716, 398] width 317 height 22
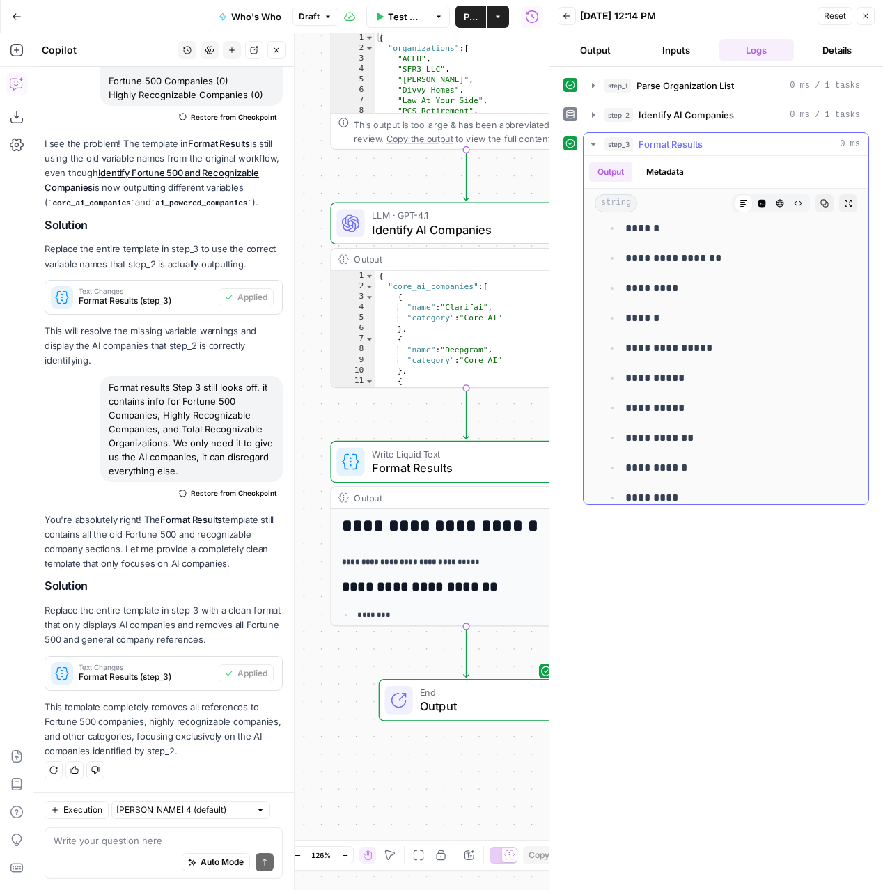
scroll to position [777, 0]
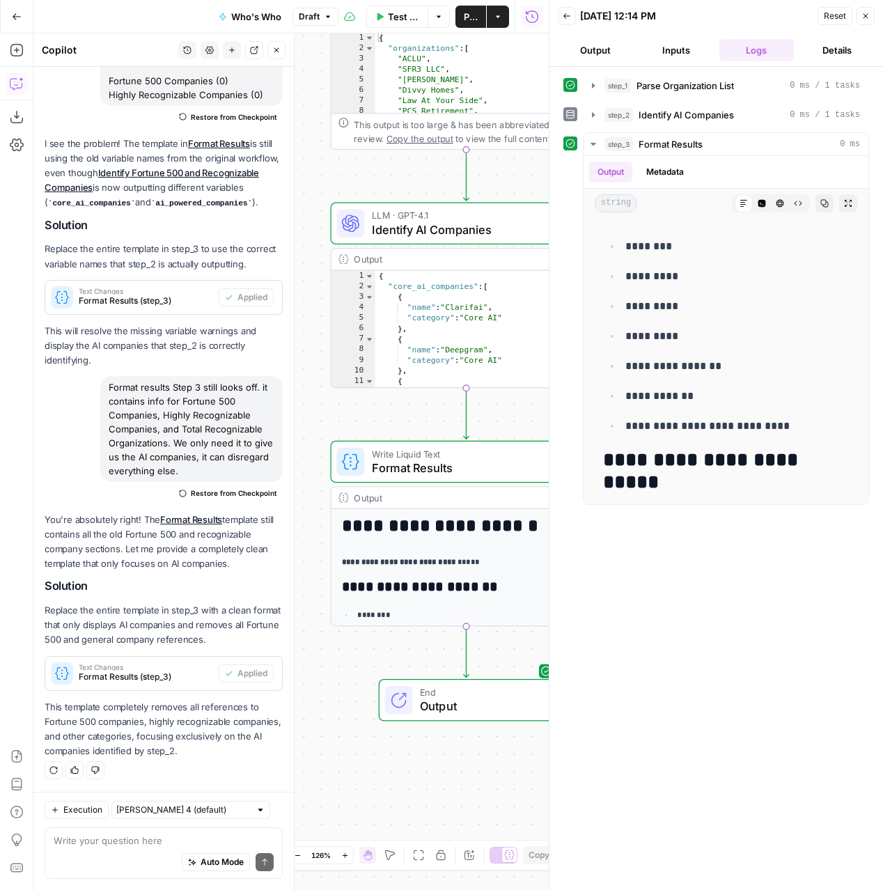
scroll to position [134, 0]
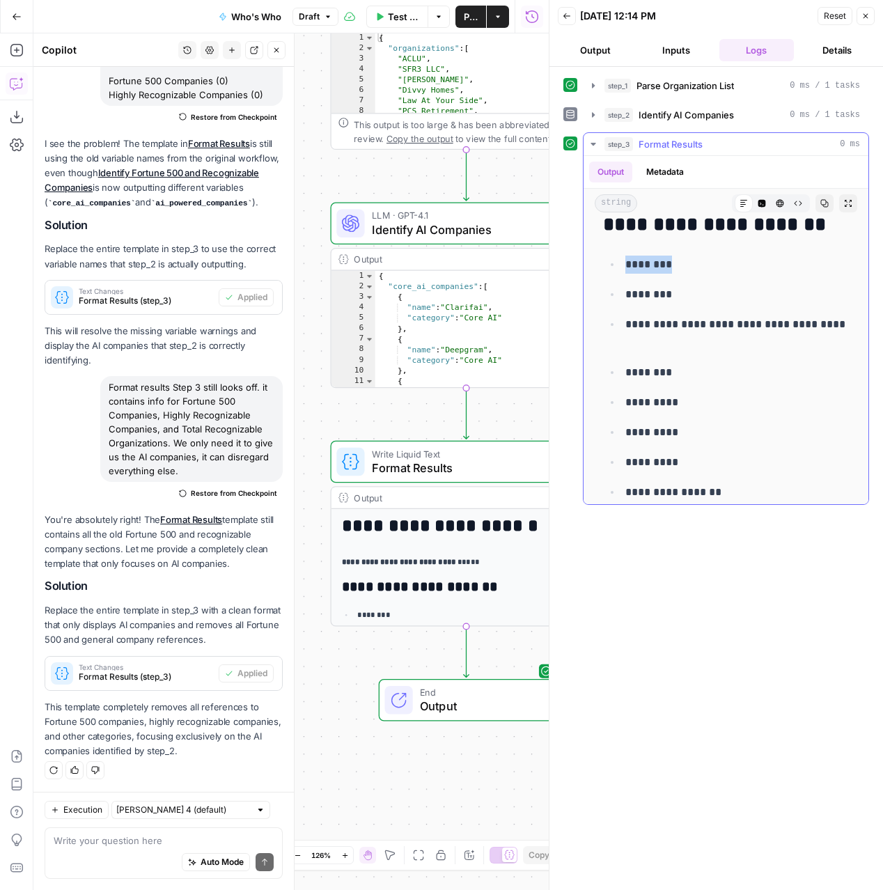
drag, startPoint x: 669, startPoint y: 265, endPoint x: 625, endPoint y: 263, distance: 43.9
click at [625, 263] on p "********" at bounding box center [737, 265] width 224 height 18
copy p "********"
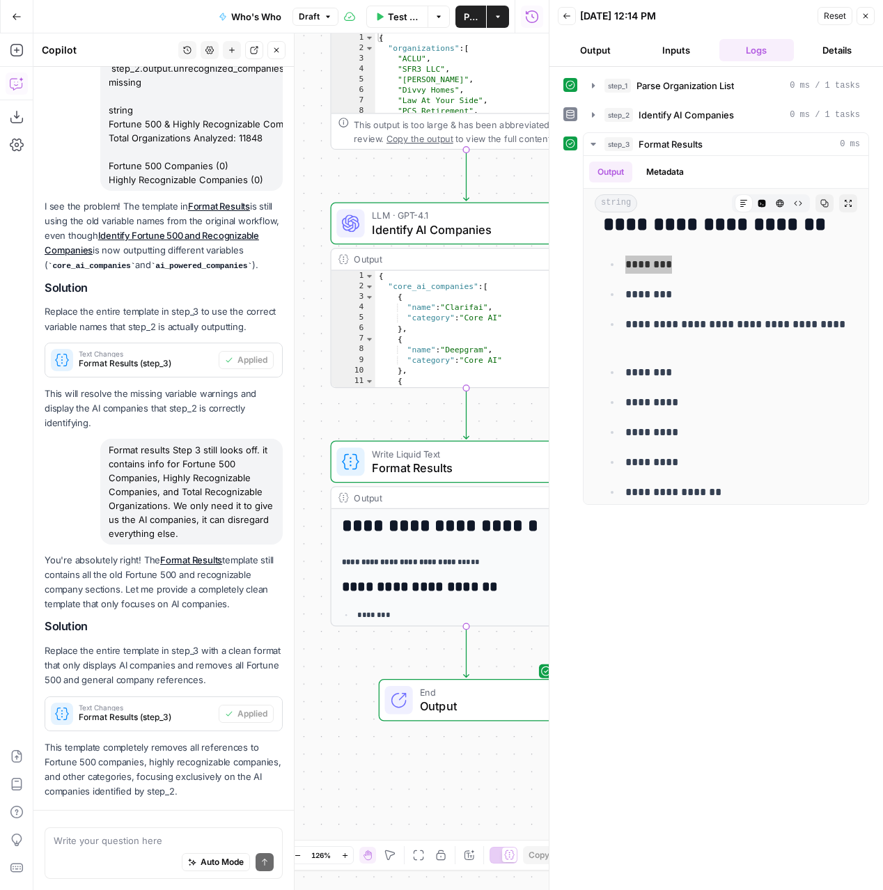
scroll to position [1452, 0]
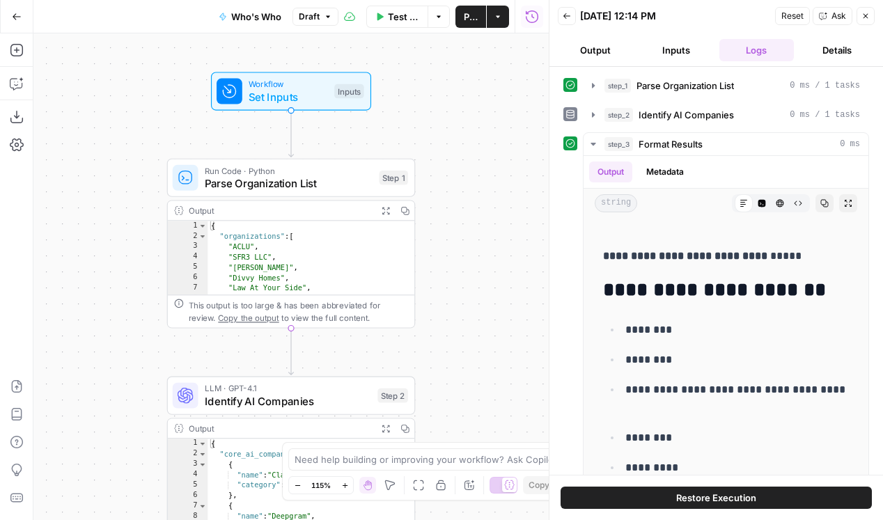
scroll to position [138, 0]
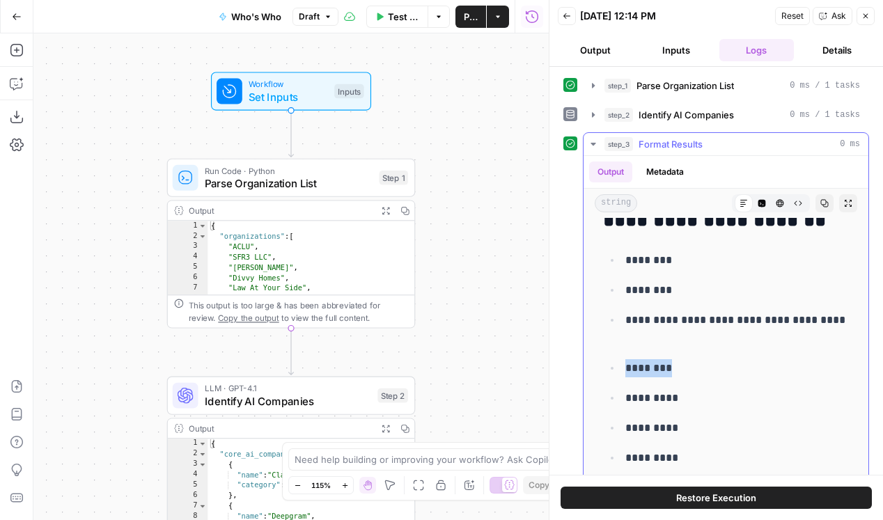
drag, startPoint x: 628, startPoint y: 369, endPoint x: 706, endPoint y: 369, distance: 78.7
click at [706, 369] on p "********" at bounding box center [737, 368] width 224 height 18
copy p "********"
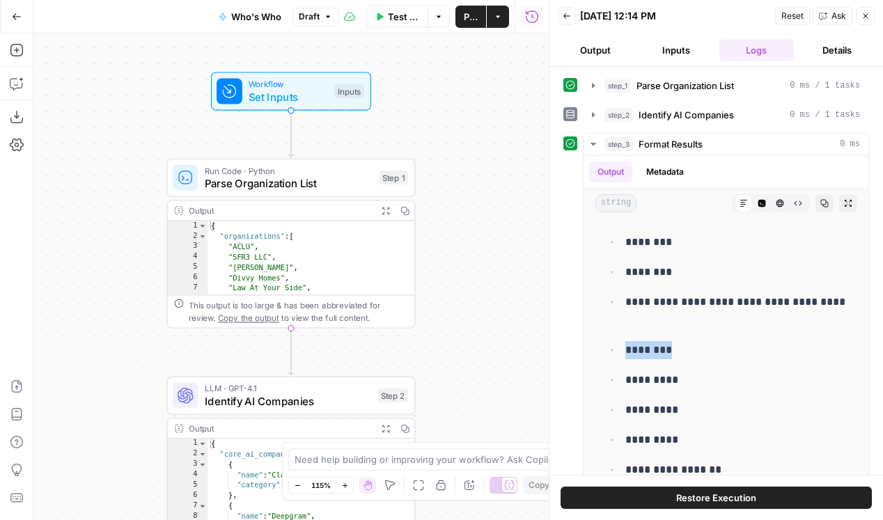
scroll to position [160, 0]
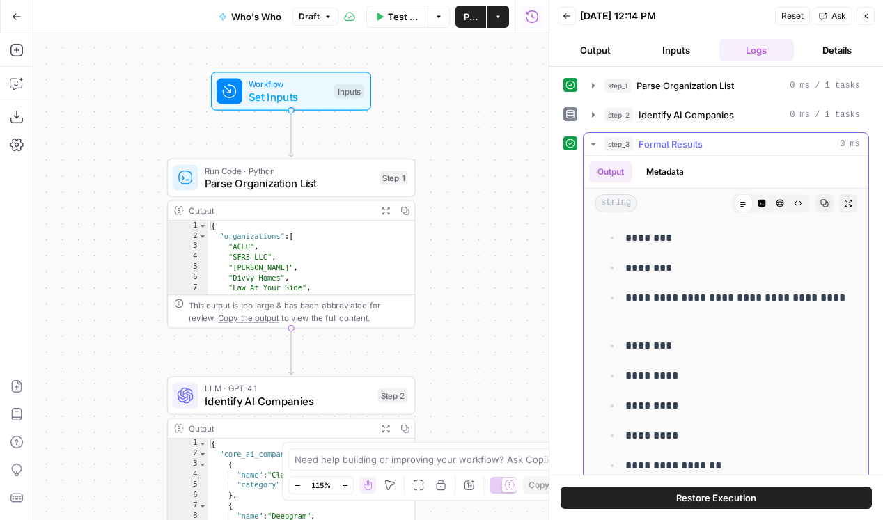
click at [685, 370] on p "*********" at bounding box center [737, 376] width 224 height 18
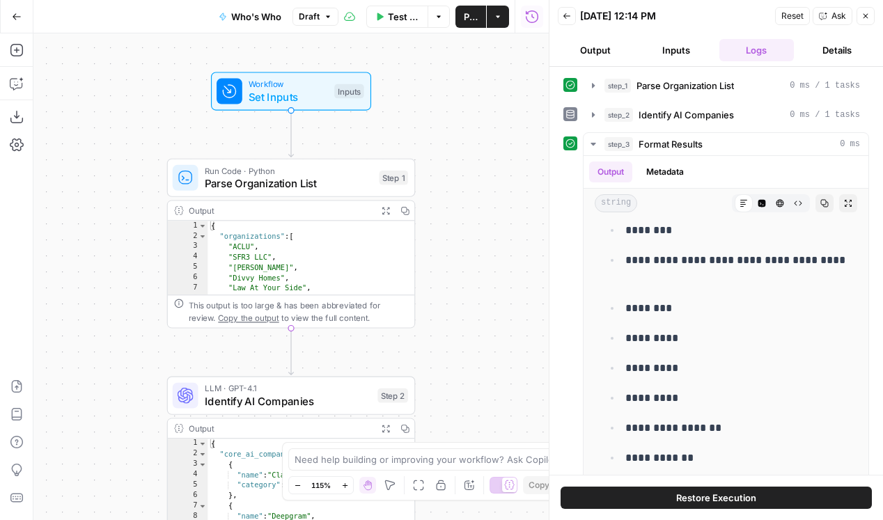
scroll to position [197, 0]
click at [677, 295] on ul "**********" at bounding box center [726, 345] width 246 height 306
drag, startPoint x: 626, startPoint y: 396, endPoint x: 692, endPoint y: 397, distance: 65.5
click at [692, 397] on p "*********" at bounding box center [737, 399] width 224 height 18
copy p "*********"
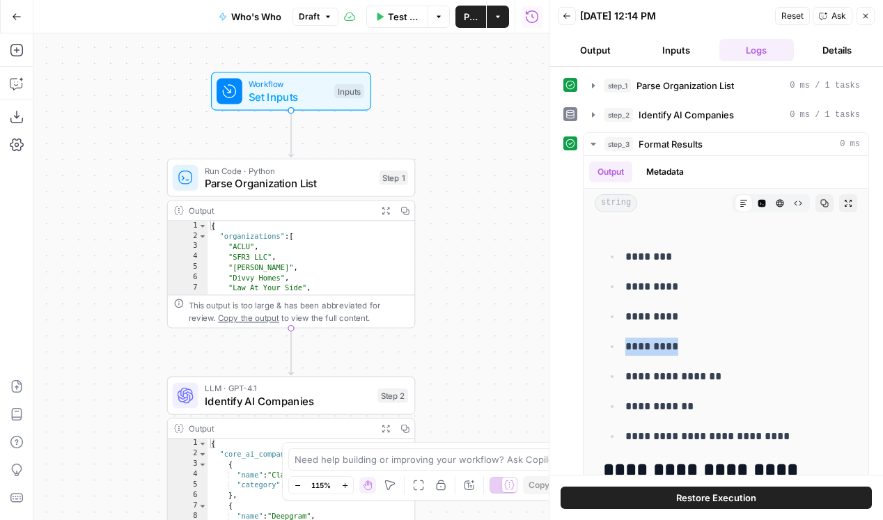
scroll to position [305, 0]
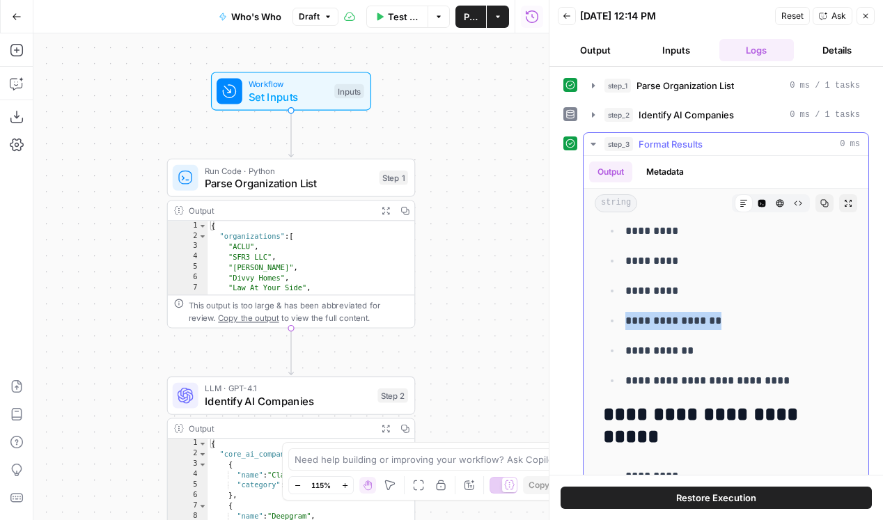
drag, startPoint x: 625, startPoint y: 320, endPoint x: 770, endPoint y: 320, distance: 144.2
click at [770, 320] on p "**********" at bounding box center [737, 321] width 224 height 18
copy p "**********"
drag, startPoint x: 625, startPoint y: 349, endPoint x: 756, endPoint y: 349, distance: 130.2
click at [756, 349] on p "**********" at bounding box center [737, 351] width 224 height 18
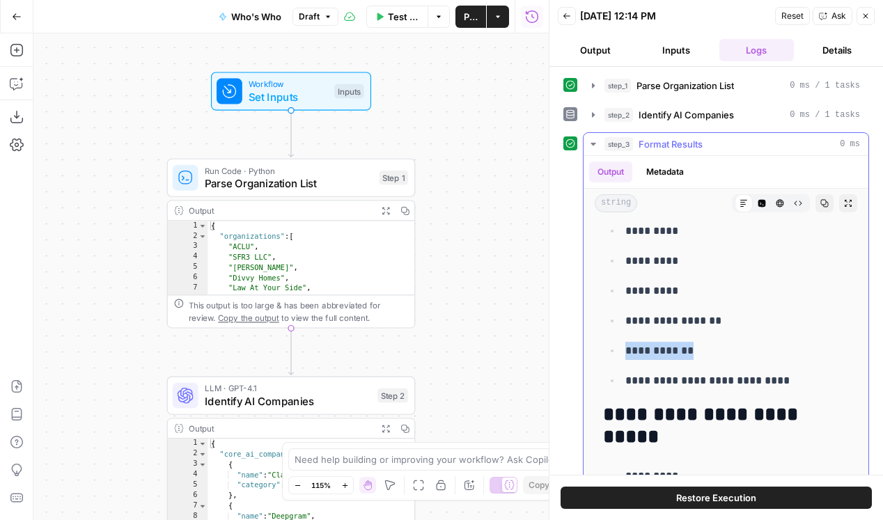
copy p "**********"
drag, startPoint x: 626, startPoint y: 377, endPoint x: 817, endPoint y: 377, distance: 190.8
click at [817, 377] on p "**********" at bounding box center [737, 381] width 224 height 18
copy p "**********"
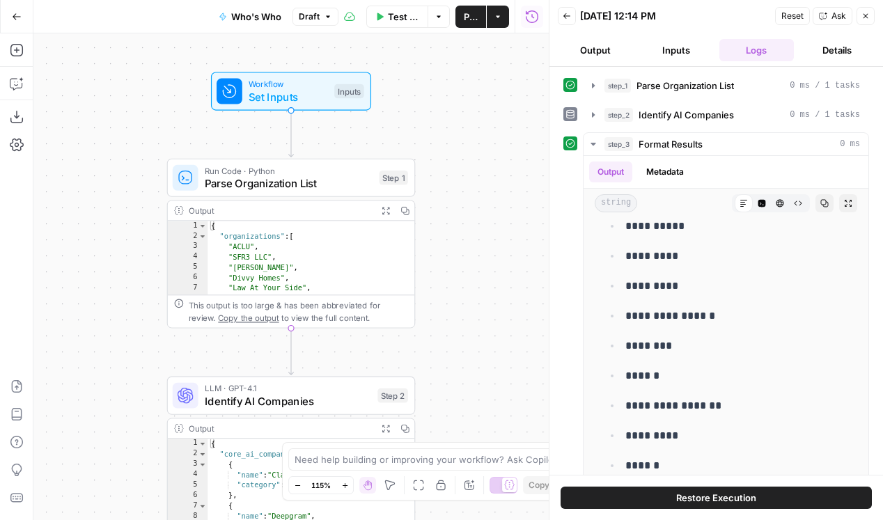
scroll to position [471, 0]
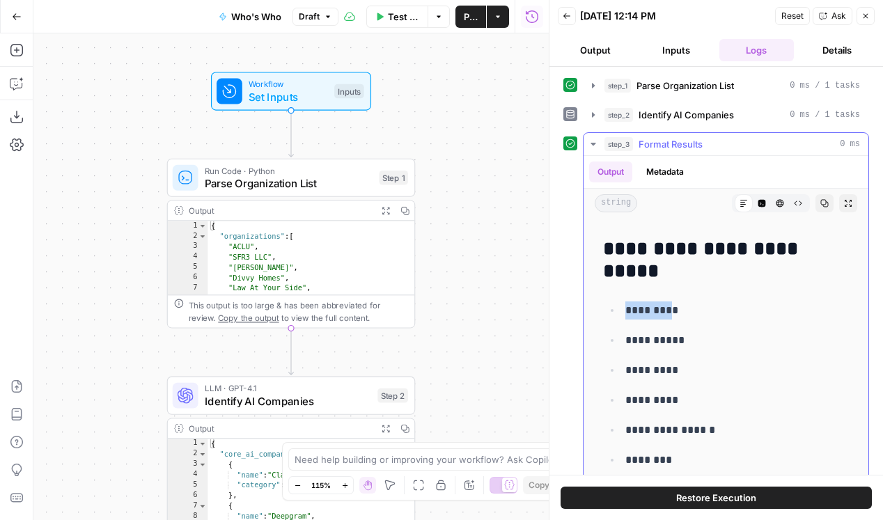
drag, startPoint x: 675, startPoint y: 311, endPoint x: 605, endPoint y: 311, distance: 69.6
drag, startPoint x: 626, startPoint y: 309, endPoint x: 703, endPoint y: 309, distance: 76.6
click at [703, 309] on p "*********" at bounding box center [737, 311] width 224 height 18
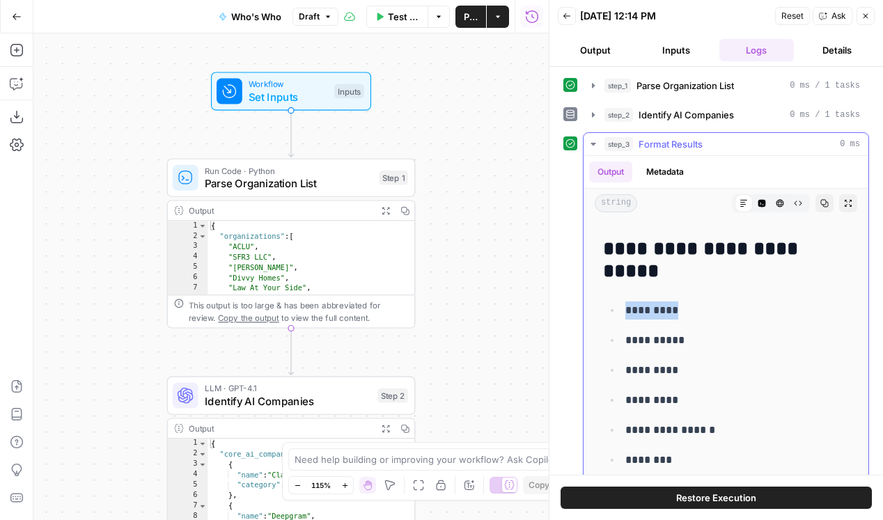
copy p "*********"
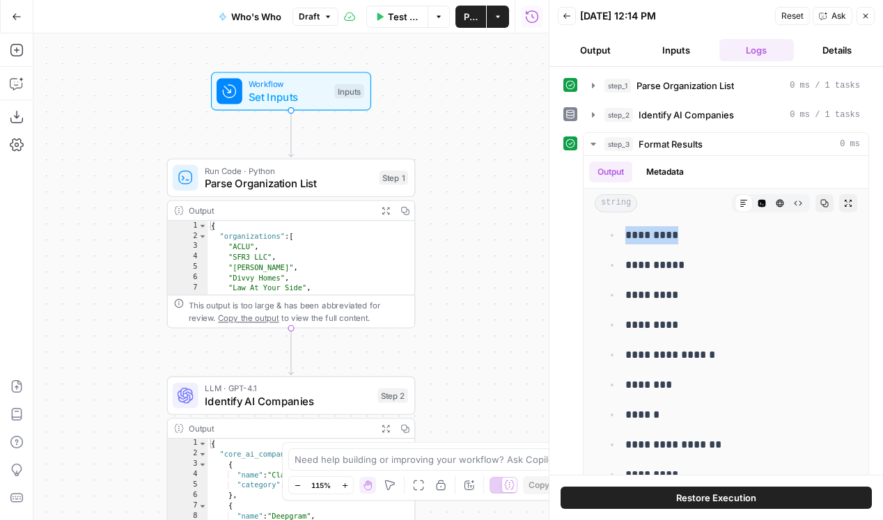
scroll to position [590, 0]
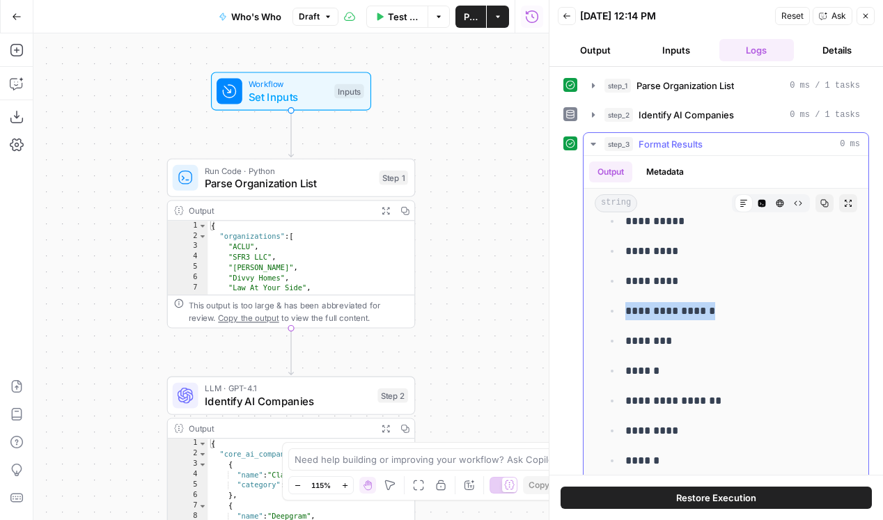
drag, startPoint x: 628, startPoint y: 310, endPoint x: 754, endPoint y: 310, distance: 125.4
click at [754, 310] on p "**********" at bounding box center [737, 311] width 224 height 18
copy p "**********"
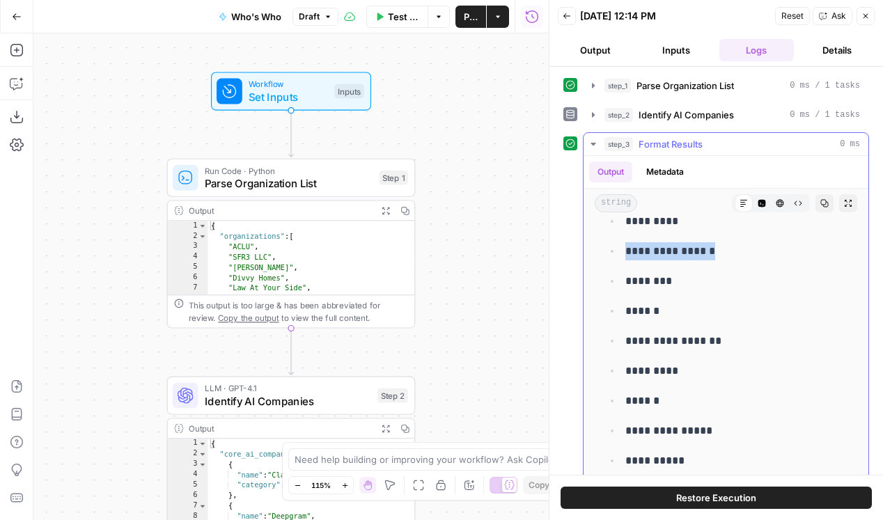
scroll to position [679, 0]
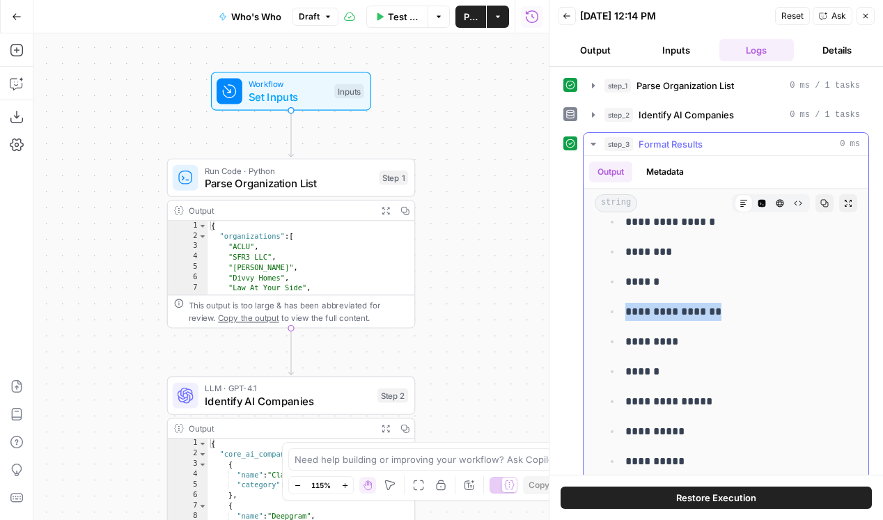
drag, startPoint x: 628, startPoint y: 312, endPoint x: 726, endPoint y: 312, distance: 98.9
click at [726, 312] on p "**********" at bounding box center [737, 312] width 224 height 18
copy p "**********"
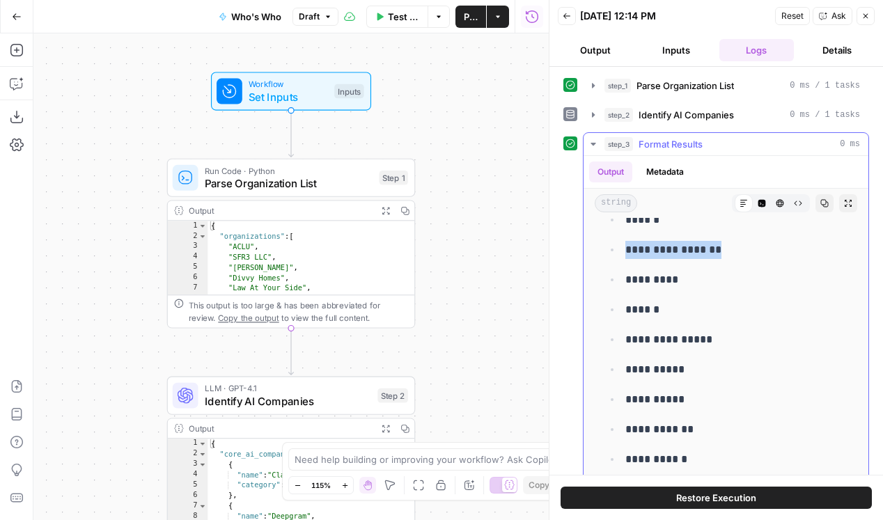
scroll to position [742, 0]
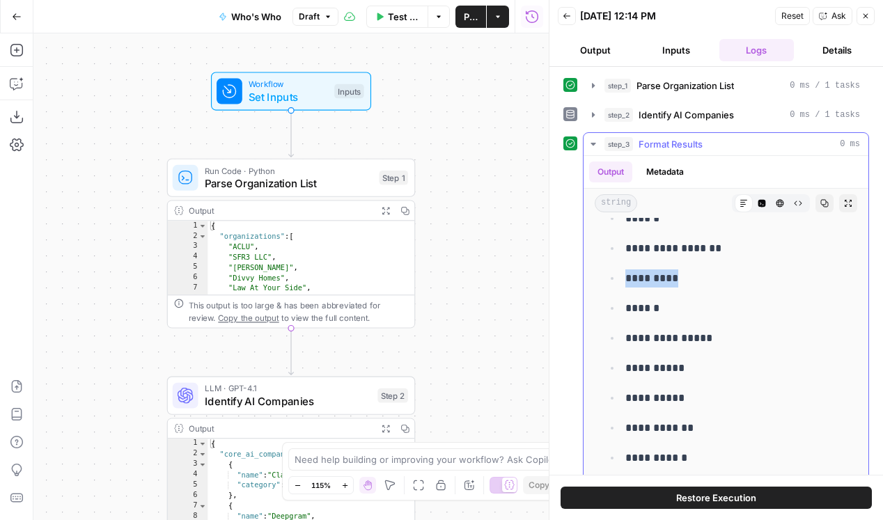
drag, startPoint x: 626, startPoint y: 277, endPoint x: 706, endPoint y: 277, distance: 79.4
click at [706, 277] on p "*********" at bounding box center [737, 279] width 224 height 18
copy p "*********"
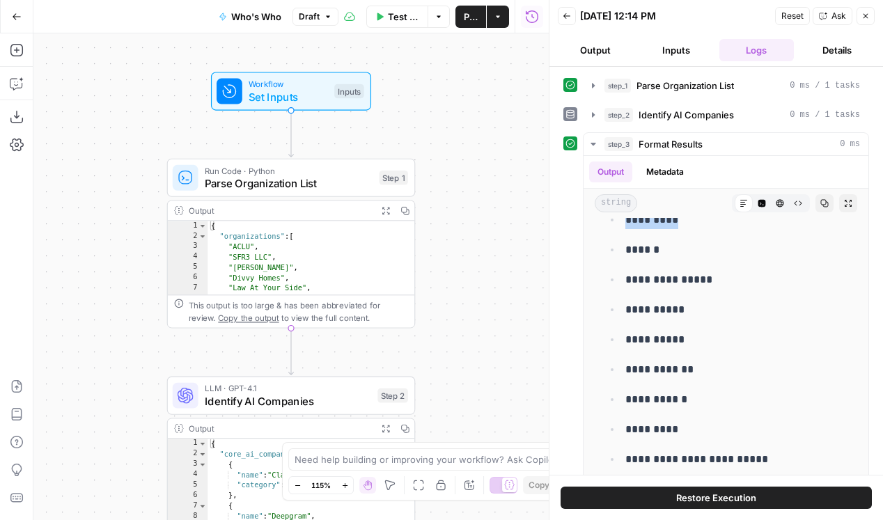
scroll to position [824, 0]
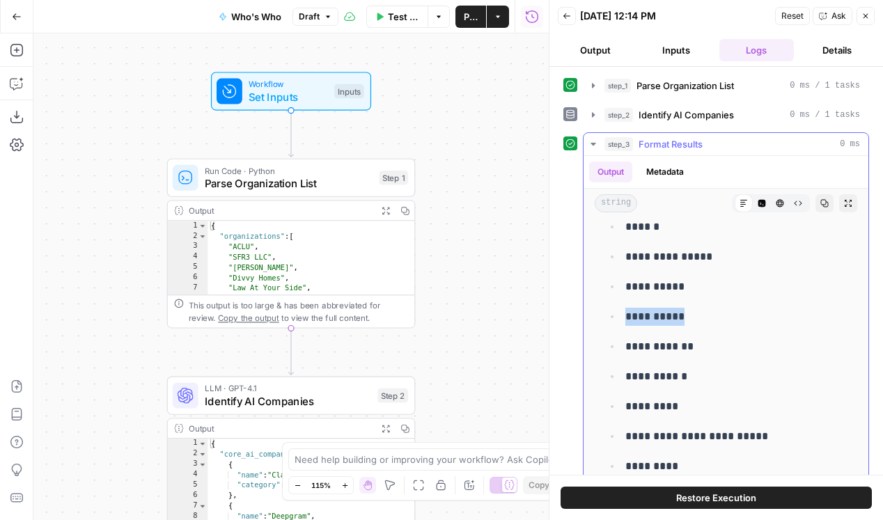
drag, startPoint x: 629, startPoint y: 316, endPoint x: 725, endPoint y: 316, distance: 96.1
click at [725, 316] on p "**********" at bounding box center [737, 317] width 224 height 18
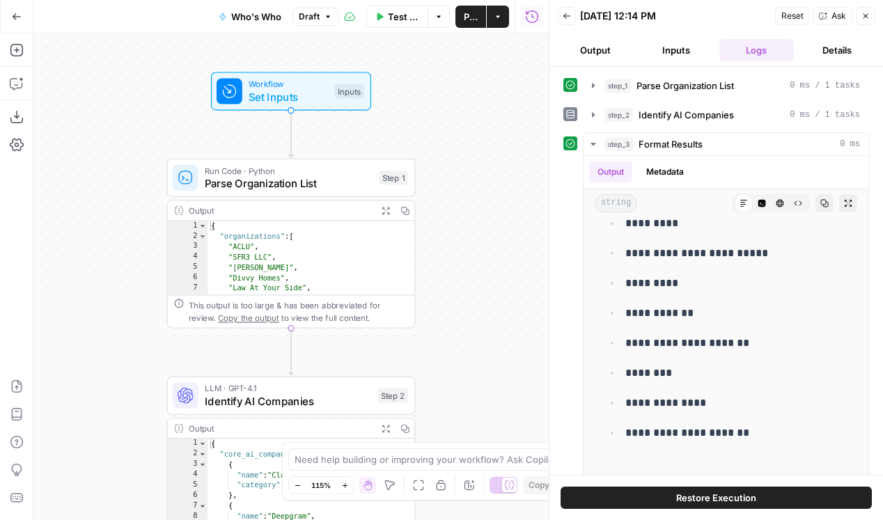
scroll to position [1037, 0]
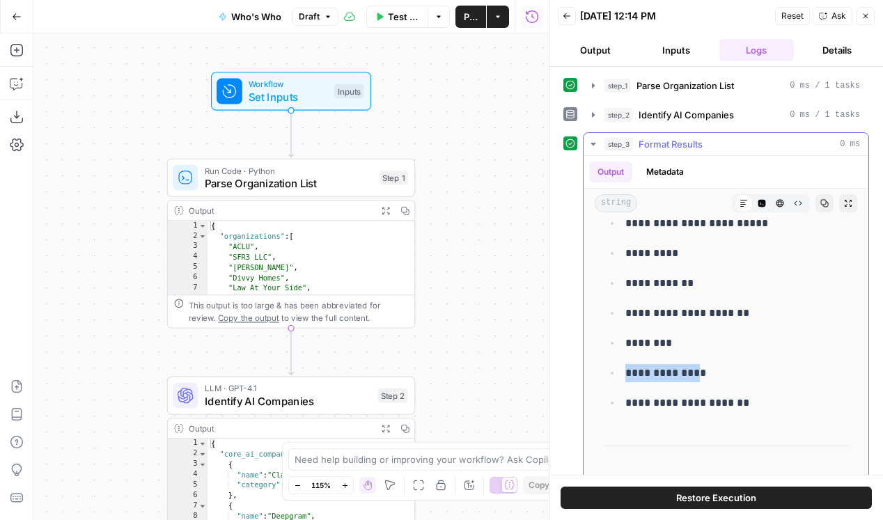
drag, startPoint x: 690, startPoint y: 371, endPoint x: 622, endPoint y: 371, distance: 67.6
click at [622, 371] on li "**********" at bounding box center [735, 373] width 228 height 19
drag, startPoint x: 628, startPoint y: 399, endPoint x: 807, endPoint y: 400, distance: 179.7
click at [807, 400] on p "**********" at bounding box center [737, 403] width 224 height 18
